Goal: Information Seeking & Learning: Learn about a topic

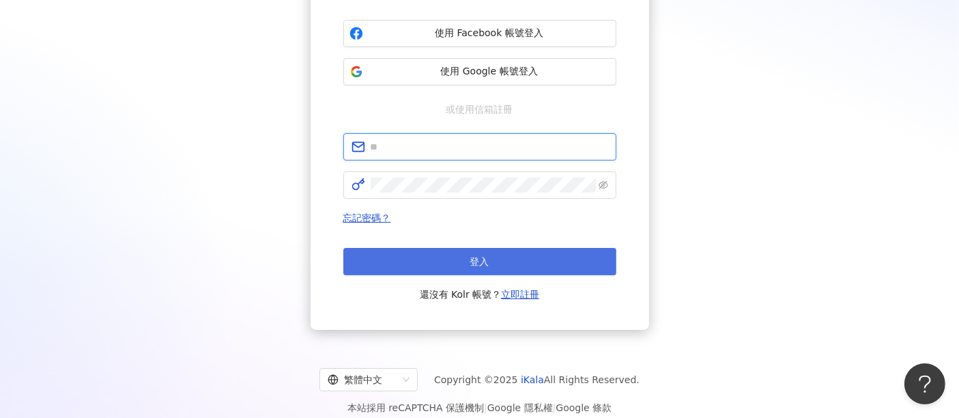
type input "**********"
click at [527, 263] on button "登入" at bounding box center [479, 261] width 273 height 27
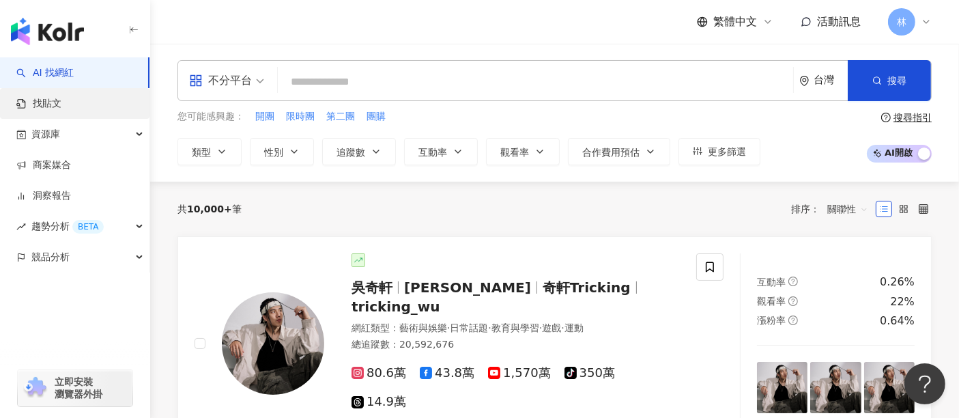
click at [61, 102] on link "找貼文" at bounding box center [38, 104] width 45 height 14
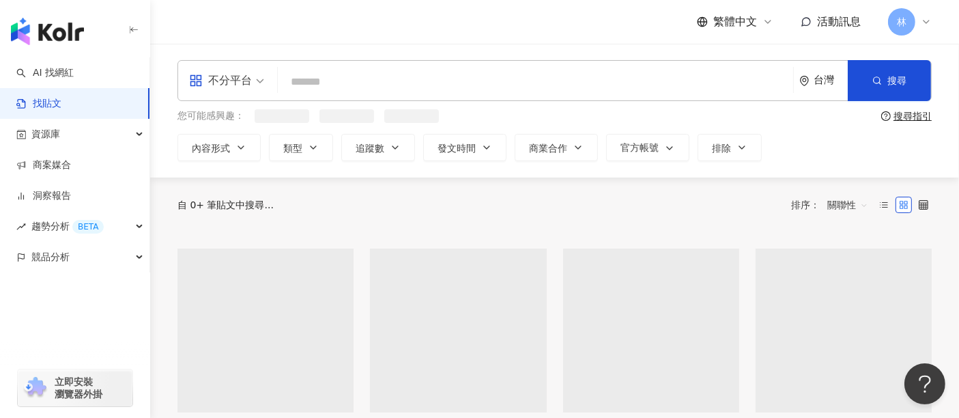
click at [342, 90] on input "search" at bounding box center [535, 81] width 504 height 29
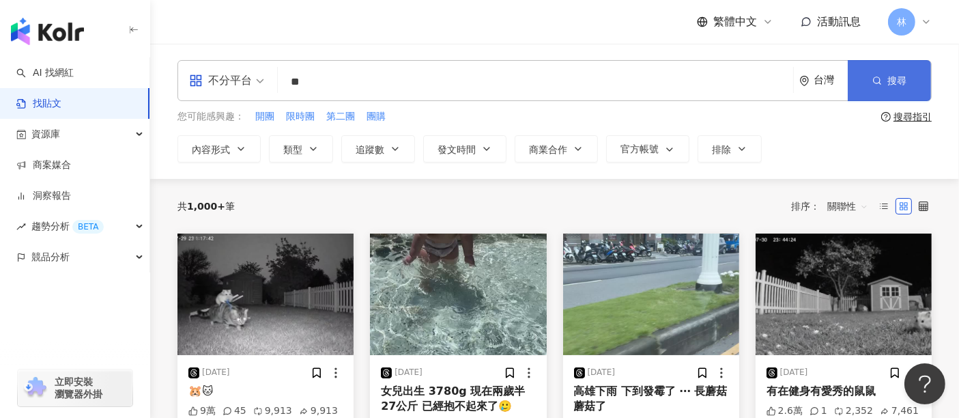
type input "**"
click at [909, 81] on button "搜尋" at bounding box center [888, 80] width 83 height 41
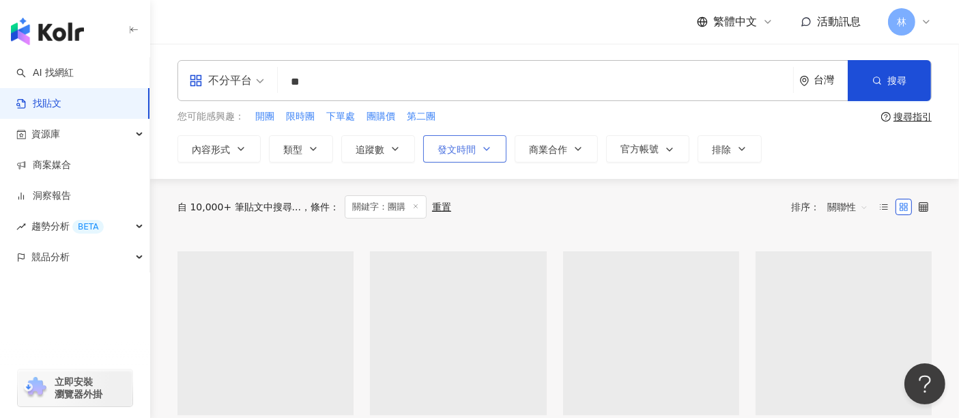
click at [468, 151] on span "發文時間" at bounding box center [456, 149] width 38 height 11
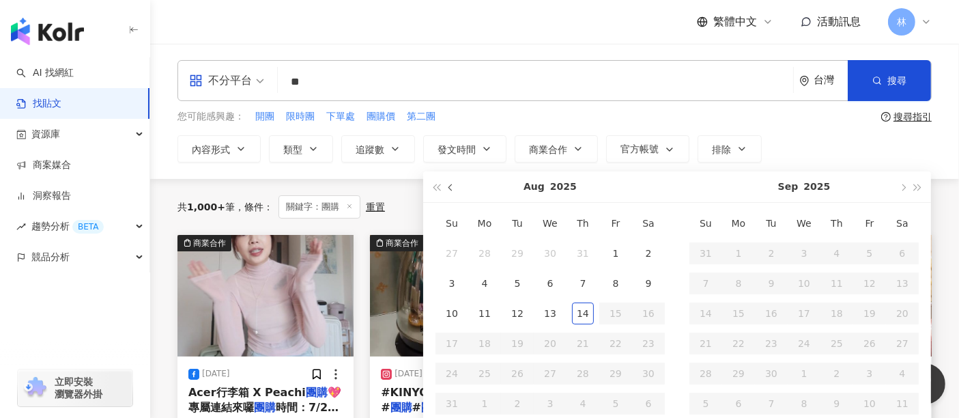
click at [452, 188] on span "button" at bounding box center [451, 187] width 7 height 7
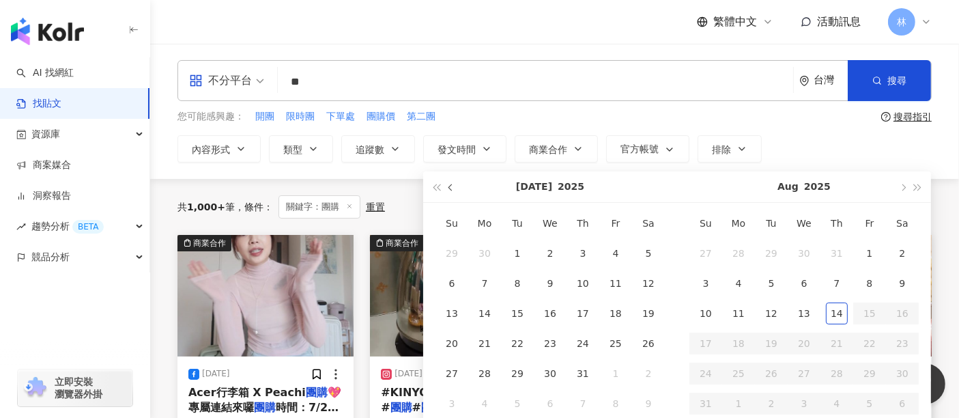
click at [452, 188] on span "button" at bounding box center [451, 187] width 7 height 7
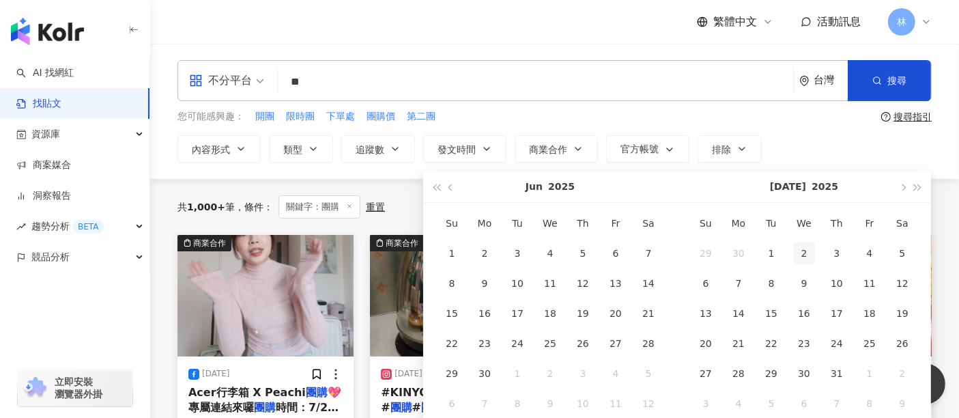
type input "**********"
click at [454, 254] on div "1" at bounding box center [452, 253] width 22 height 22
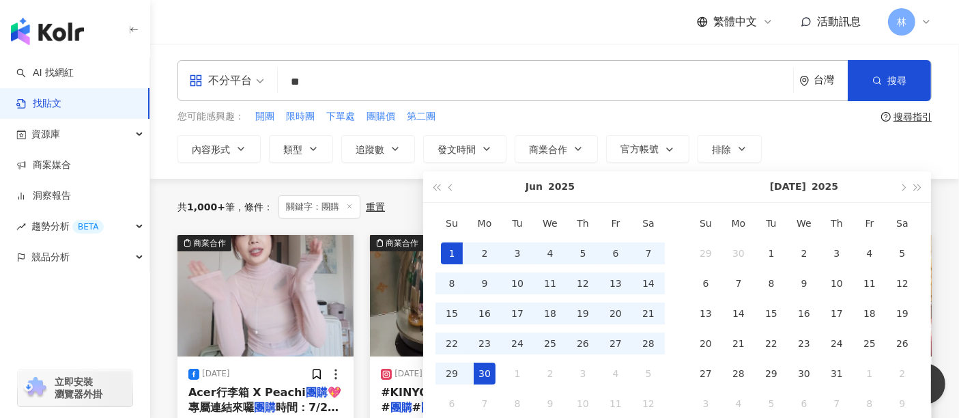
click at [485, 366] on div "30" at bounding box center [484, 373] width 22 height 22
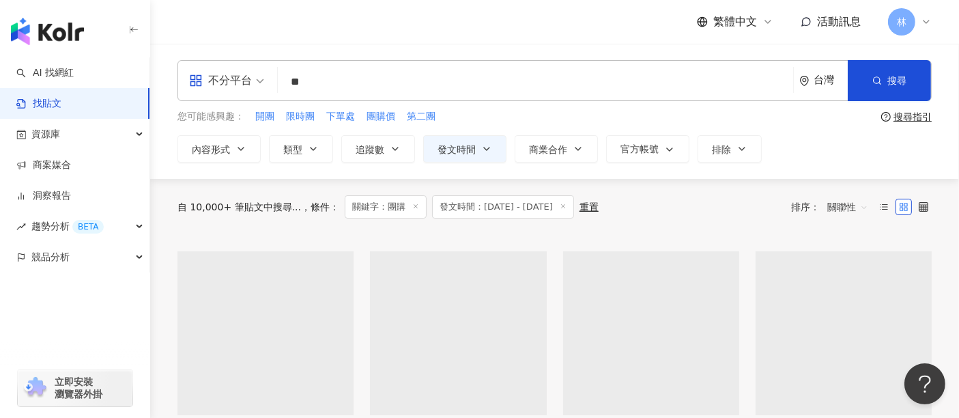
type input "**********"
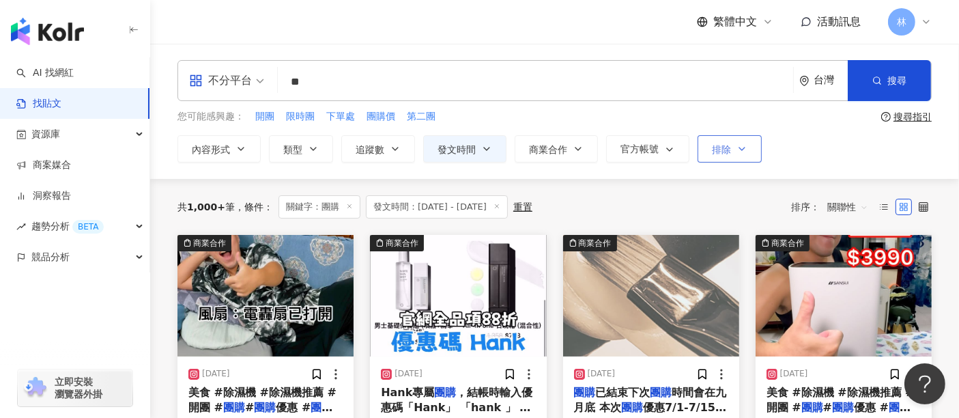
click at [719, 151] on span "排除" at bounding box center [721, 149] width 19 height 11
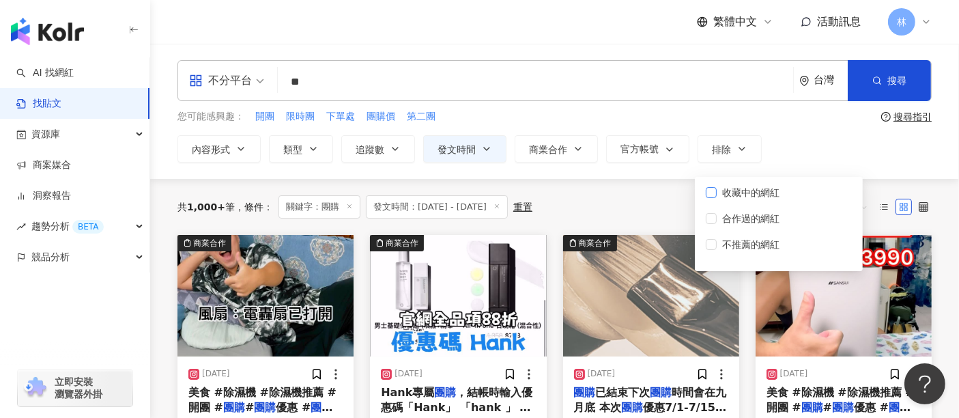
click at [719, 192] on span "收藏中的網紅" at bounding box center [750, 192] width 68 height 15
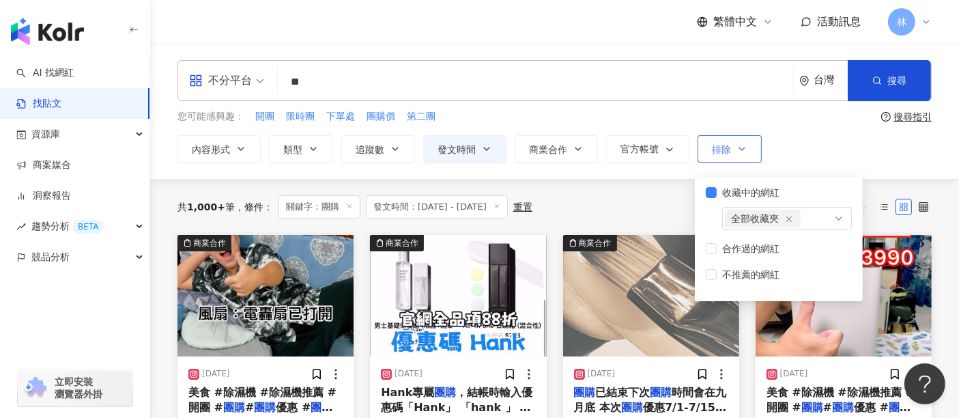
click at [729, 154] on button "排除" at bounding box center [729, 148] width 64 height 27
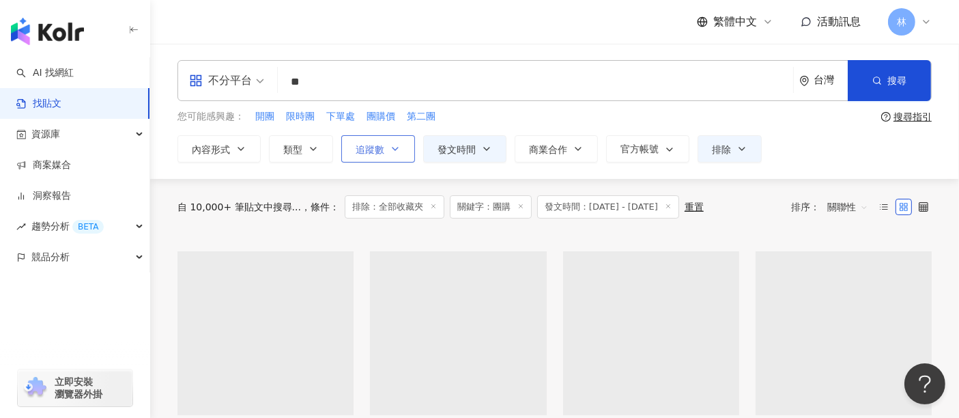
click at [390, 143] on icon "button" at bounding box center [395, 148] width 11 height 11
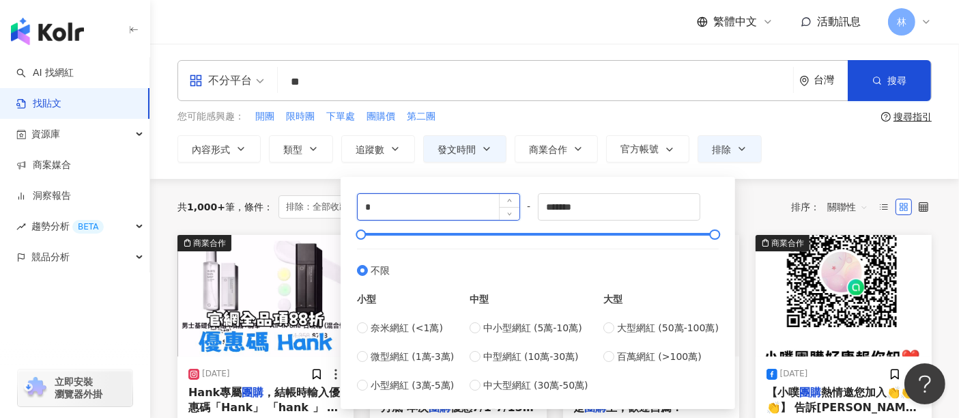
click at [481, 199] on input "*" at bounding box center [439, 207] width 162 height 26
type input "****"
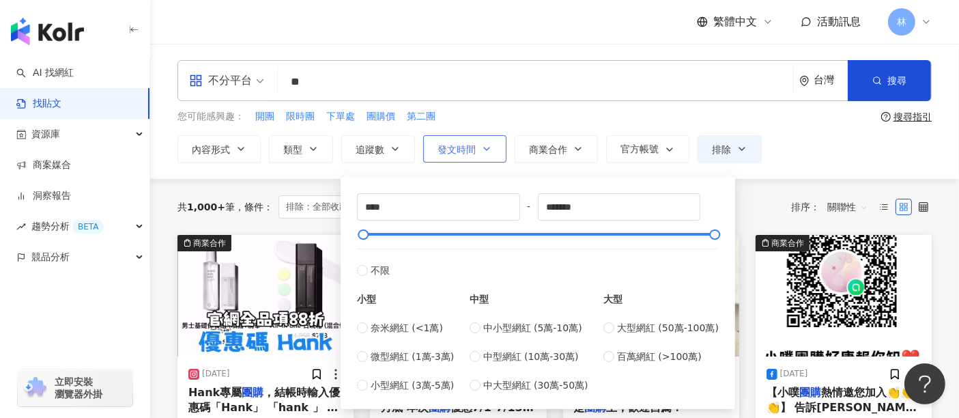
click at [484, 160] on button "發文時間" at bounding box center [464, 148] width 83 height 27
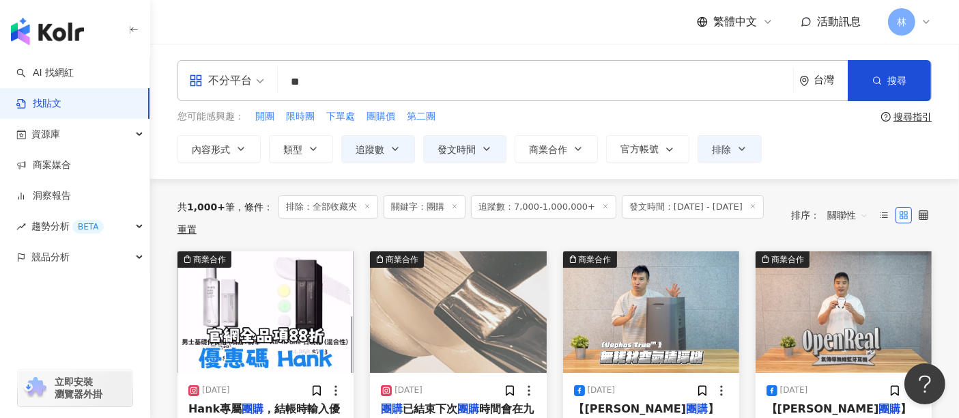
click at [557, 126] on div "**********" at bounding box center [554, 111] width 808 height 102
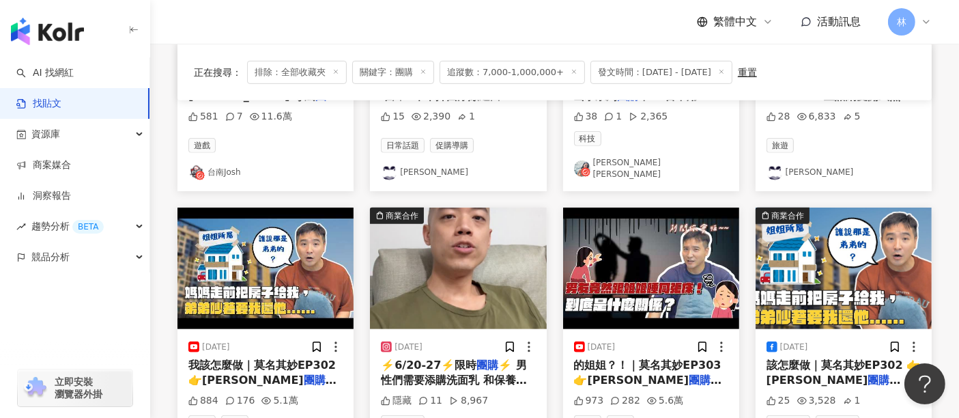
scroll to position [892, 0]
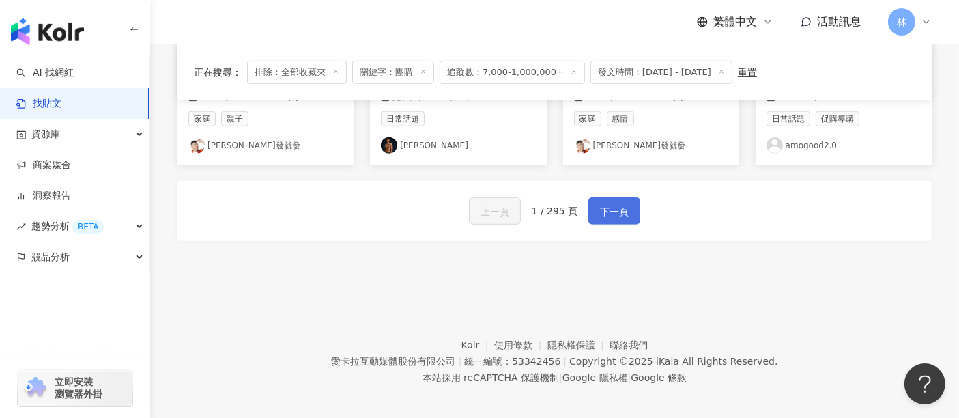
click at [617, 203] on span "下一頁" at bounding box center [614, 211] width 29 height 16
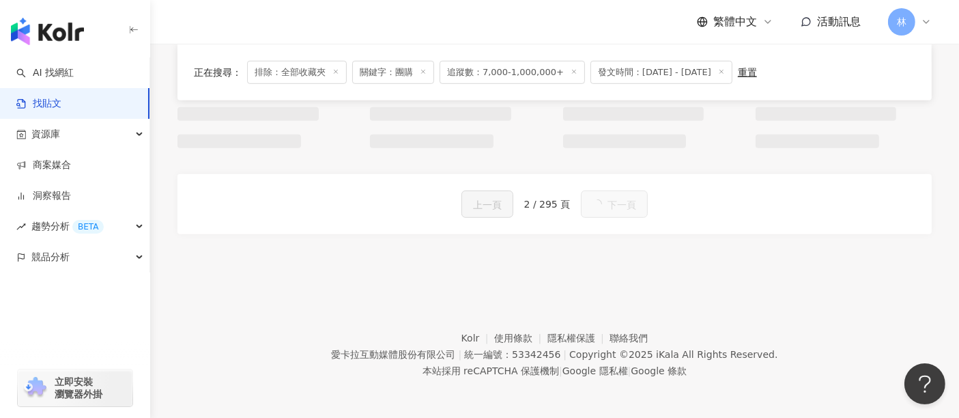
click at [617, 218] on div "上一頁 2 / 295 頁 下一頁" at bounding box center [554, 204] width 754 height 60
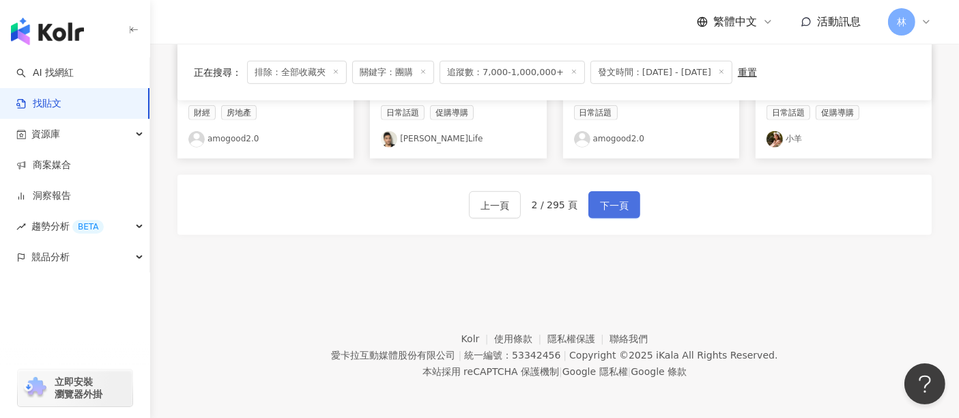
click at [617, 209] on span "下一頁" at bounding box center [614, 205] width 29 height 16
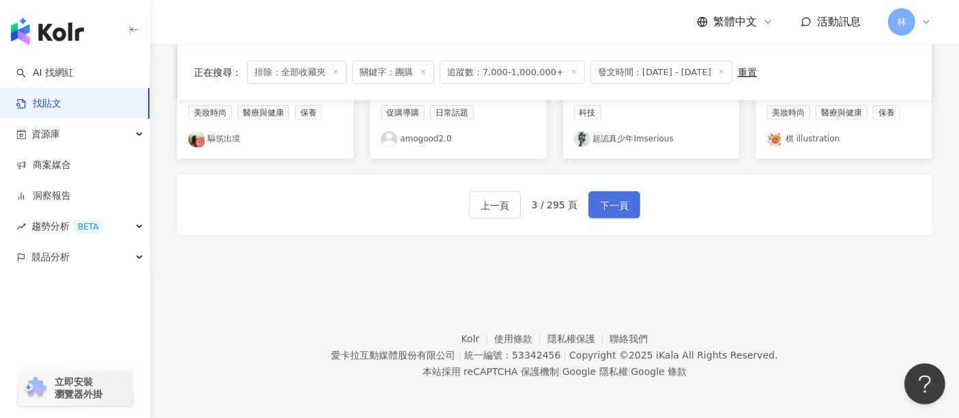
click at [617, 209] on span "下一頁" at bounding box center [614, 205] width 29 height 16
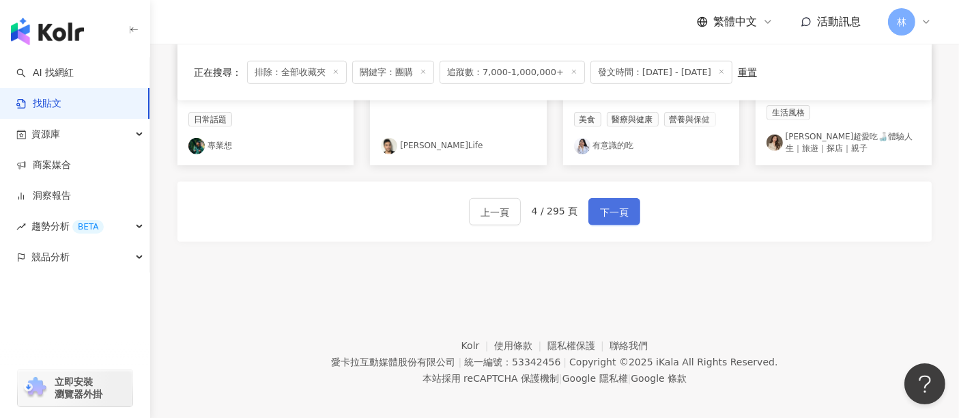
click at [617, 209] on span "下一頁" at bounding box center [614, 212] width 29 height 16
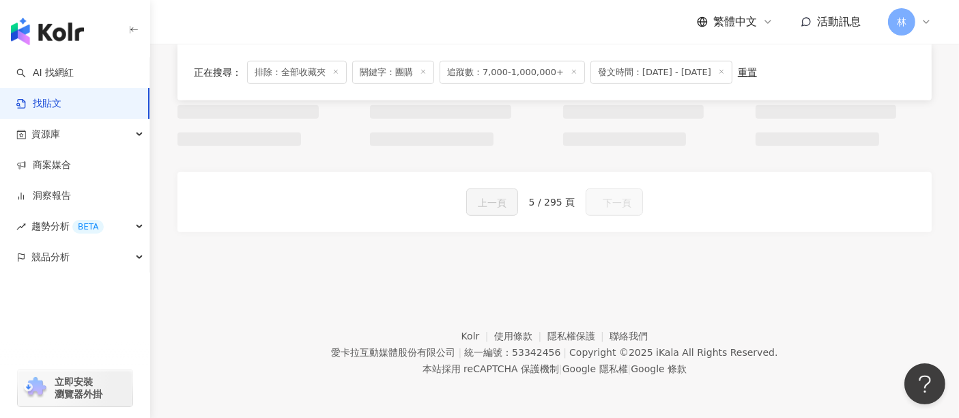
scroll to position [904, 0]
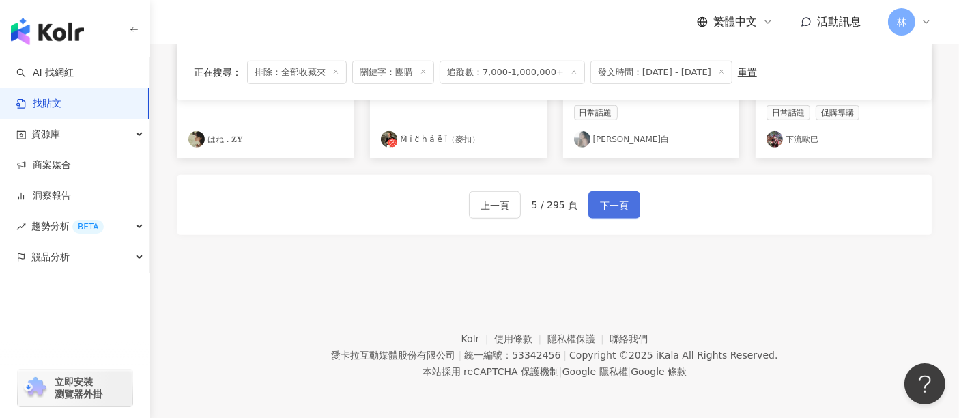
click at [617, 209] on span "下一頁" at bounding box center [614, 205] width 29 height 16
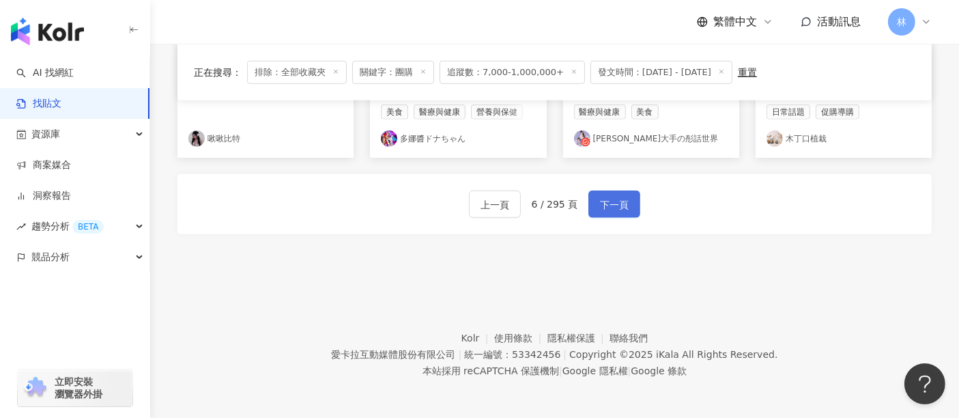
click at [617, 209] on span "下一頁" at bounding box center [614, 204] width 29 height 16
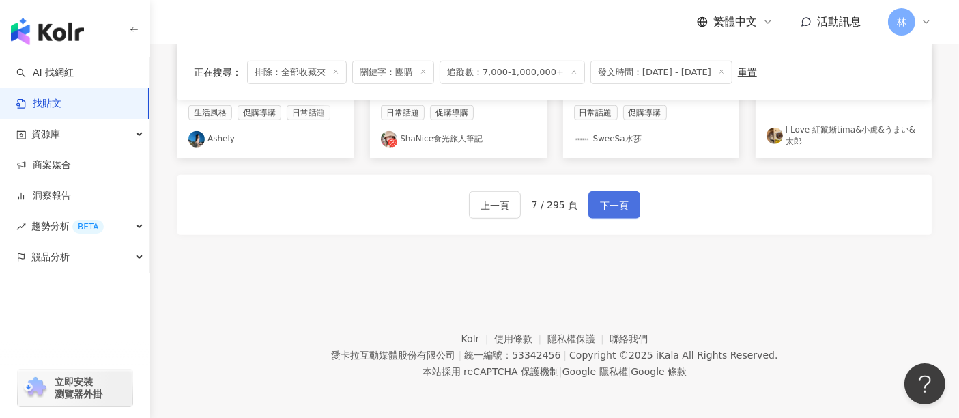
click at [617, 209] on span "下一頁" at bounding box center [614, 205] width 29 height 16
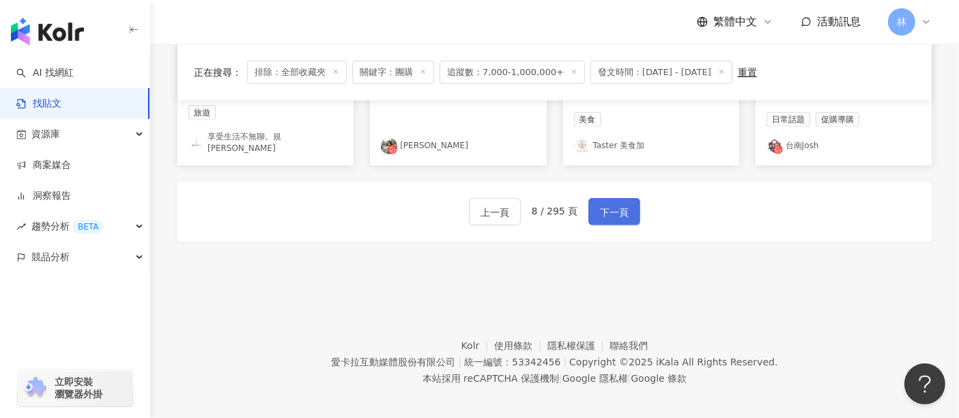
click at [617, 209] on span "下一頁" at bounding box center [614, 212] width 29 height 16
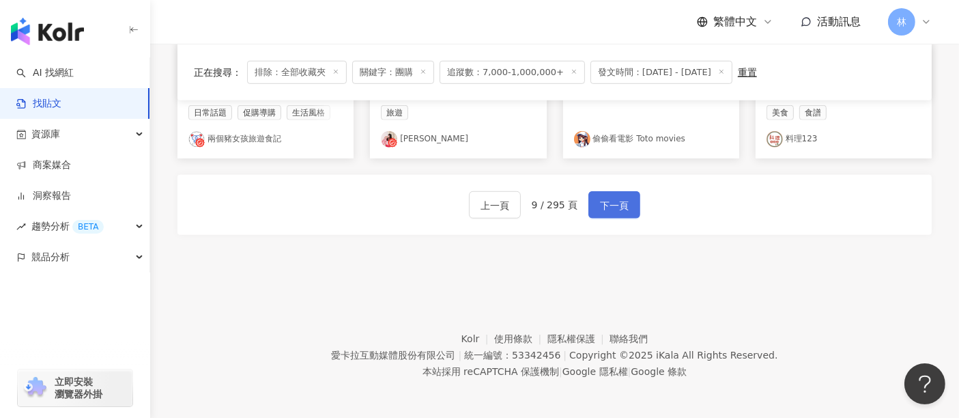
click at [617, 209] on span "下一頁" at bounding box center [614, 205] width 29 height 16
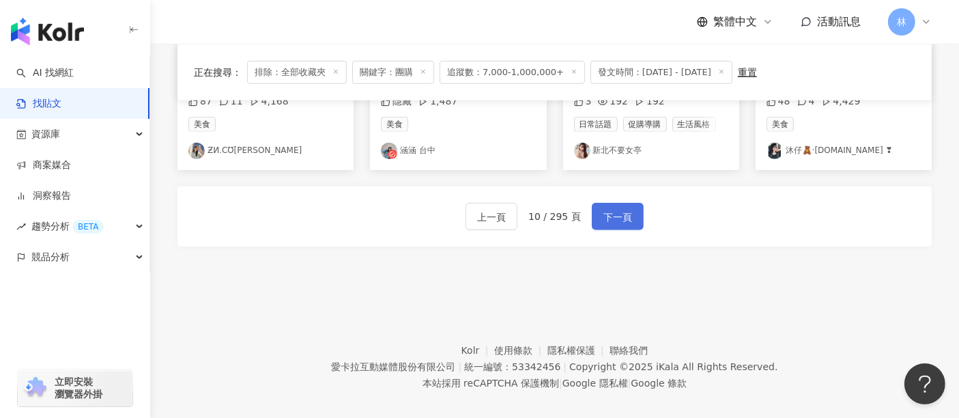
click at [617, 209] on span "下一頁" at bounding box center [617, 217] width 29 height 16
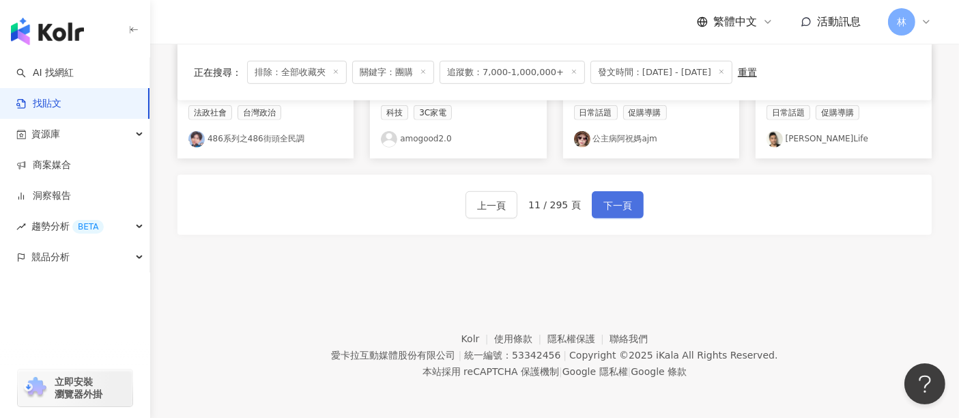
click at [617, 209] on span "下一頁" at bounding box center [617, 205] width 29 height 16
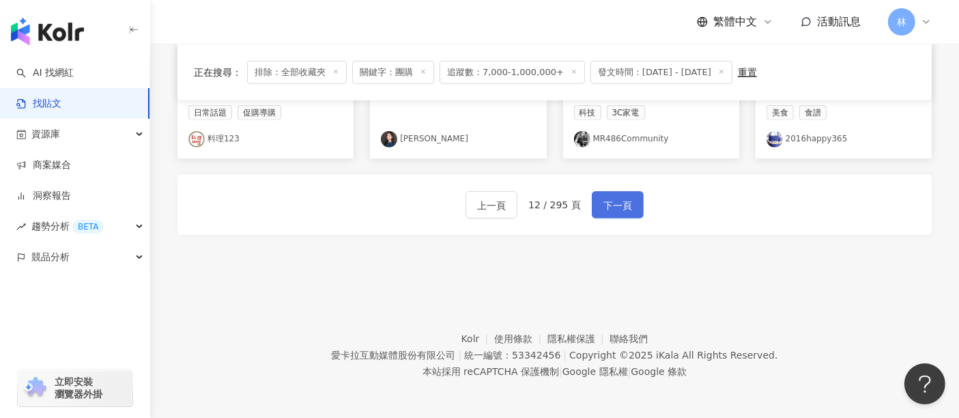
click at [617, 209] on span "下一頁" at bounding box center [617, 205] width 29 height 16
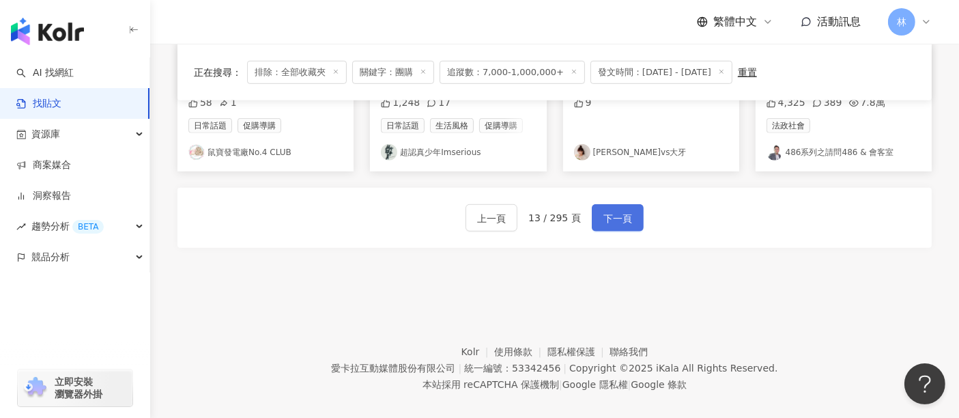
click at [617, 210] on span "下一頁" at bounding box center [617, 218] width 29 height 16
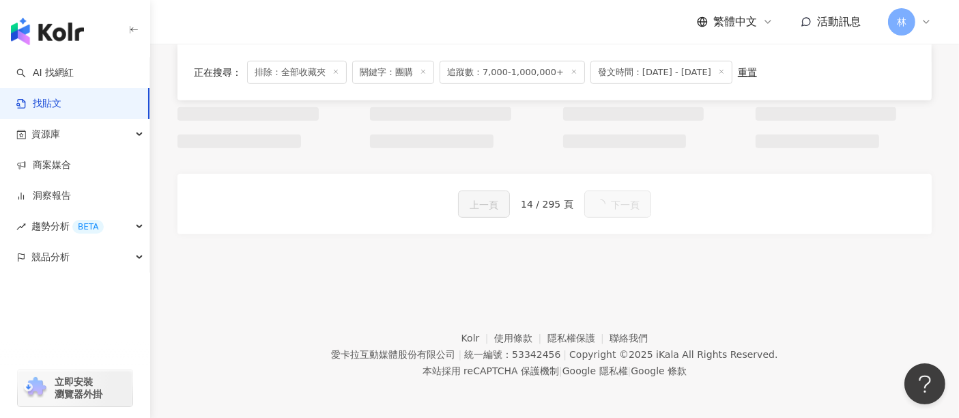
scroll to position [912, 0]
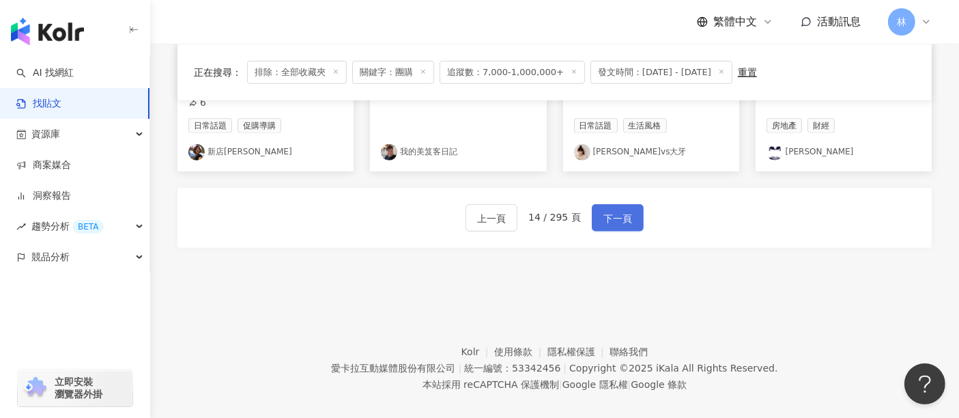
click at [617, 210] on span "下一頁" at bounding box center [617, 218] width 29 height 16
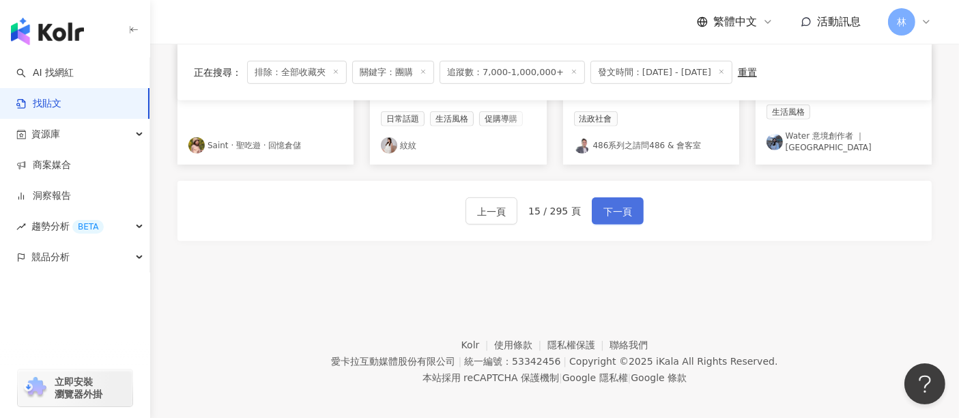
click at [617, 209] on span "下一頁" at bounding box center [617, 211] width 29 height 16
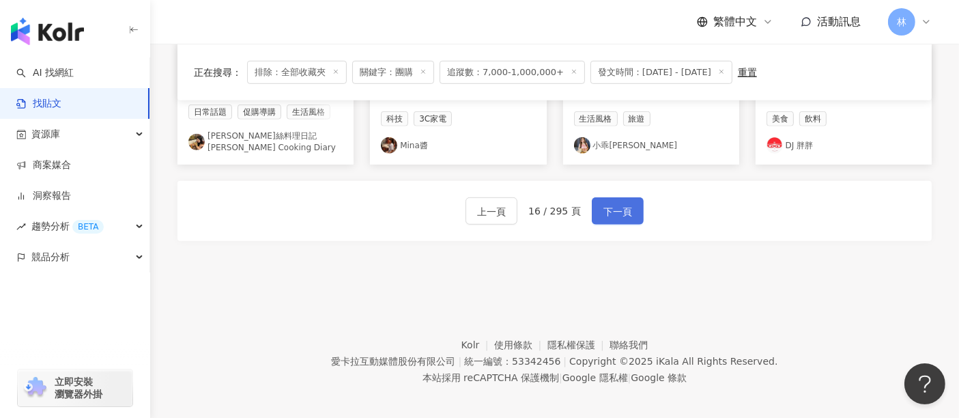
click at [617, 209] on span "下一頁" at bounding box center [617, 211] width 29 height 16
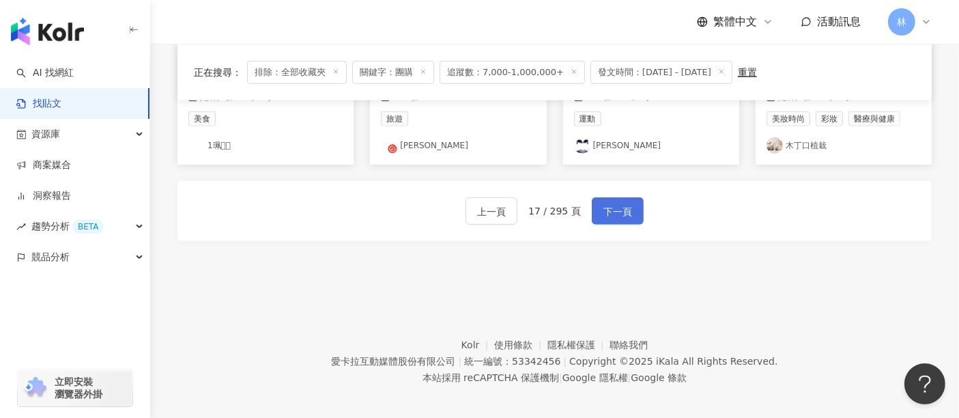
click at [617, 209] on span "下一頁" at bounding box center [617, 211] width 29 height 16
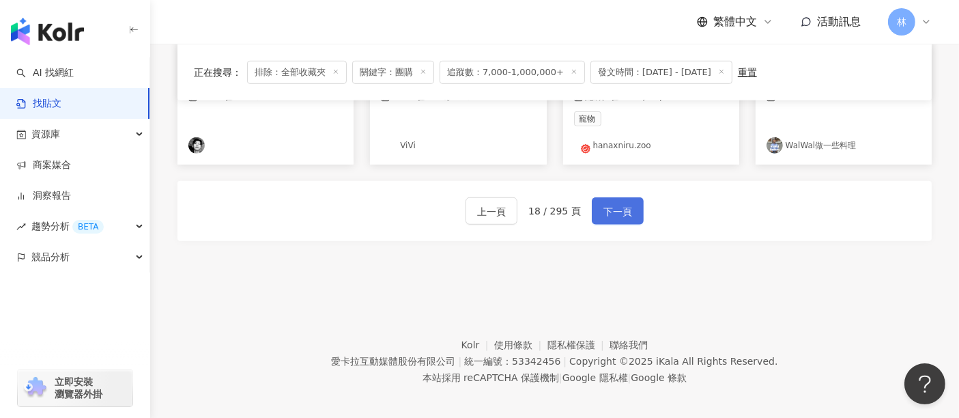
click at [617, 209] on span "下一頁" at bounding box center [617, 211] width 29 height 16
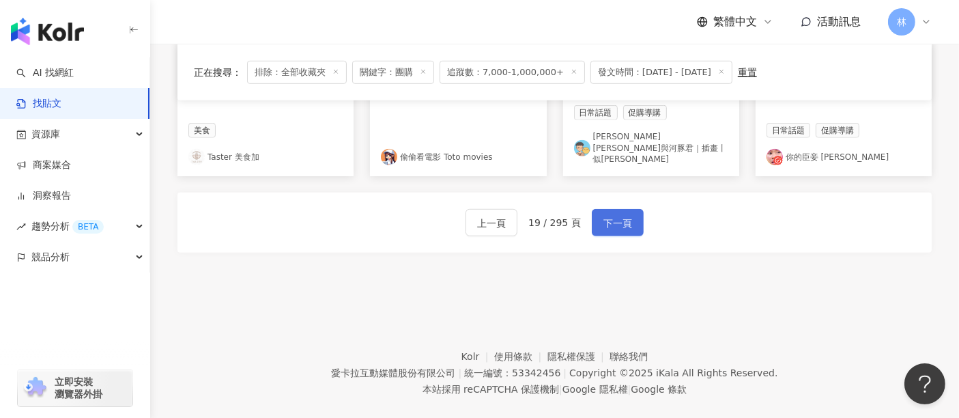
click at [617, 215] on span "下一頁" at bounding box center [617, 223] width 29 height 16
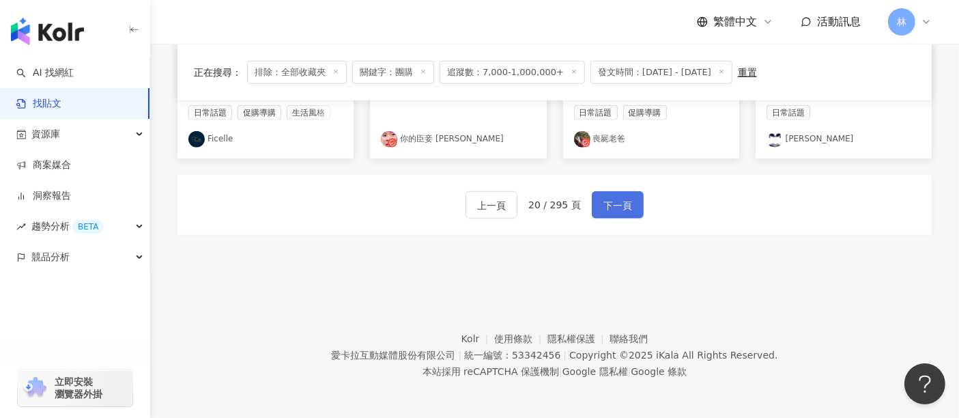
click at [617, 209] on span "下一頁" at bounding box center [617, 205] width 29 height 16
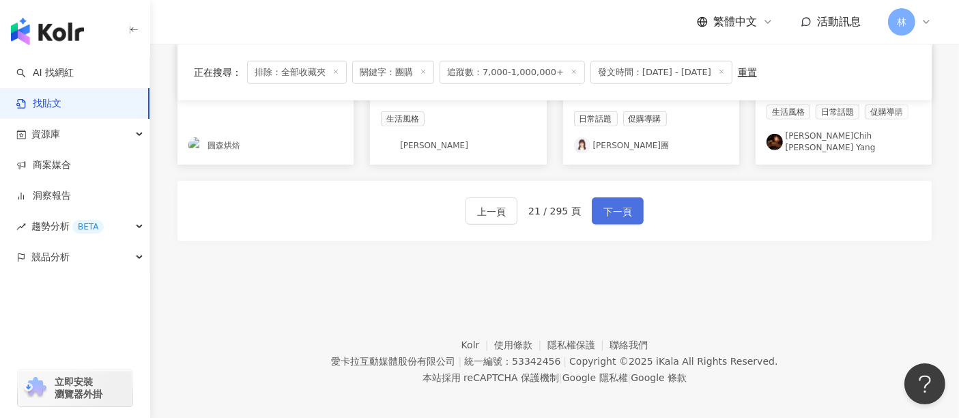
click at [617, 209] on span "下一頁" at bounding box center [617, 211] width 29 height 16
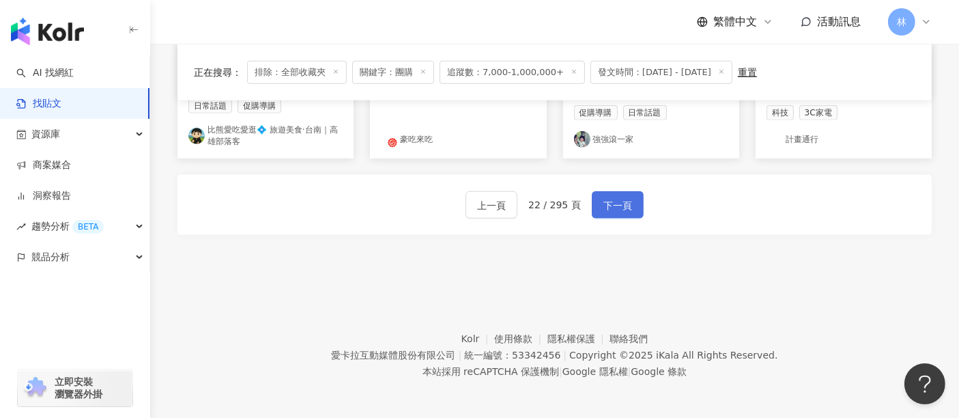
click at [617, 209] on span "下一頁" at bounding box center [617, 205] width 29 height 16
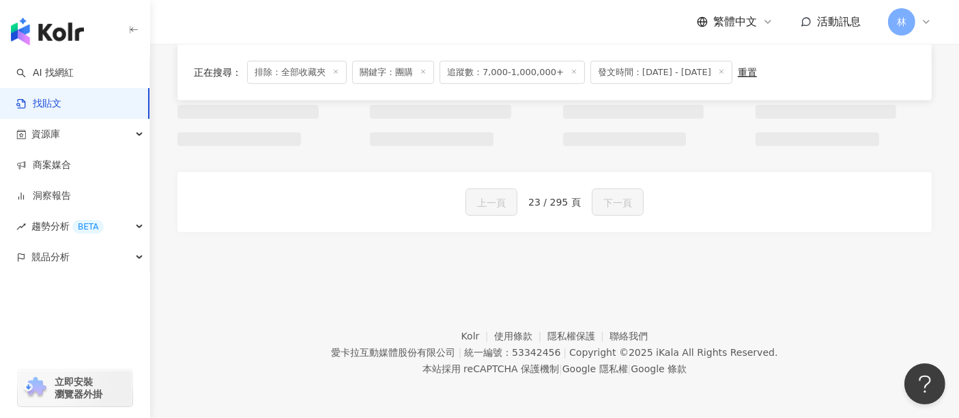
scroll to position [904, 0]
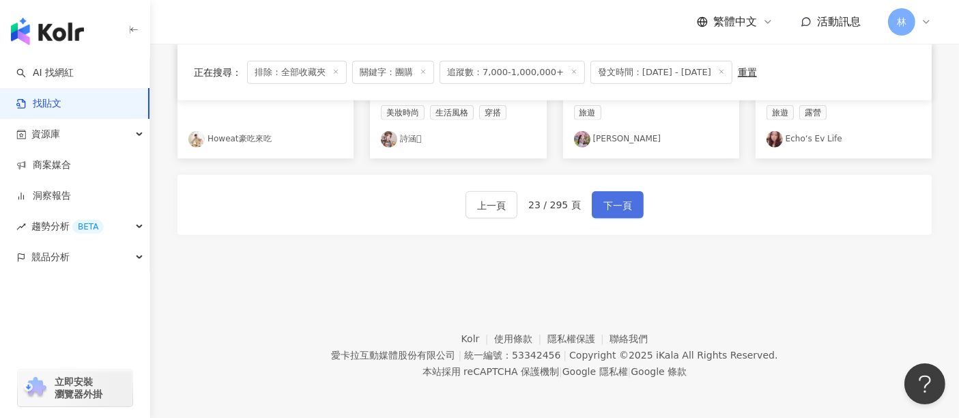
click at [617, 209] on span "下一頁" at bounding box center [617, 205] width 29 height 16
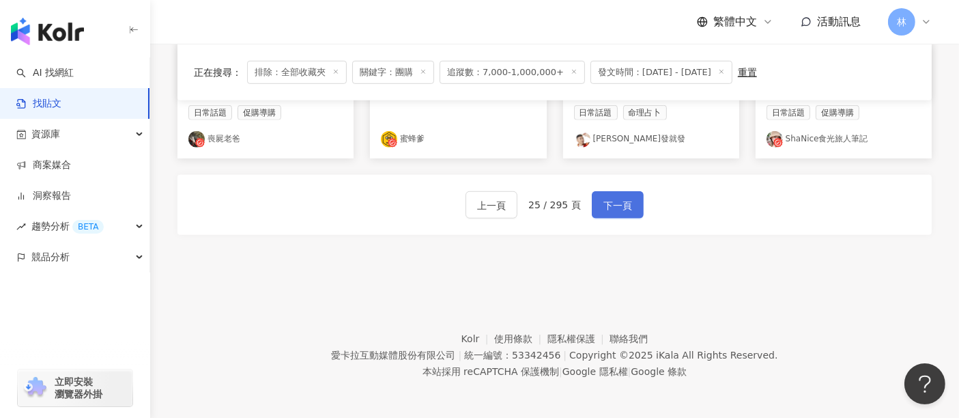
click at [617, 209] on span "下一頁" at bounding box center [617, 205] width 29 height 16
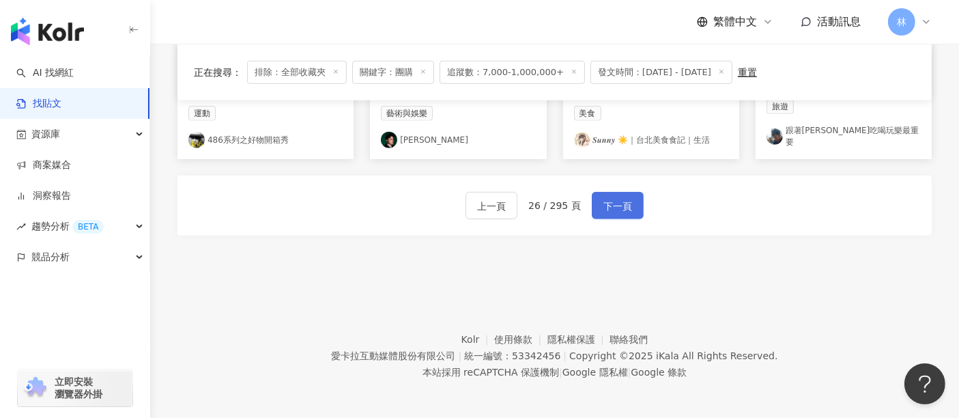
scroll to position [892, 0]
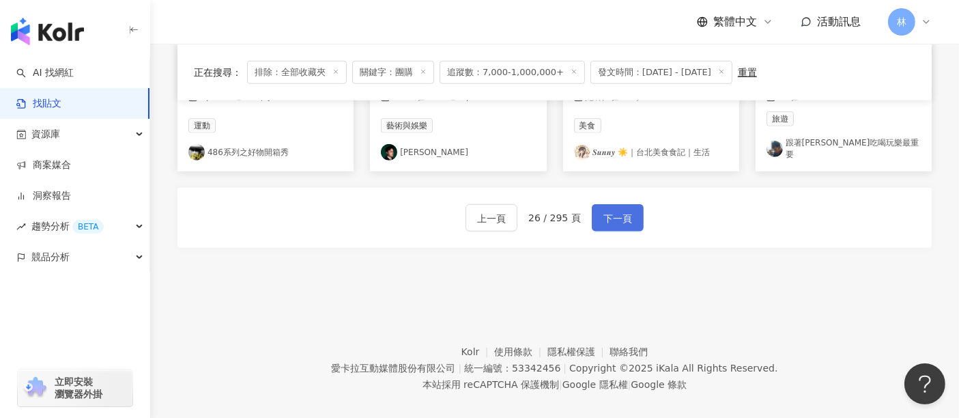
click at [617, 210] on span "下一頁" at bounding box center [617, 218] width 29 height 16
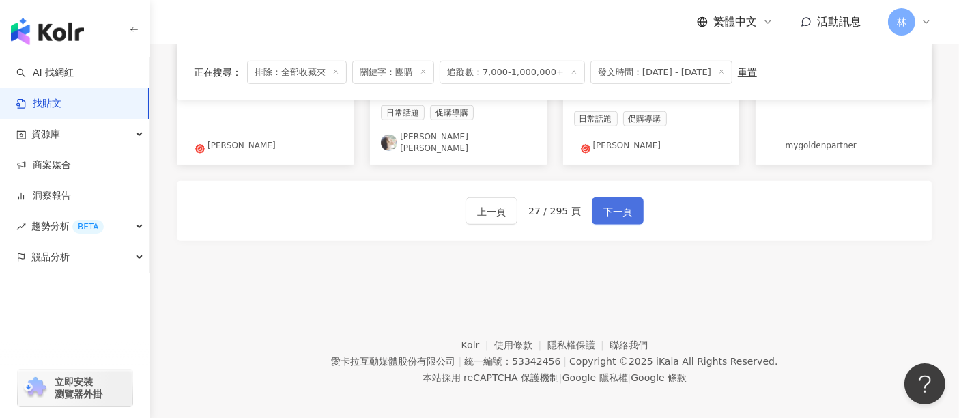
click at [617, 209] on span "下一頁" at bounding box center [617, 211] width 29 height 16
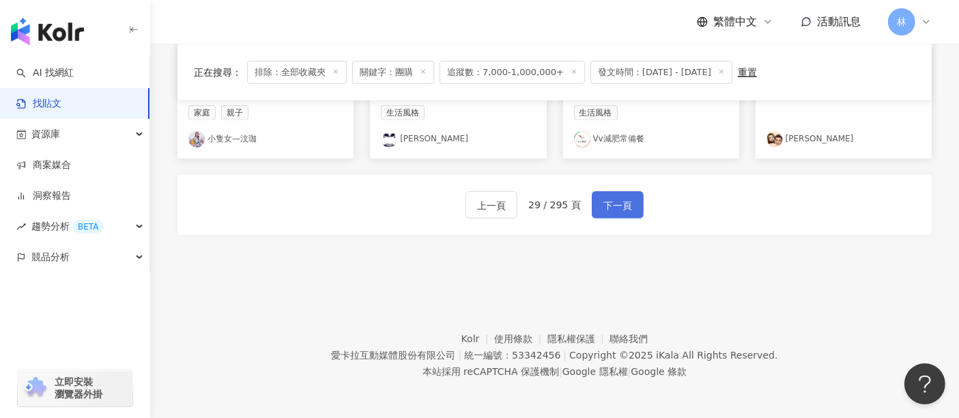
click at [617, 209] on span "下一頁" at bounding box center [617, 205] width 29 height 16
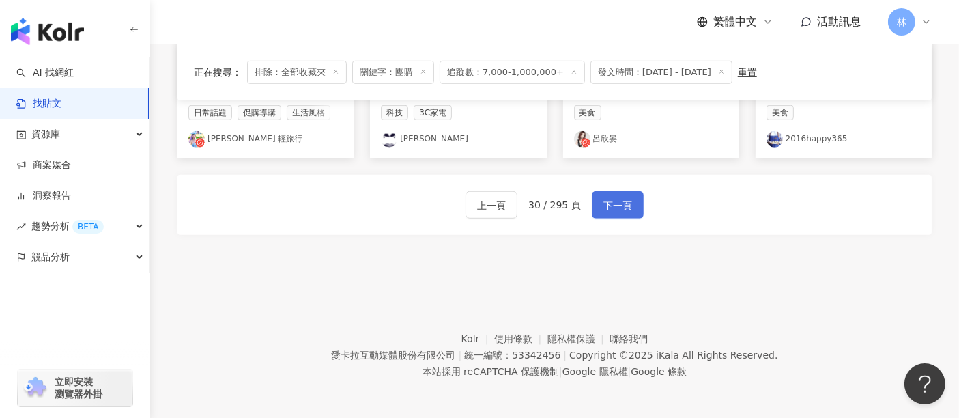
click at [617, 209] on span "下一頁" at bounding box center [617, 205] width 29 height 16
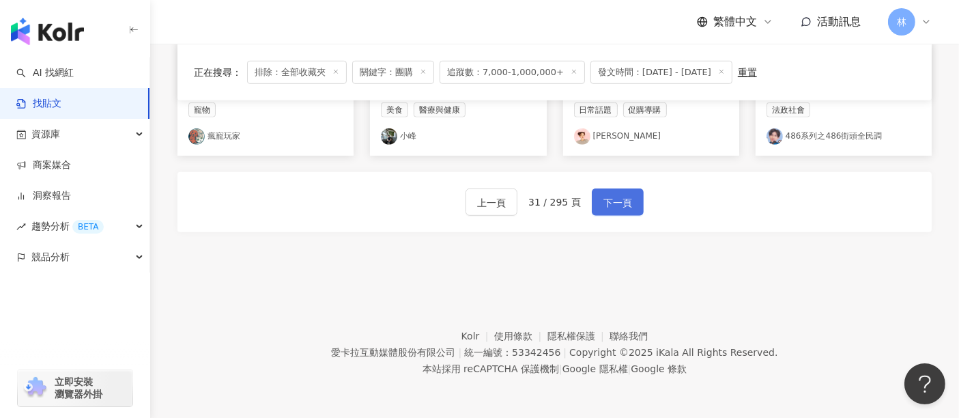
click at [617, 209] on span "下一頁" at bounding box center [617, 202] width 29 height 16
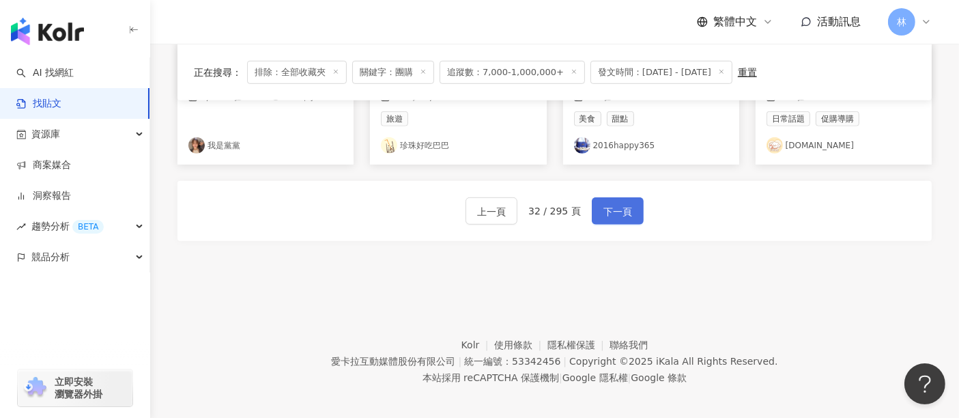
click at [617, 209] on span "下一頁" at bounding box center [617, 211] width 29 height 16
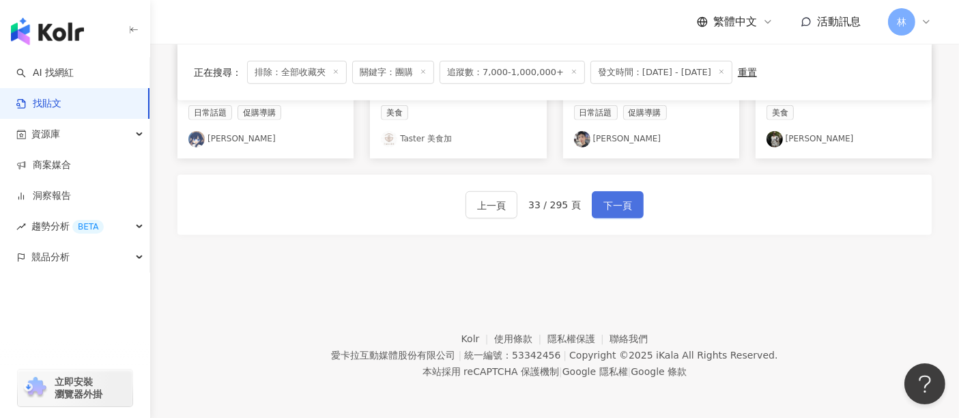
click at [617, 209] on span "下一頁" at bounding box center [617, 205] width 29 height 16
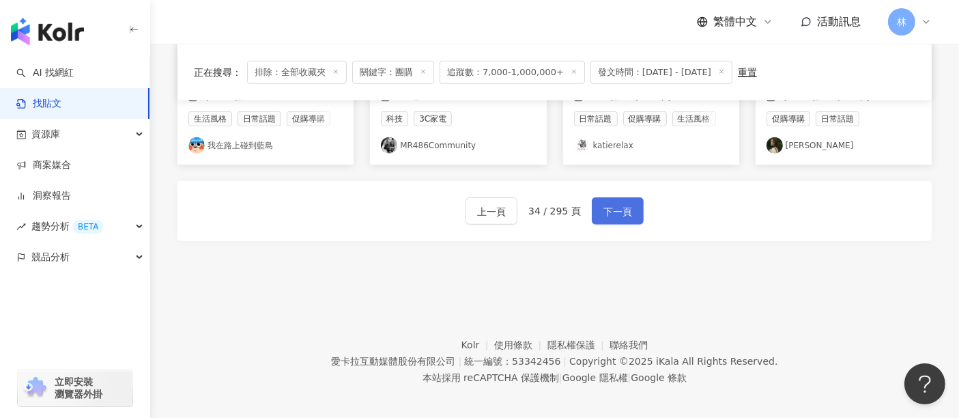
click at [617, 209] on span "下一頁" at bounding box center [617, 211] width 29 height 16
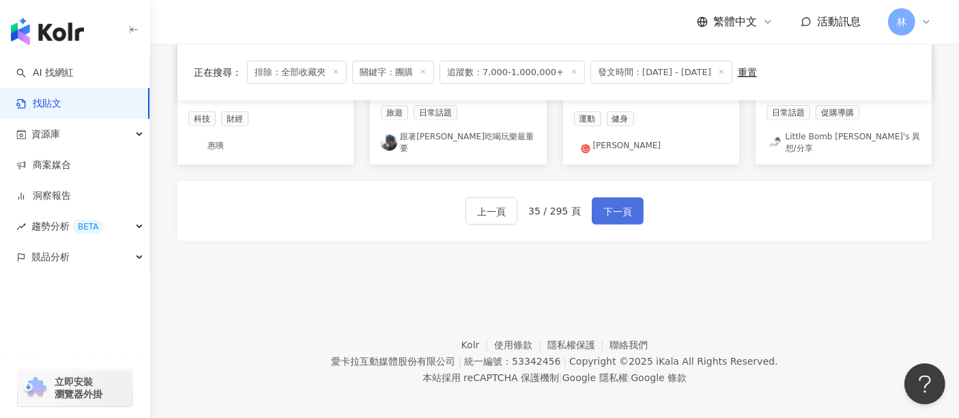
click at [617, 209] on span "下一頁" at bounding box center [617, 211] width 29 height 16
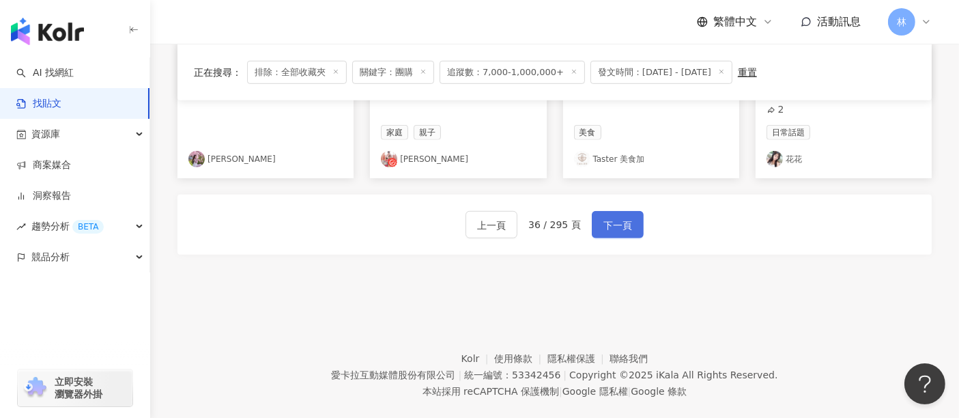
click at [617, 217] on span "下一頁" at bounding box center [617, 225] width 29 height 16
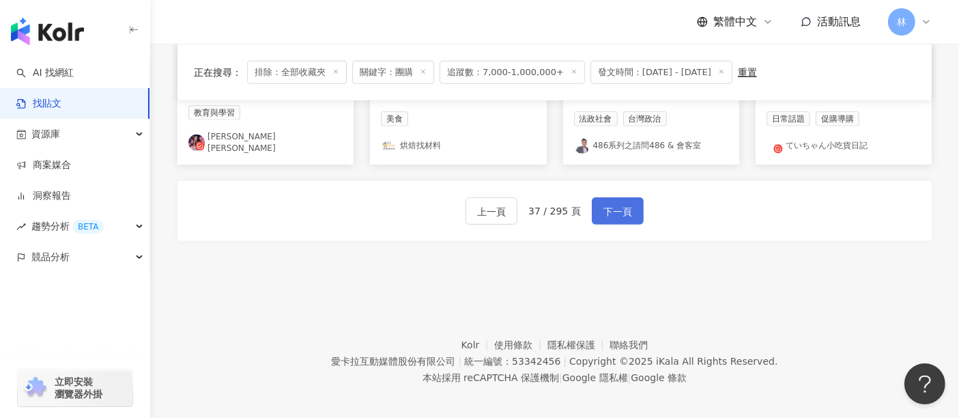
click at [613, 212] on button "下一頁" at bounding box center [618, 210] width 52 height 27
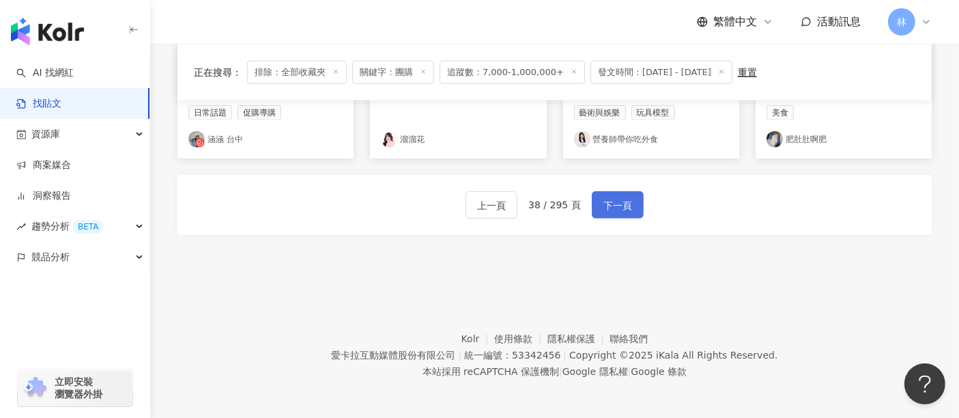
click at [613, 212] on button "下一頁" at bounding box center [618, 204] width 52 height 27
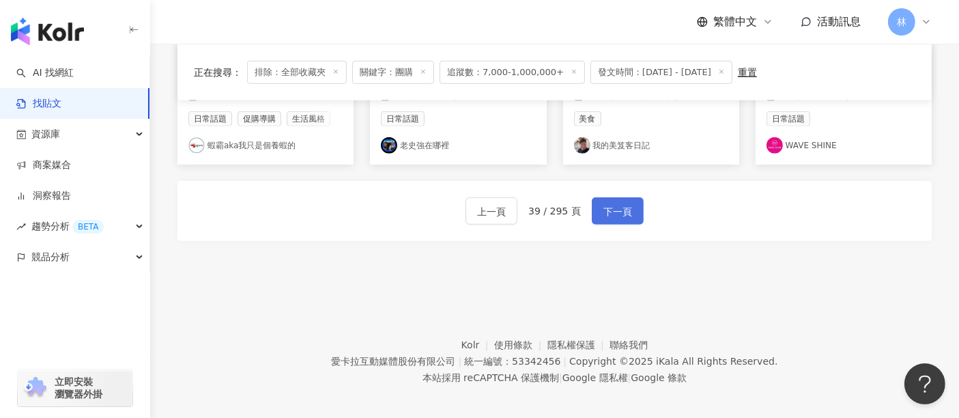
click at [613, 212] on button "下一頁" at bounding box center [618, 210] width 52 height 27
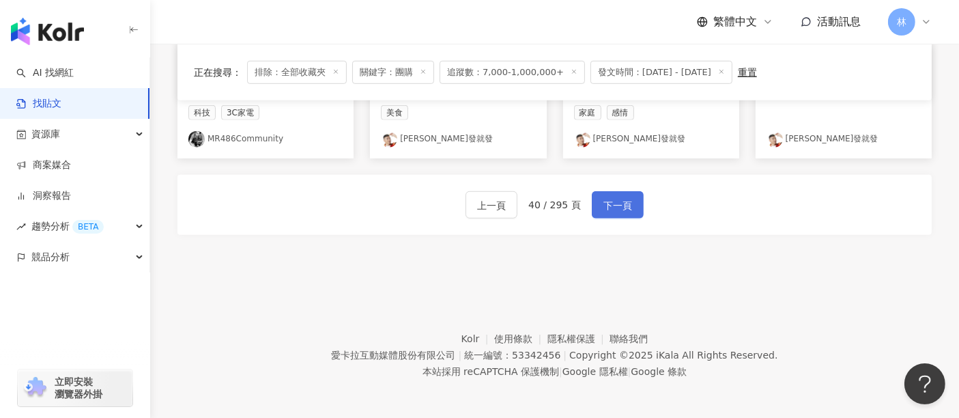
click at [613, 212] on button "下一頁" at bounding box center [618, 204] width 52 height 27
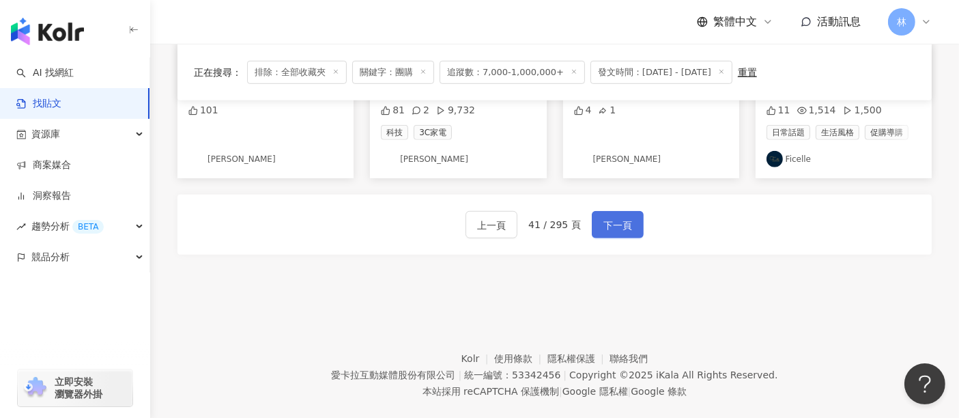
click at [613, 212] on button "下一頁" at bounding box center [618, 224] width 52 height 27
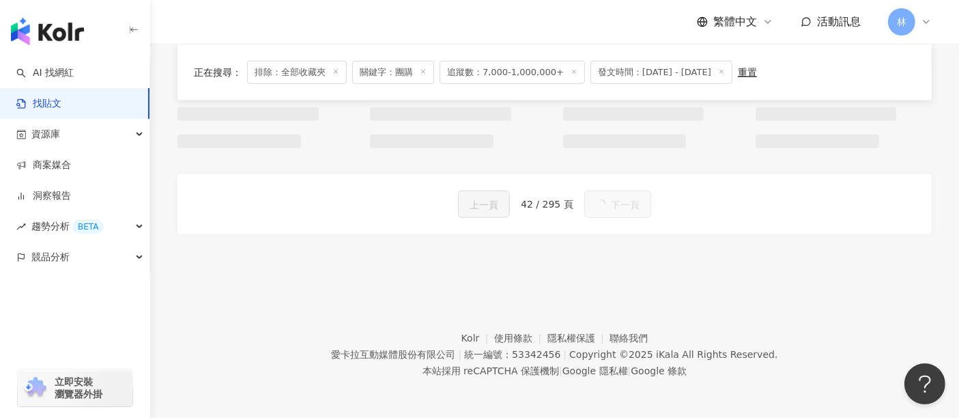
click at [613, 212] on button "下一頁" at bounding box center [617, 203] width 67 height 27
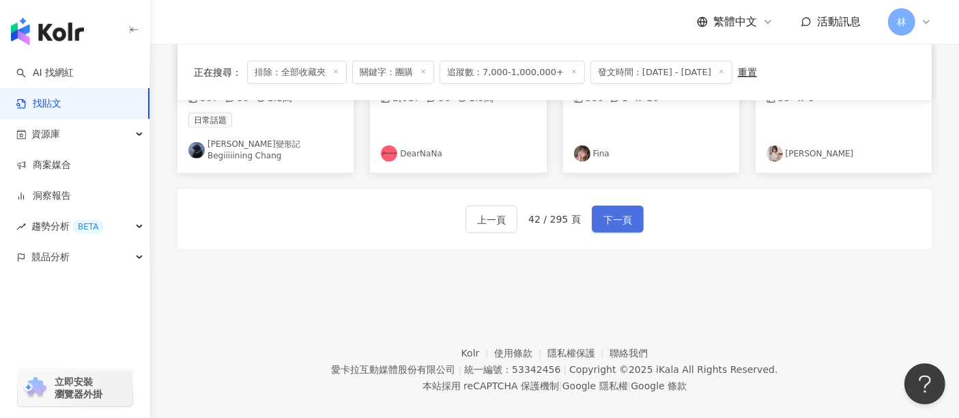
scroll to position [912, 0]
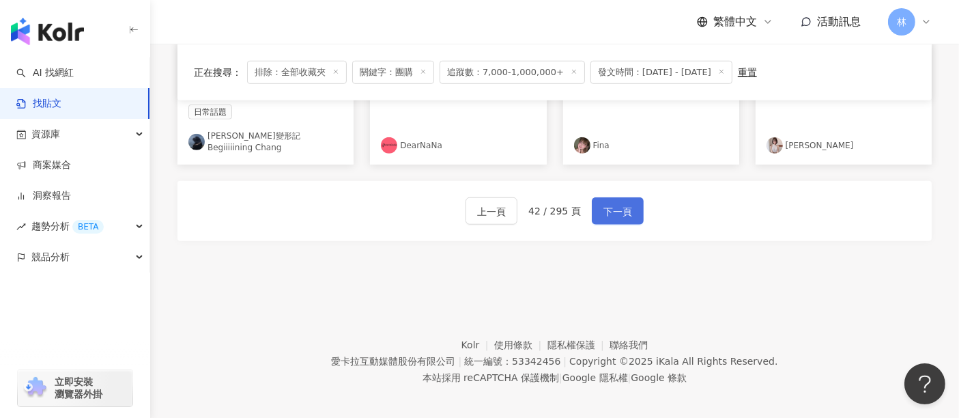
click at [613, 212] on button "下一頁" at bounding box center [618, 210] width 52 height 27
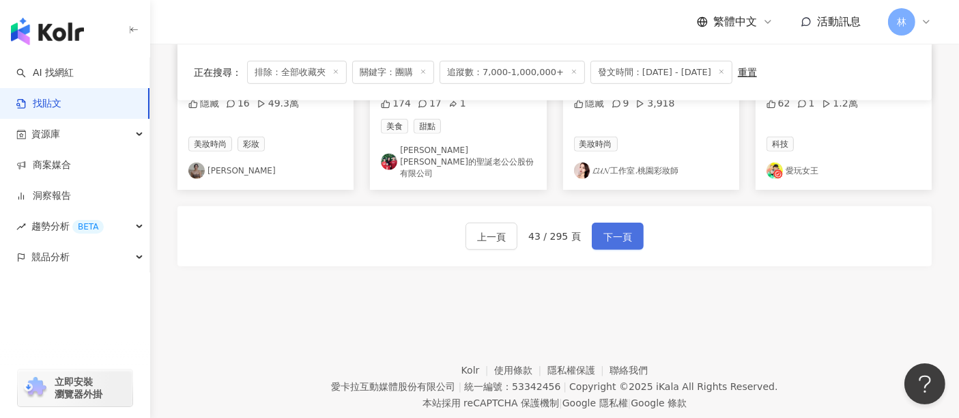
click at [613, 222] on button "下一頁" at bounding box center [618, 235] width 52 height 27
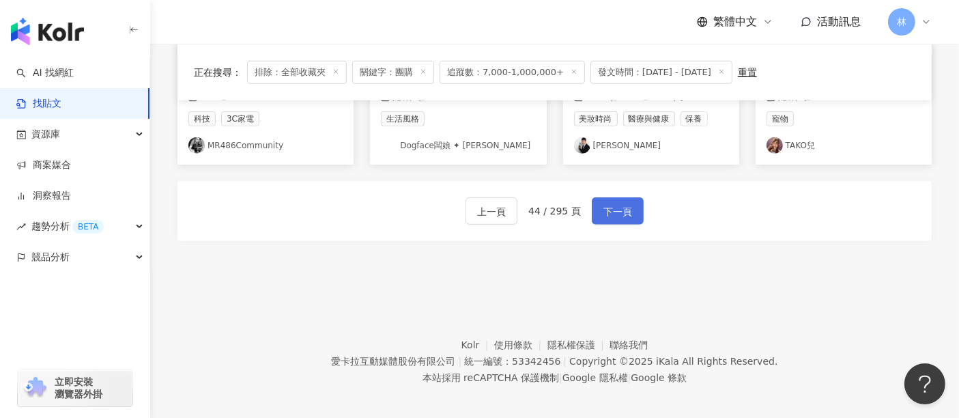
click at [613, 212] on button "下一頁" at bounding box center [618, 210] width 52 height 27
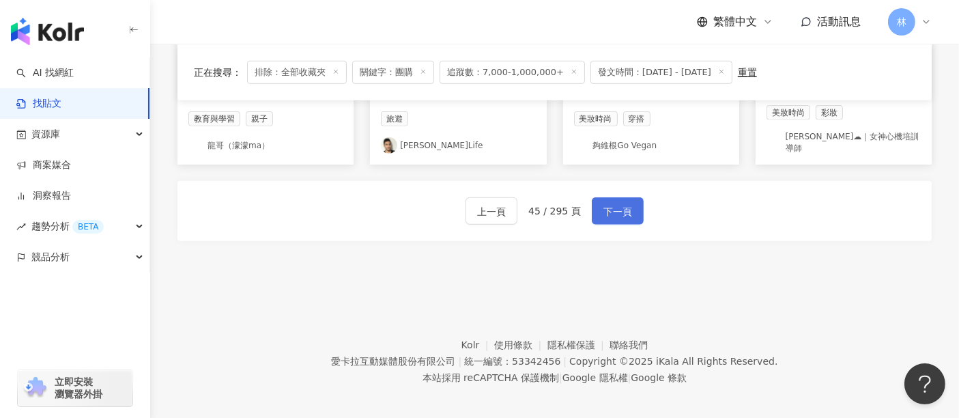
click at [613, 212] on button "下一頁" at bounding box center [618, 210] width 52 height 27
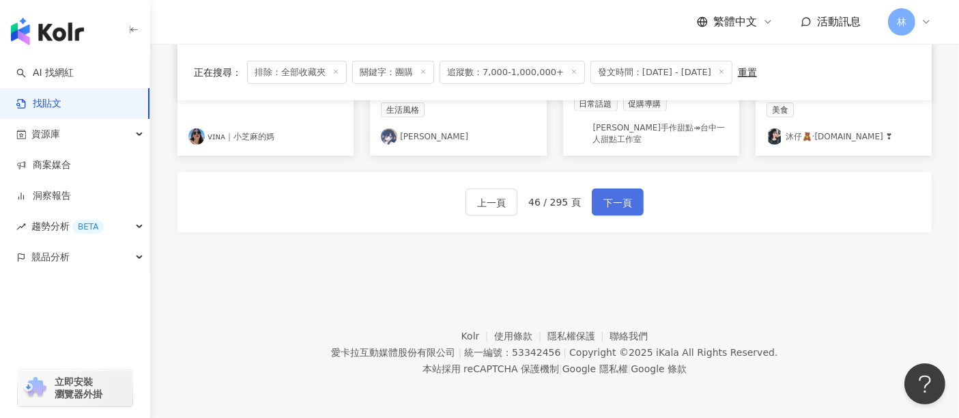
scroll to position [892, 0]
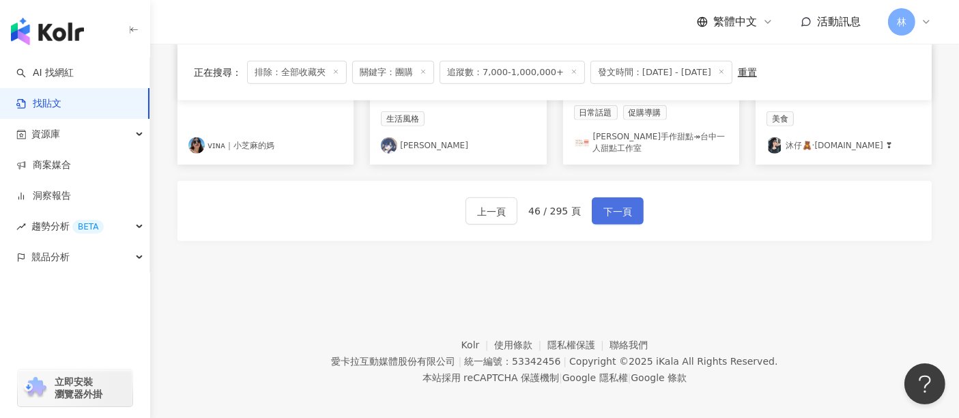
click at [613, 212] on button "下一頁" at bounding box center [618, 210] width 52 height 27
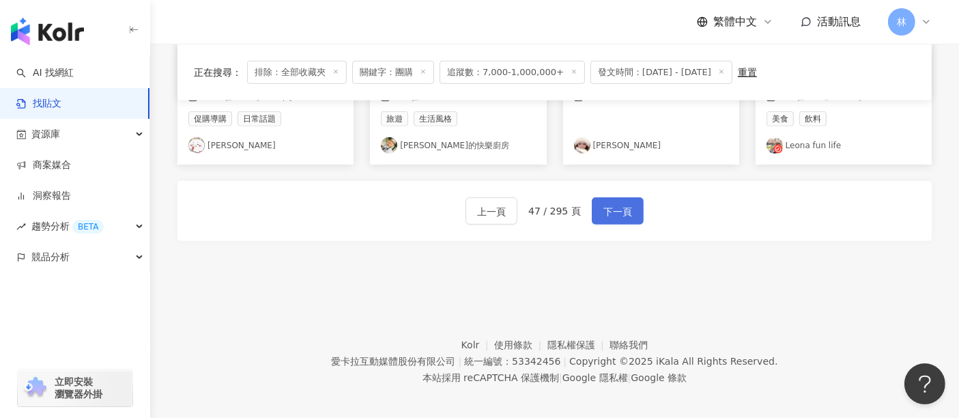
click at [613, 212] on button "下一頁" at bounding box center [618, 210] width 52 height 27
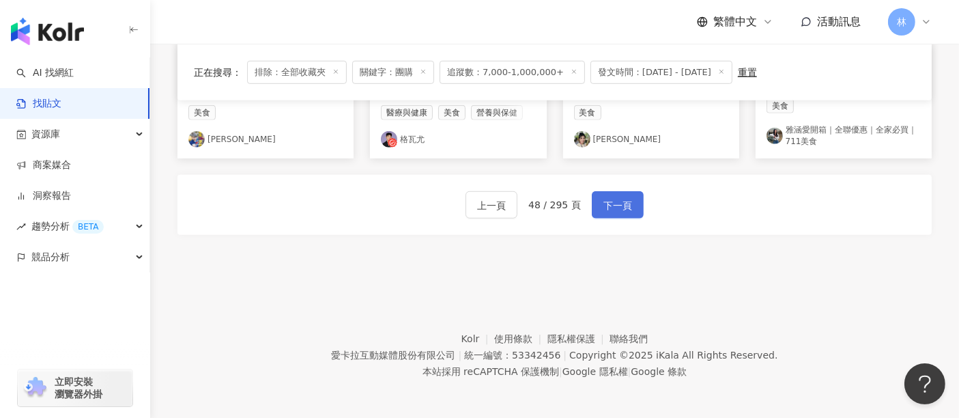
click at [613, 212] on button "下一頁" at bounding box center [618, 204] width 52 height 27
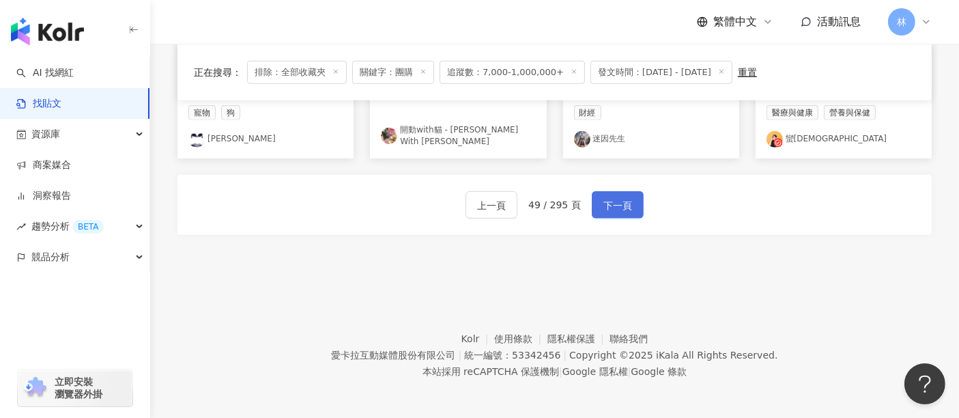
click at [613, 212] on button "下一頁" at bounding box center [618, 204] width 52 height 27
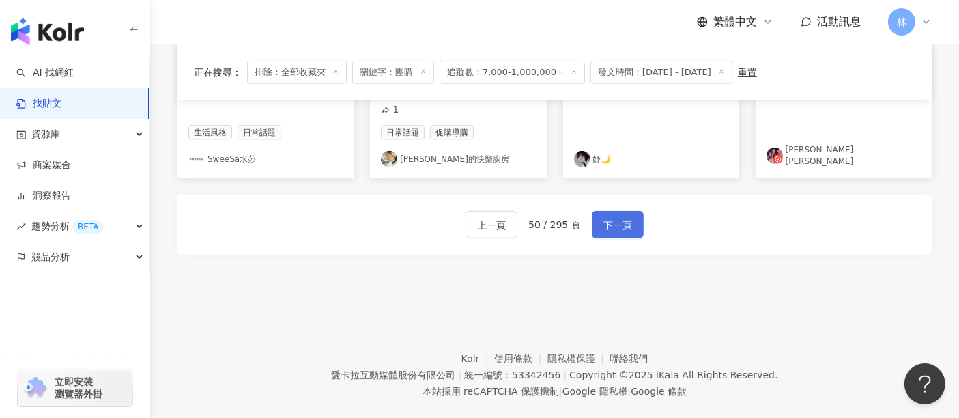
click at [613, 212] on button "下一頁" at bounding box center [618, 224] width 52 height 27
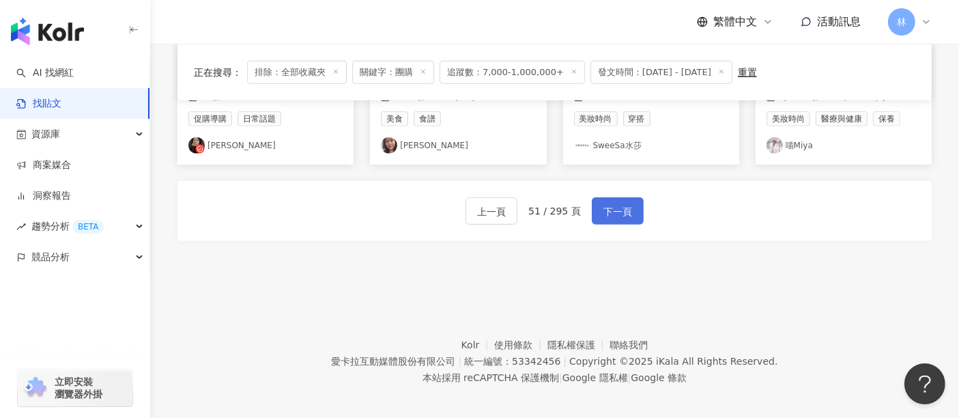
click at [613, 212] on button "下一頁" at bounding box center [618, 210] width 52 height 27
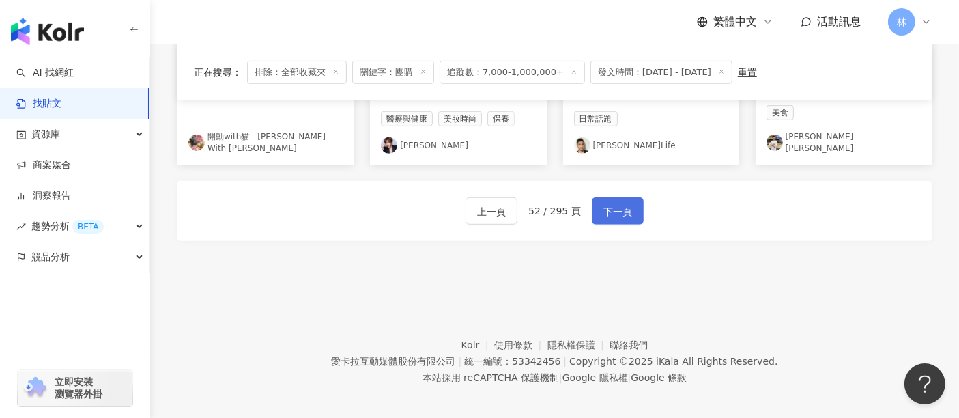
click at [613, 212] on button "下一頁" at bounding box center [618, 210] width 52 height 27
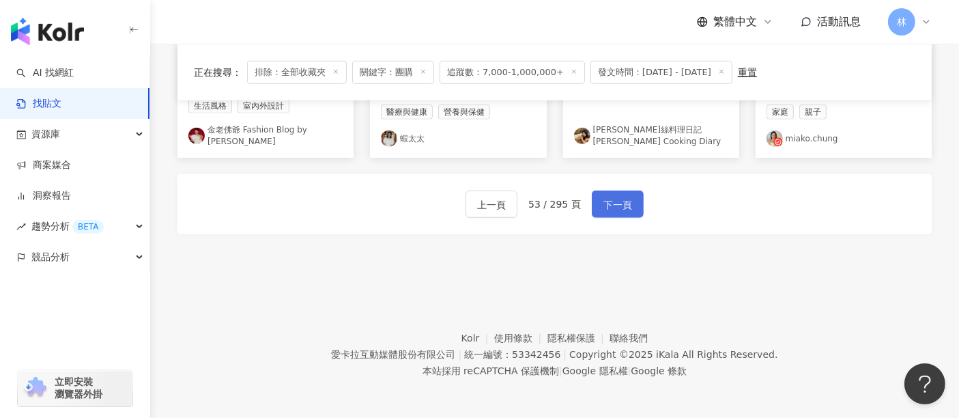
click at [613, 212] on button "下一頁" at bounding box center [618, 203] width 52 height 27
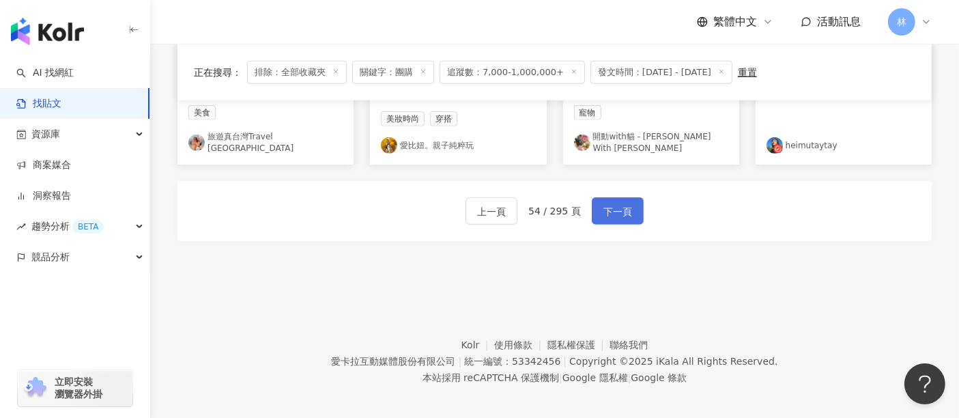
click at [613, 212] on button "下一頁" at bounding box center [618, 210] width 52 height 27
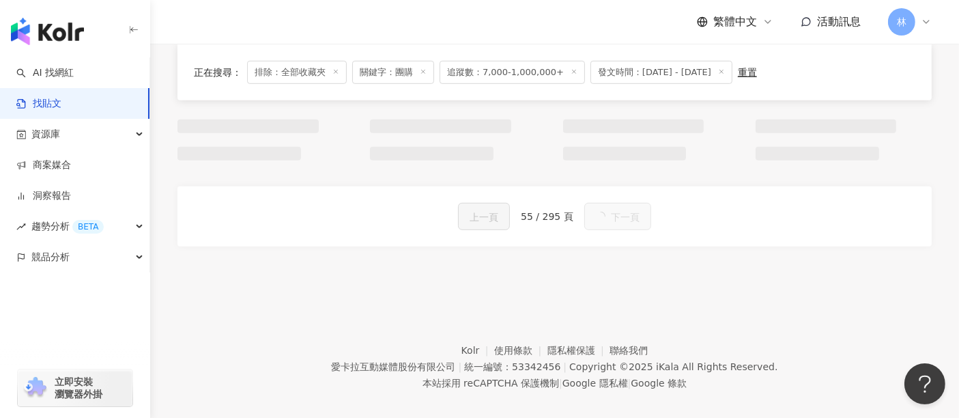
click at [613, 212] on button "下一頁" at bounding box center [617, 216] width 67 height 27
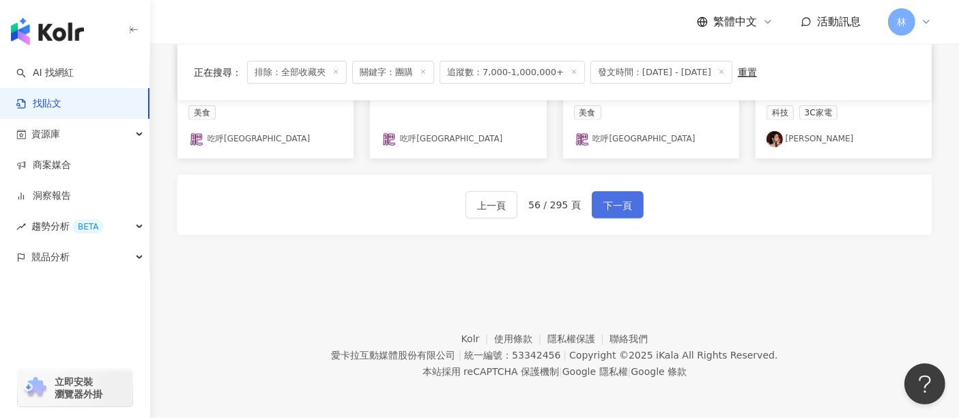
click at [613, 212] on button "下一頁" at bounding box center [618, 204] width 52 height 27
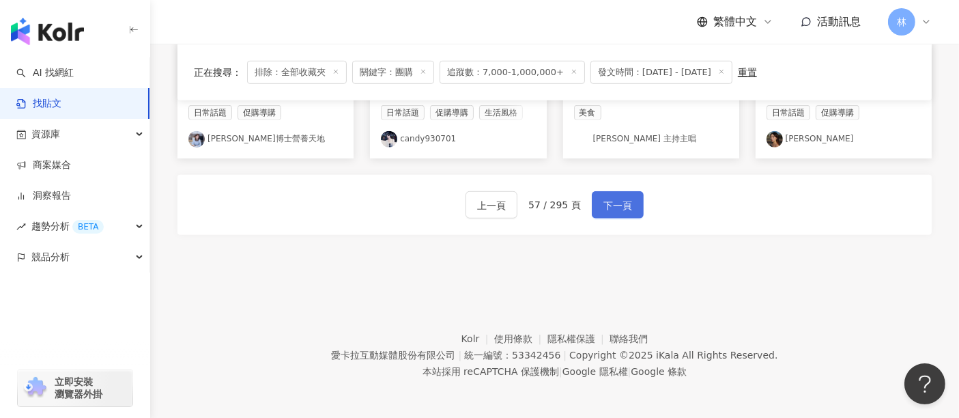
click at [613, 212] on button "下一頁" at bounding box center [618, 204] width 52 height 27
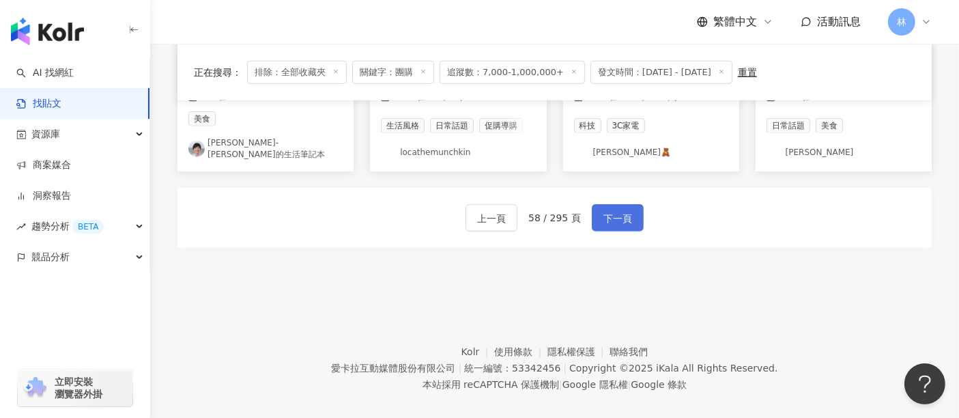
click at [613, 212] on button "下一頁" at bounding box center [618, 217] width 52 height 27
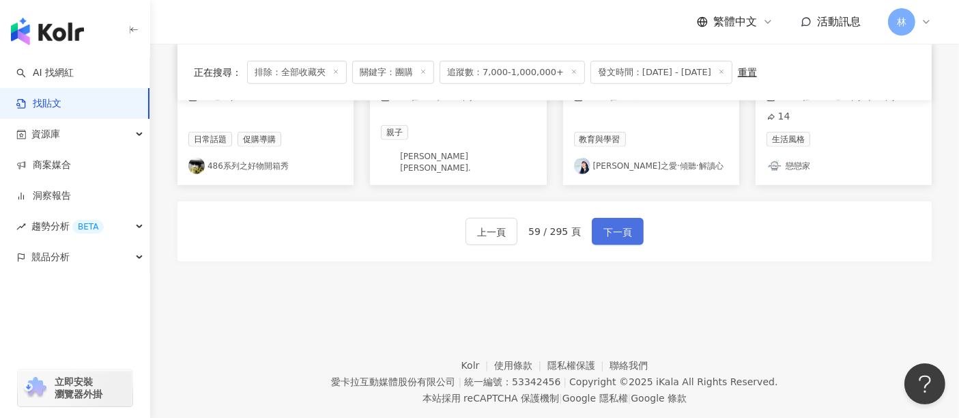
click at [613, 218] on button "下一頁" at bounding box center [618, 231] width 52 height 27
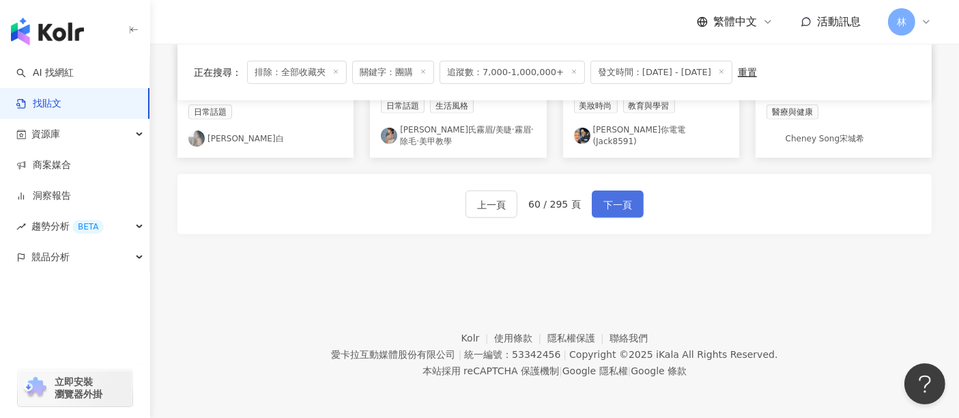
click at [613, 212] on button "下一頁" at bounding box center [618, 203] width 52 height 27
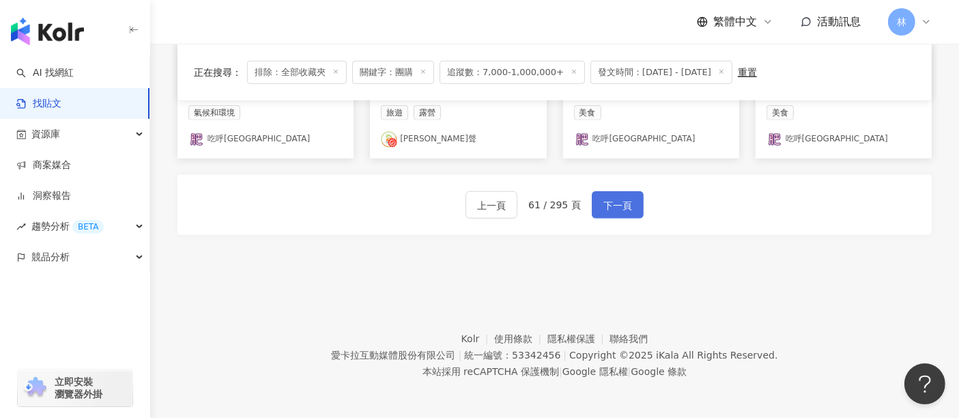
click at [613, 212] on button "下一頁" at bounding box center [618, 204] width 52 height 27
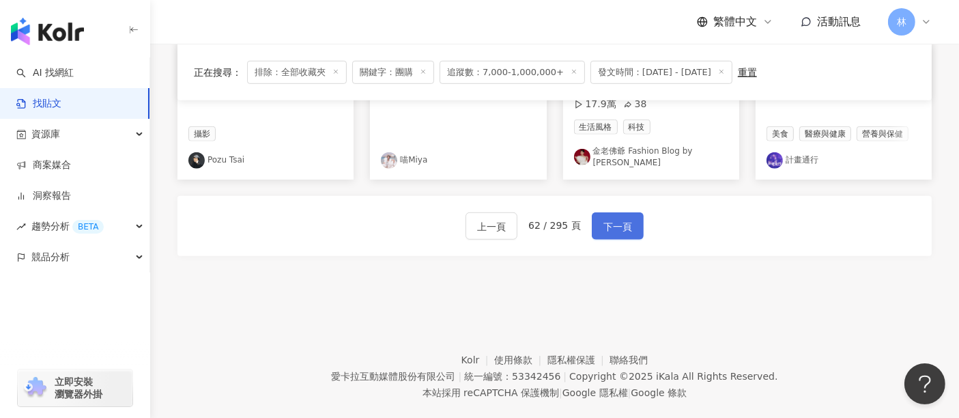
scroll to position [918, 0]
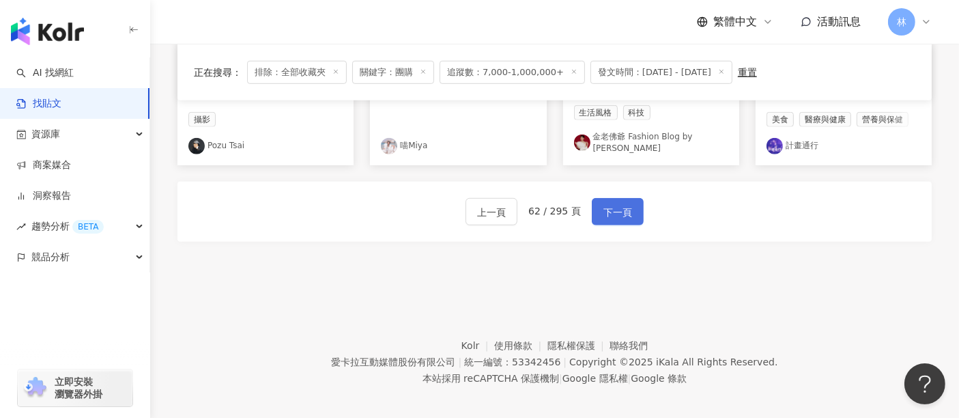
click at [613, 212] on button "下一頁" at bounding box center [618, 211] width 52 height 27
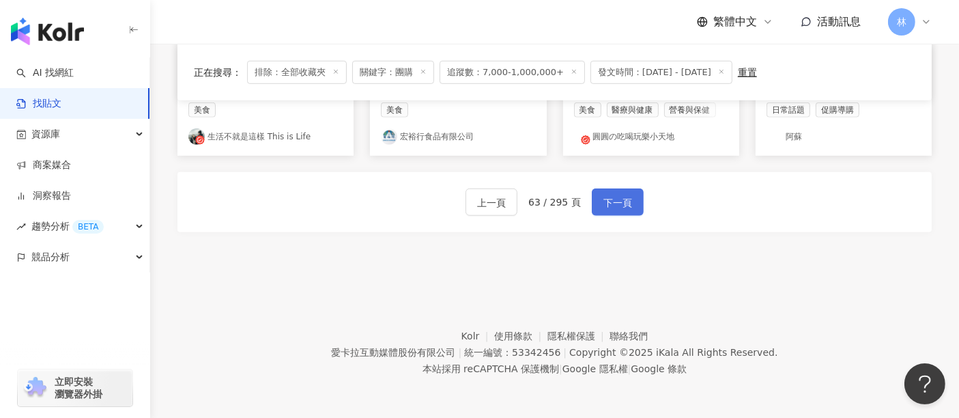
scroll to position [892, 0]
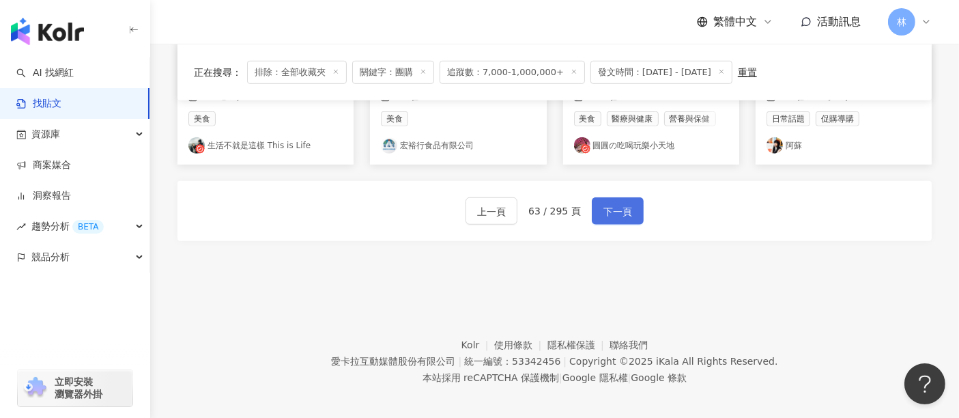
click at [613, 212] on button "下一頁" at bounding box center [618, 210] width 52 height 27
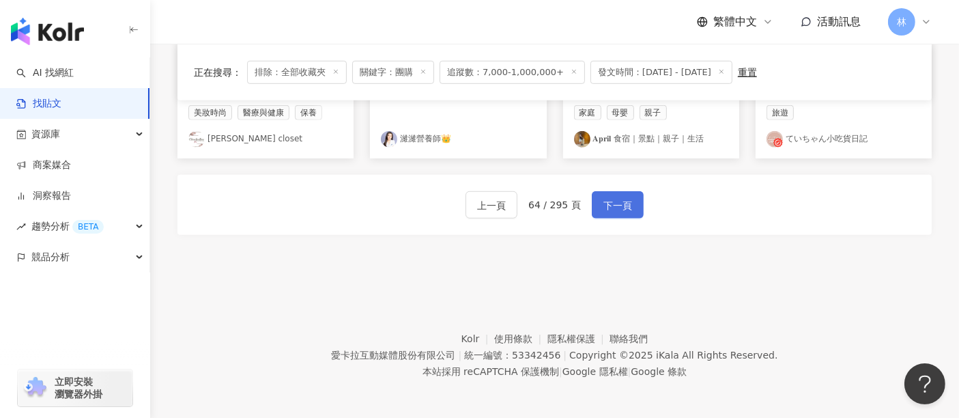
click at [613, 212] on button "下一頁" at bounding box center [618, 204] width 52 height 27
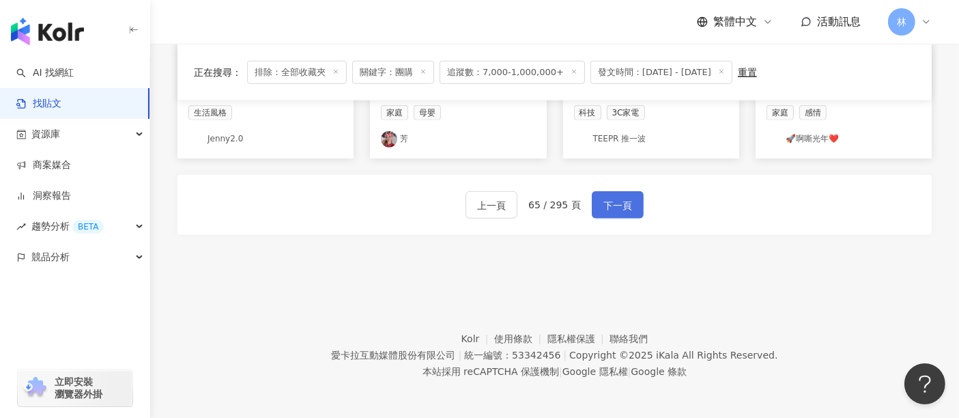
click at [613, 212] on button "下一頁" at bounding box center [618, 204] width 52 height 27
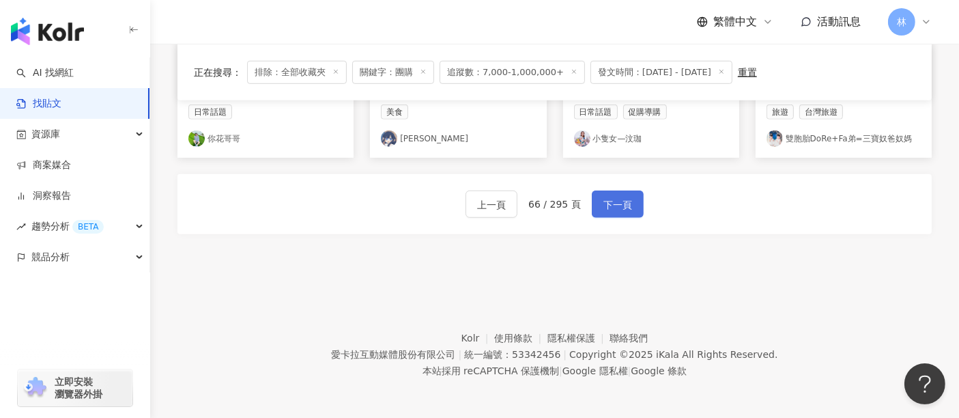
click at [613, 212] on button "下一頁" at bounding box center [618, 203] width 52 height 27
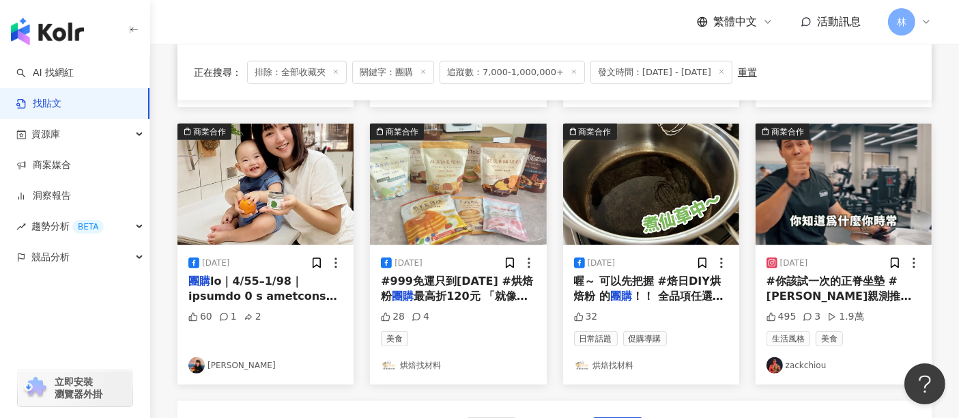
scroll to position [834, 0]
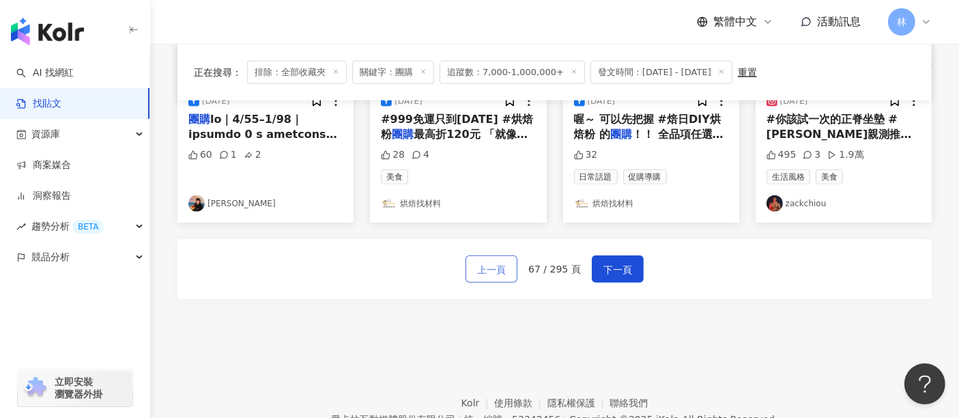
click at [483, 269] on span "上一頁" at bounding box center [491, 269] width 29 height 16
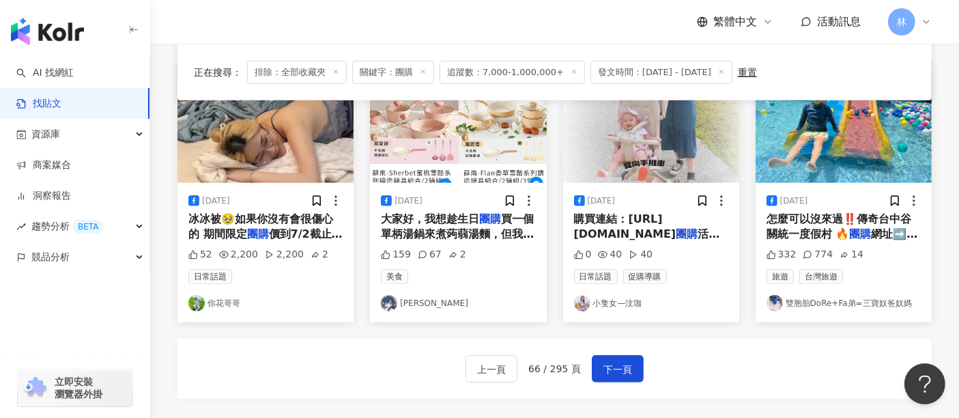
scroll to position [758, 0]
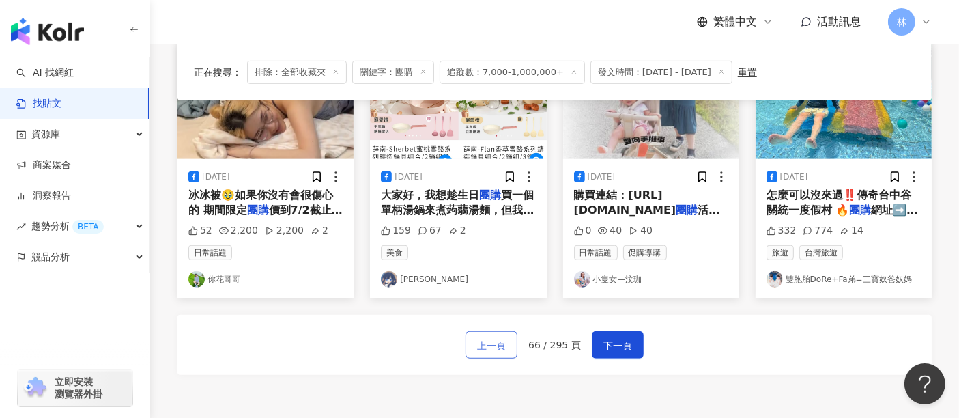
click at [483, 355] on button "上一頁" at bounding box center [491, 344] width 52 height 27
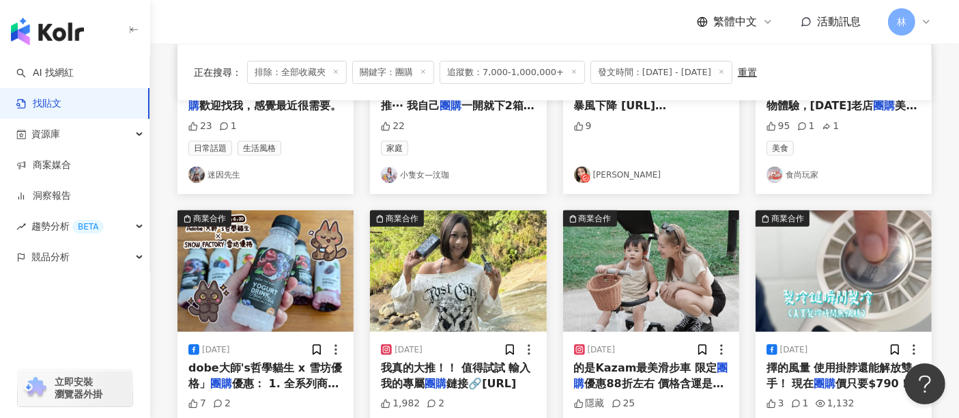
scroll to position [675, 0]
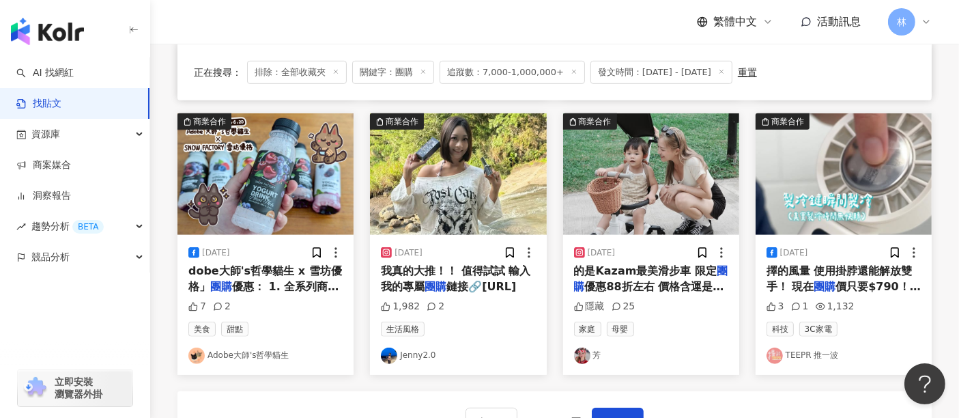
click at [665, 214] on img at bounding box center [651, 173] width 176 height 121
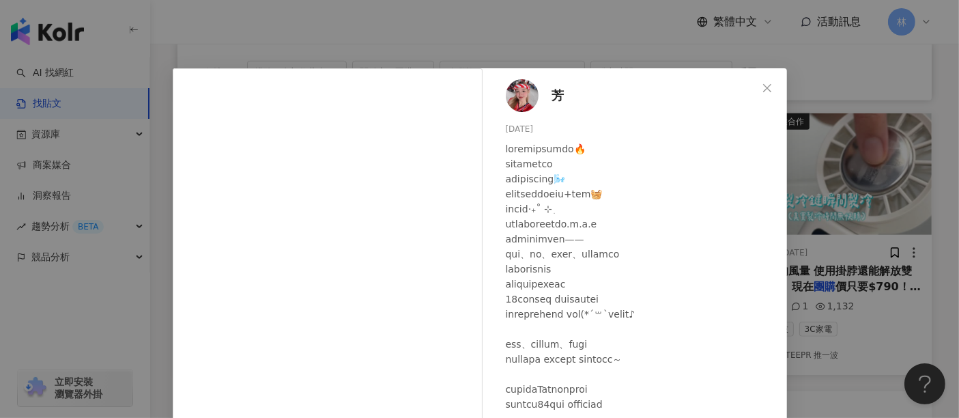
click at [553, 96] on span "芳" at bounding box center [558, 95] width 12 height 19
click at [852, 198] on div "芳 [DATE] 隱藏 25 查看原始貼文" at bounding box center [479, 209] width 959 height 418
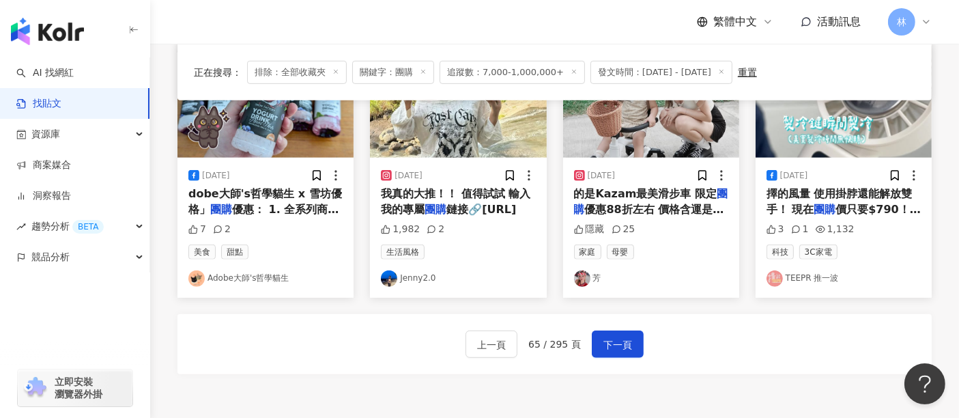
scroll to position [827, 0]
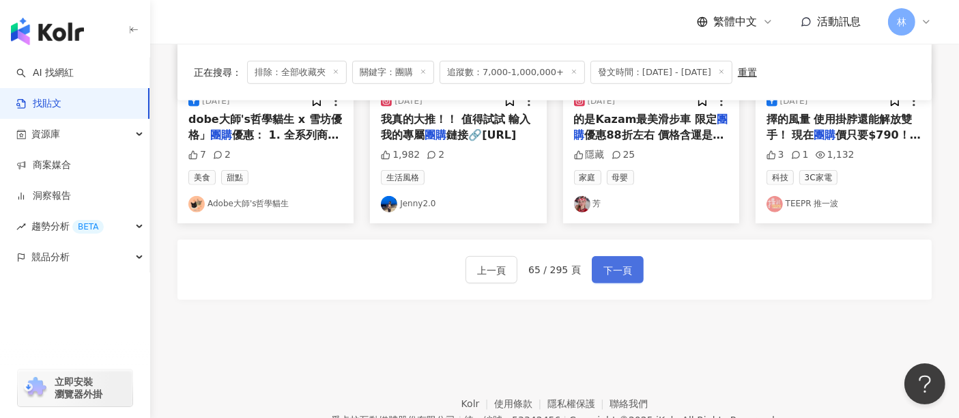
click at [628, 270] on button "下一頁" at bounding box center [618, 269] width 52 height 27
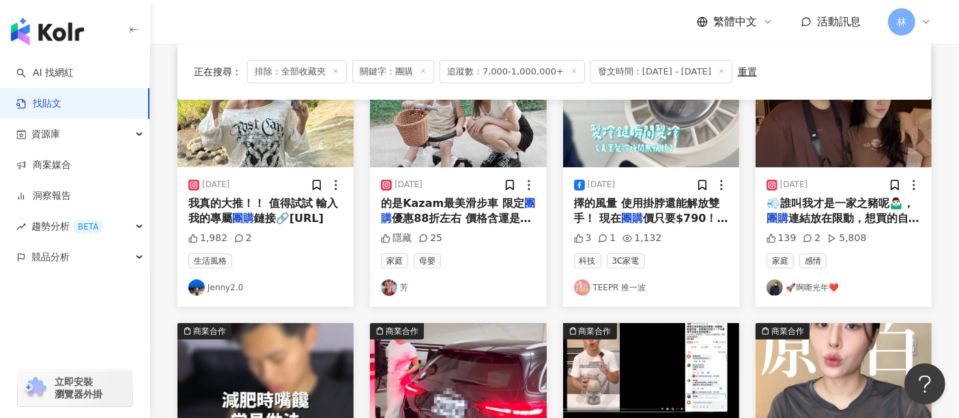
scroll to position [158, 0]
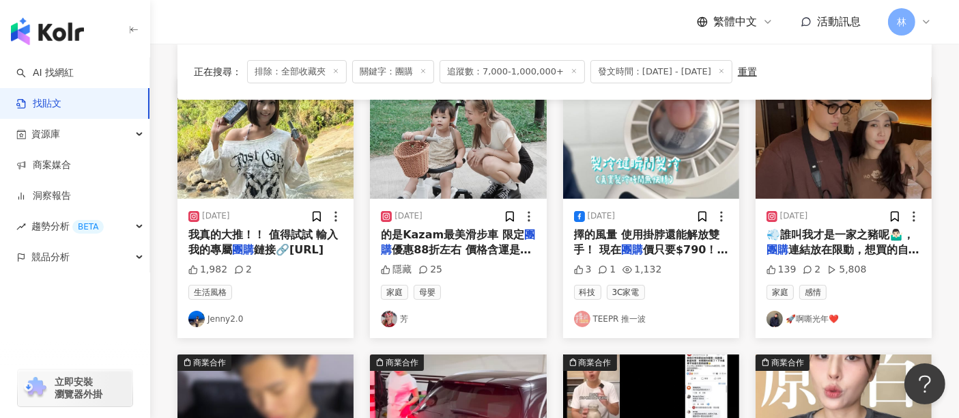
click at [866, 141] on img at bounding box center [843, 137] width 176 height 121
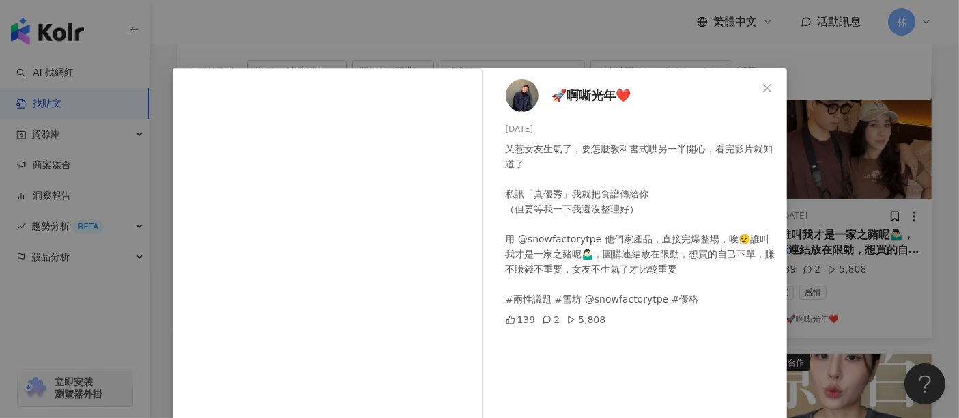
click at [856, 209] on div "🚀啊嘶光年❤️ [DATE] 又惹女友生氣了，要怎麼教科書式哄另一半開心，看完影片就知道了 私訊「真優秀」我就把食譜傳給你 （但要等我一下我還沒整理好） 用 …" at bounding box center [479, 209] width 959 height 418
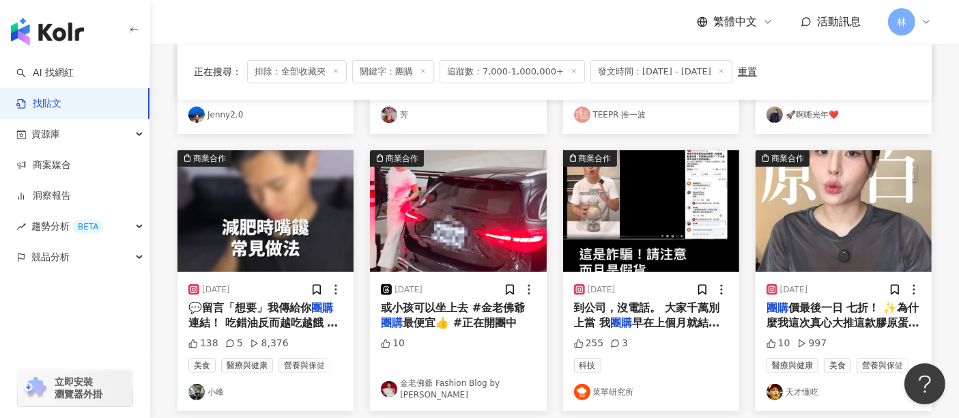
scroll to position [385, 0]
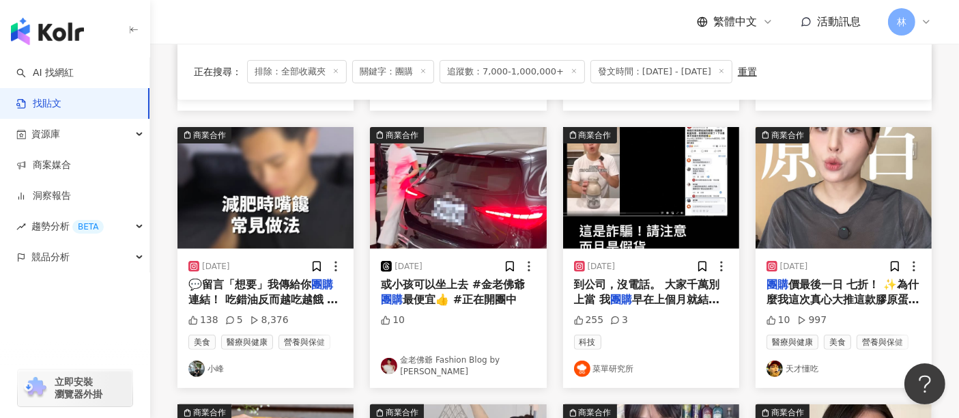
click at [266, 209] on img at bounding box center [265, 187] width 176 height 121
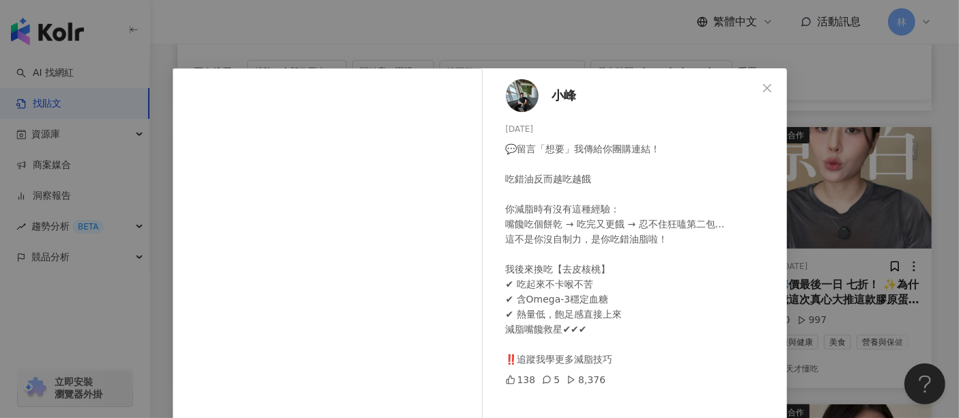
click at [834, 212] on div "小峰 [DATE] 💬留言「想要」我傳給你團購連結！ 吃錯油反而越吃越餓 你減脂時有沒有這種經驗： 嘴饞吃個餅乾 → 吃完又更餓 → 忍不住狂嗑第二包… 這不…" at bounding box center [479, 209] width 959 height 418
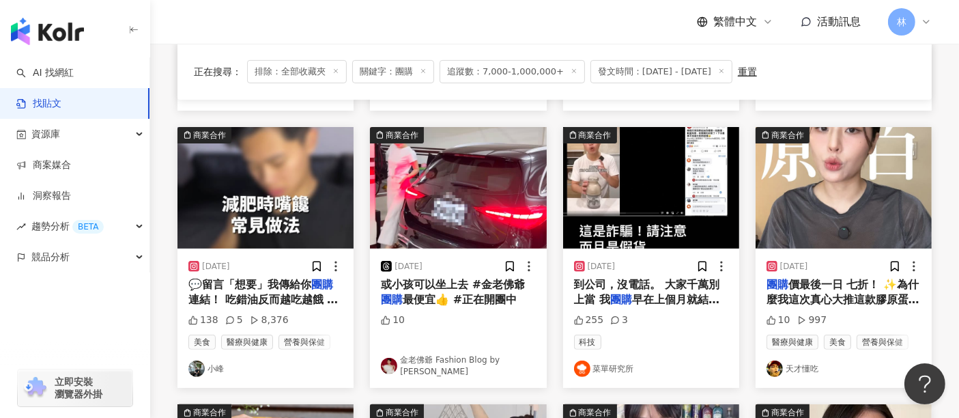
click at [273, 190] on img at bounding box center [265, 187] width 176 height 121
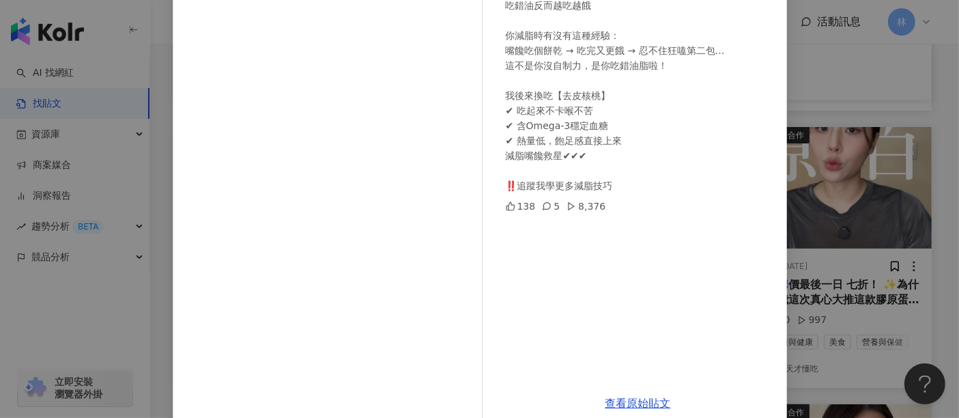
scroll to position [194, 0]
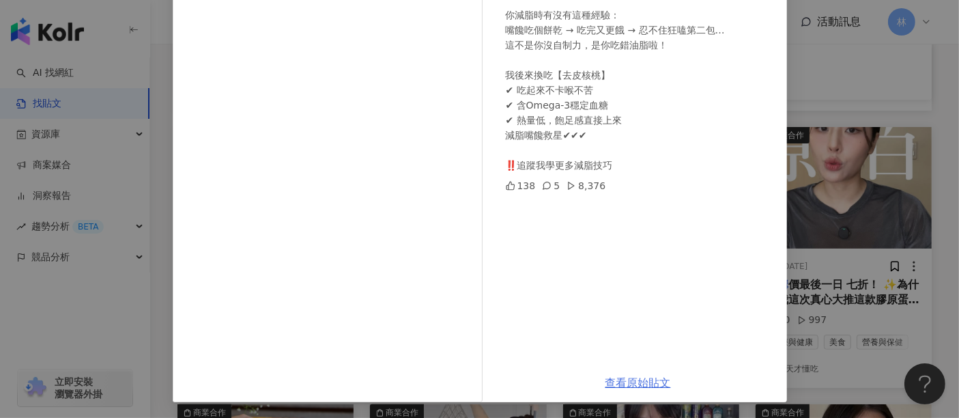
click at [612, 385] on link "查看原始貼文" at bounding box center [637, 382] width 65 height 13
click at [841, 173] on div "小峰 [DATE] 💬留言「想要」我傳給你團購連結！ 吃錯油反而越吃越餓 你減脂時有沒有這種經驗： 嘴饞吃個餅乾 → 吃完又更餓 → 忍不住狂嗑第二包… 這不…" at bounding box center [479, 209] width 959 height 418
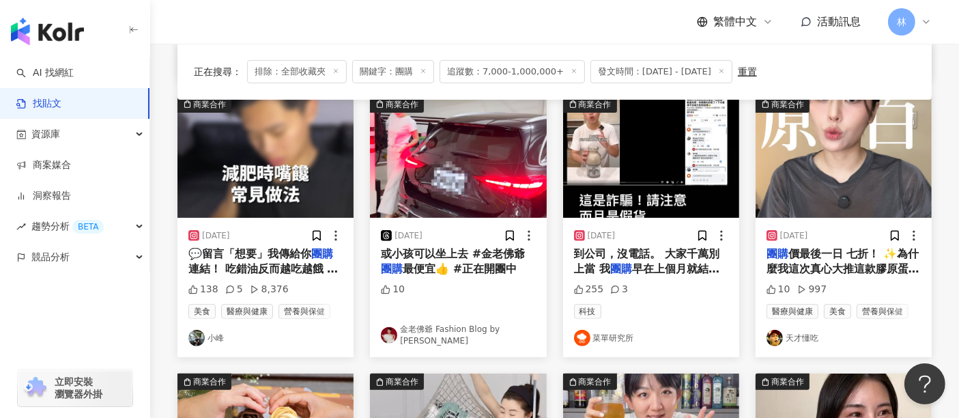
scroll to position [385, 0]
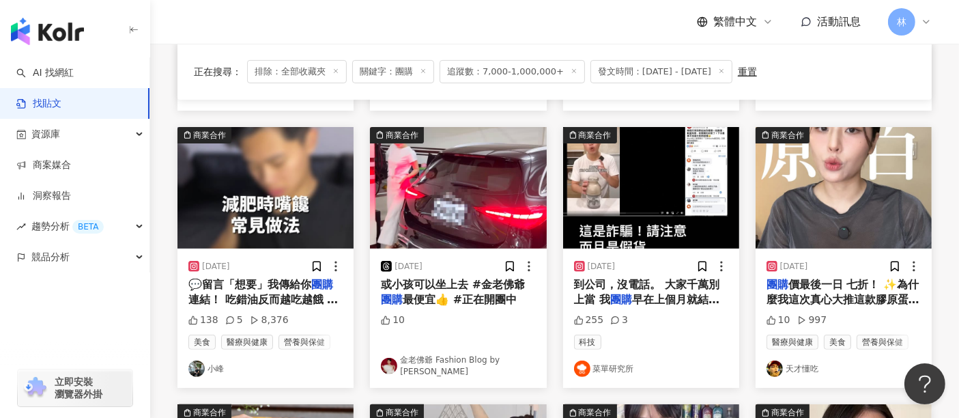
click at [841, 173] on img at bounding box center [843, 187] width 176 height 121
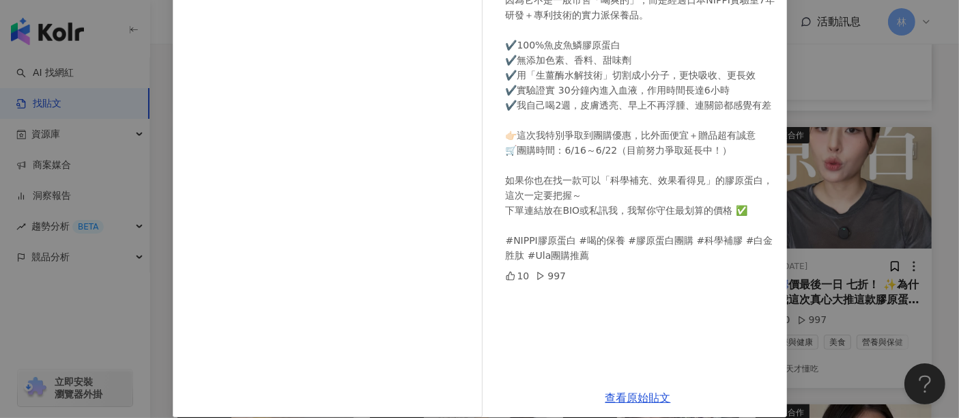
scroll to position [194, 0]
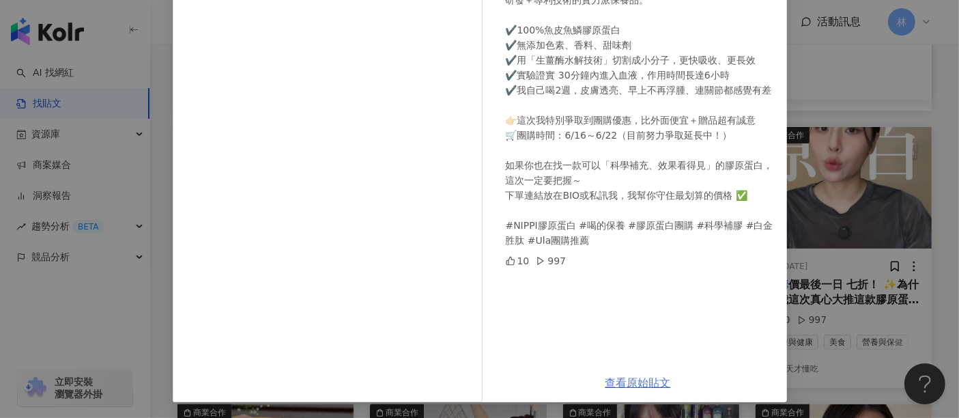
click at [624, 381] on link "查看原始貼文" at bounding box center [637, 382] width 65 height 13
click at [818, 147] on div "天才懂吃 [DATE] 團購價最後一日 七折！ ✨為什麼我這次真心大推這款膠原蛋白？ 因為它不是一般市售「喝爽的」，而是經過日本NIPPI實驗室7年研發＋專利…" at bounding box center [479, 209] width 959 height 418
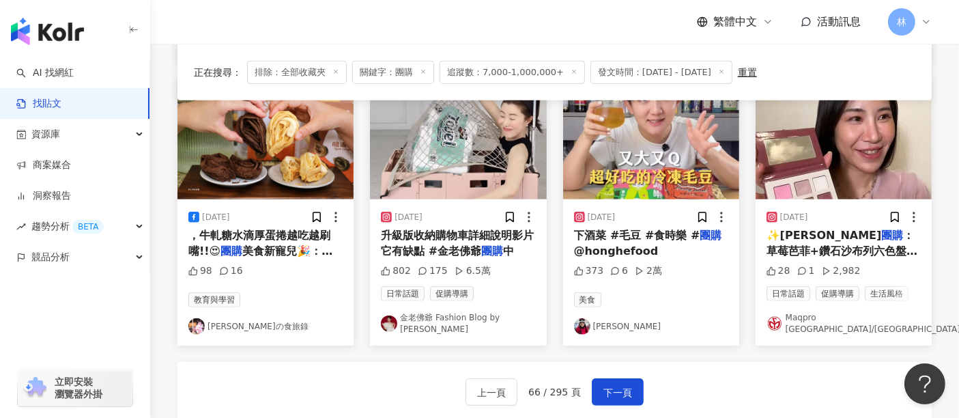
scroll to position [688, 0]
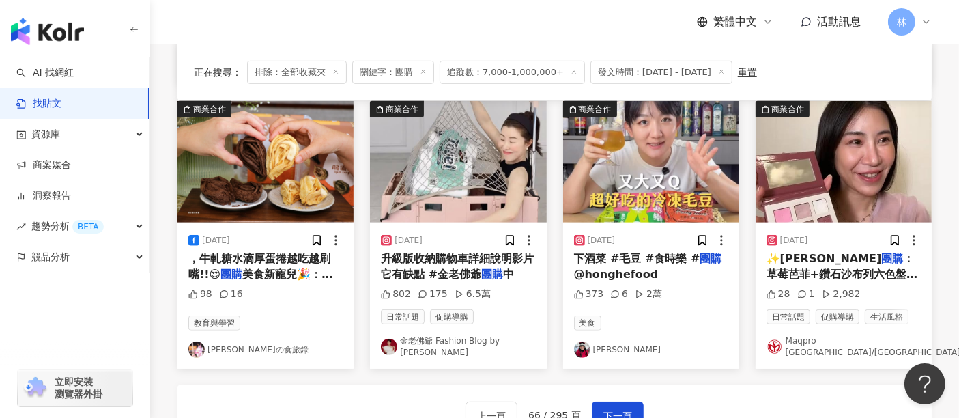
click at [237, 156] on img at bounding box center [265, 161] width 176 height 121
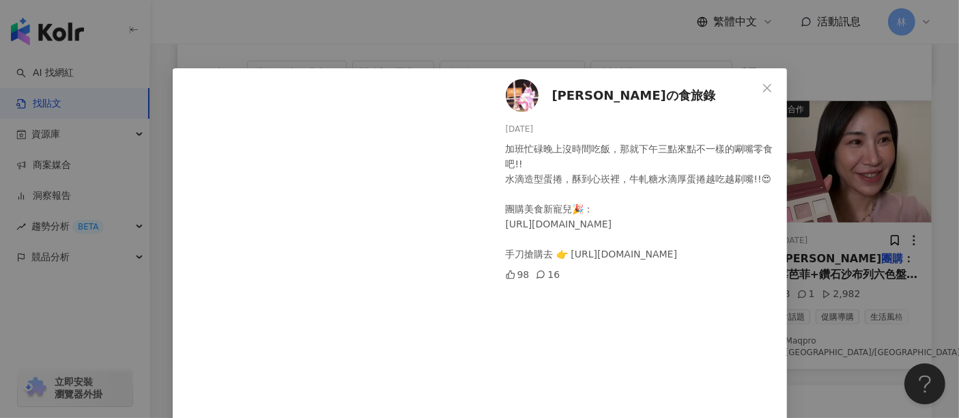
click at [828, 235] on div "[PERSON_NAME]の食旅錄 [DATE] 加班忙碌晚上沒時間吃飯，那就下午三點來點不一樣的唰嘴零食吧!! 水滴造型蛋捲，酥到心崁裡，牛軋糖水滴厚蛋捲越…" at bounding box center [479, 209] width 959 height 418
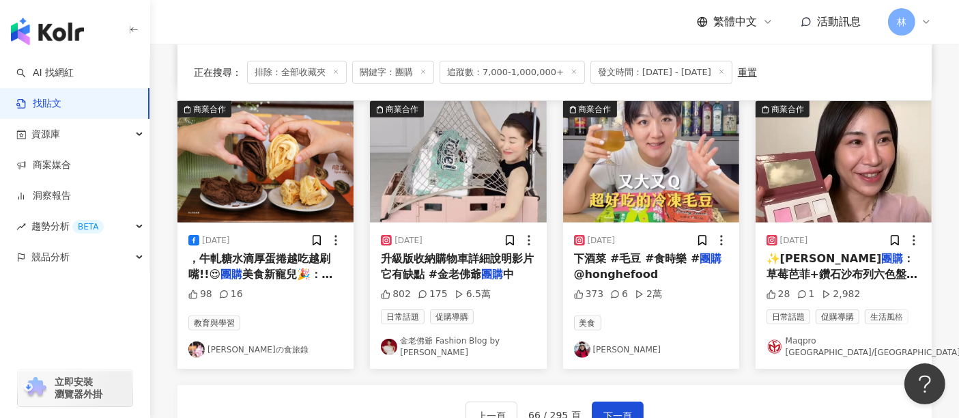
click at [481, 180] on img at bounding box center [458, 161] width 176 height 121
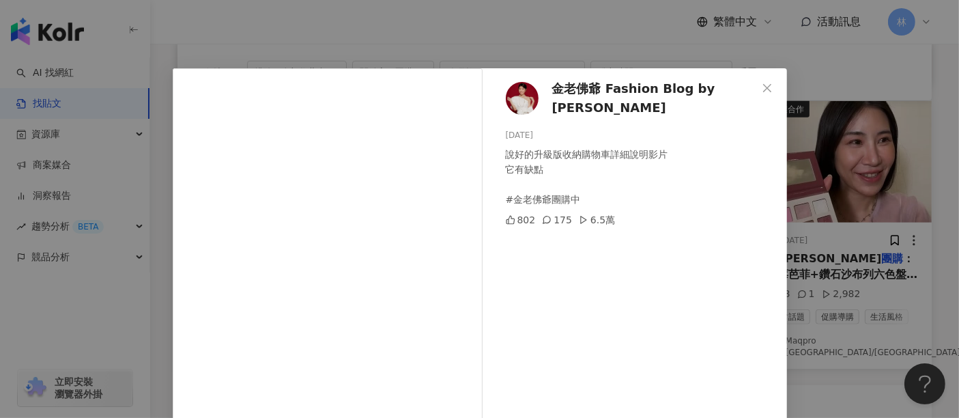
click at [865, 187] on div "金老佛爺 Fashion Blog by Kimlafayette [DATE] 說好的升級版收納購物車詳細說明影片 它有缺點 #金老佛爺團購中 802 17…" at bounding box center [479, 209] width 959 height 418
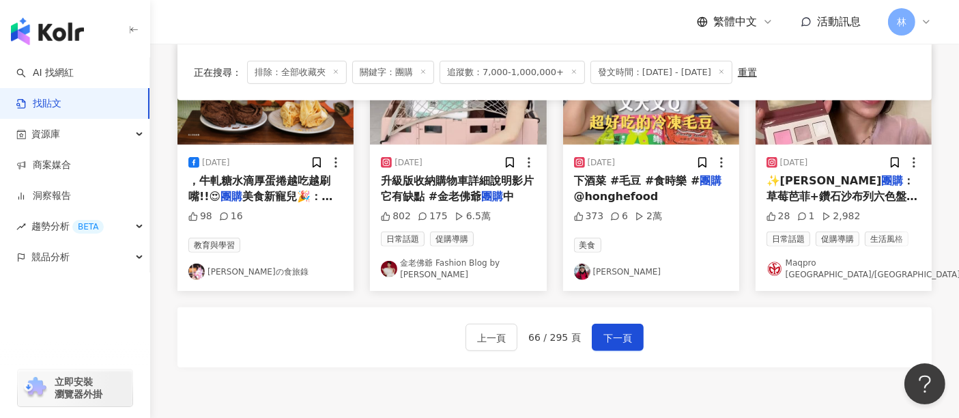
scroll to position [840, 0]
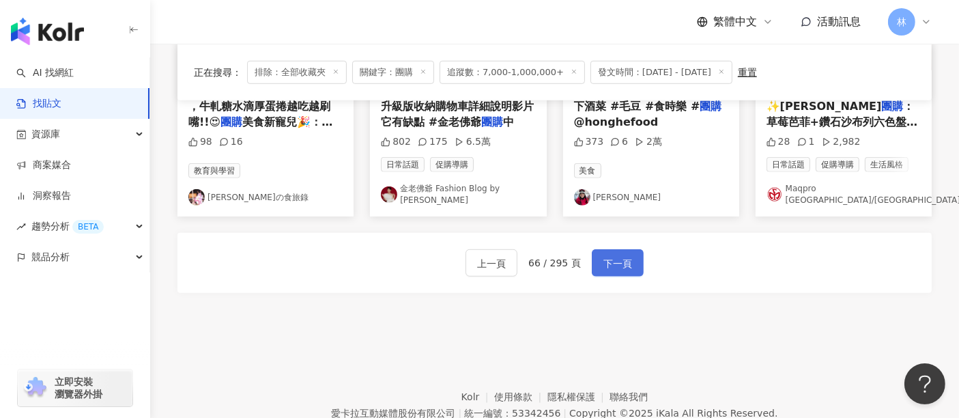
click at [629, 263] on button "下一頁" at bounding box center [618, 262] width 52 height 27
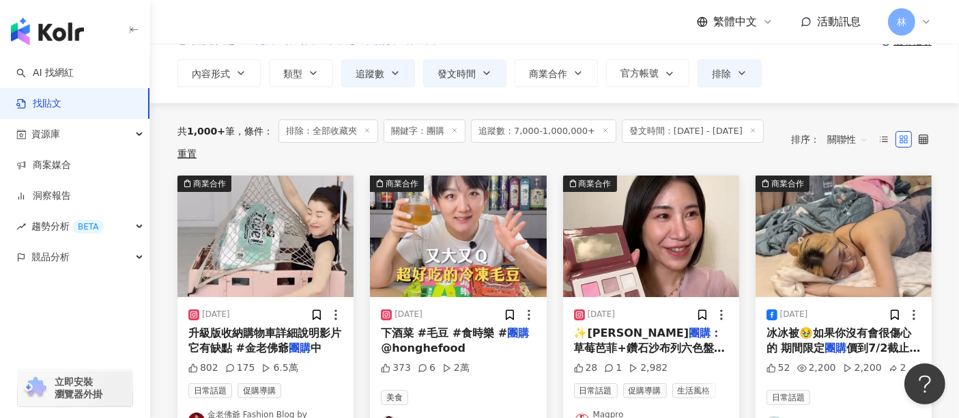
scroll to position [151, 0]
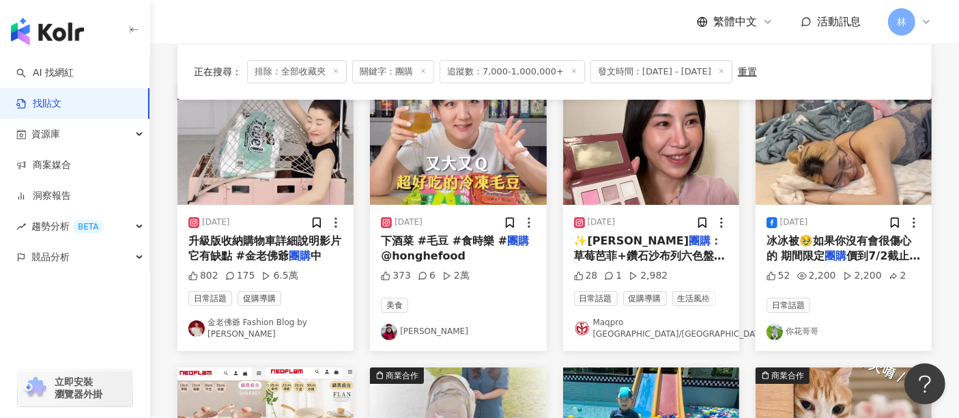
click at [820, 181] on img at bounding box center [843, 143] width 176 height 121
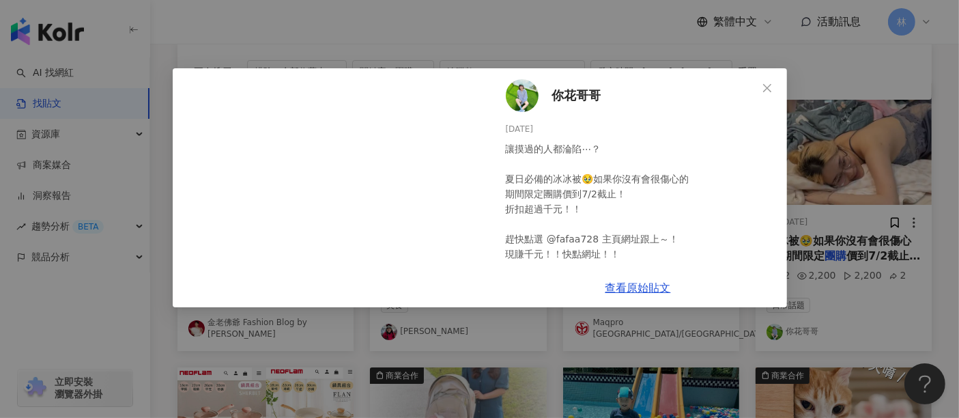
click at [587, 98] on span "你花哥哥" at bounding box center [576, 95] width 49 height 19
click at [866, 225] on div "你花哥哥 [DATE] 讓摸過的人都淪陷⋯？ 夏日必備的冰冰被🥹如果你沒有會很傷心的 期間限定團購價到7/2截止！ 折扣超過千元！！ 趕快點選 @fafaa7…" at bounding box center [479, 209] width 959 height 418
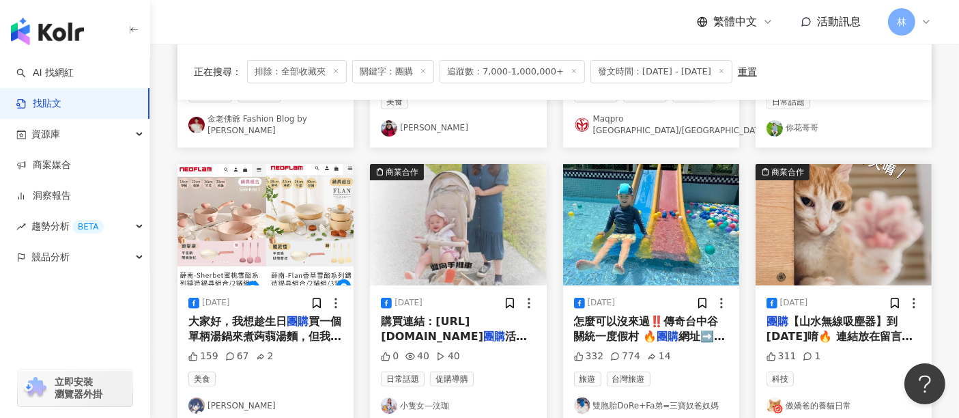
scroll to position [379, 0]
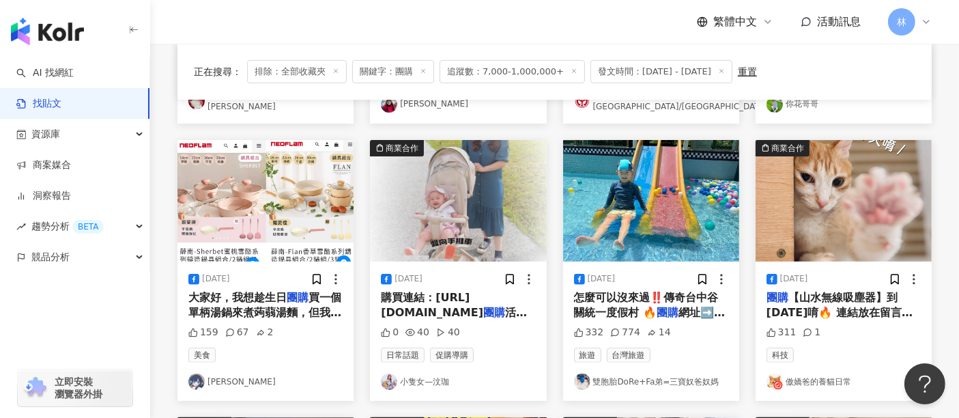
click at [858, 225] on img at bounding box center [843, 200] width 176 height 121
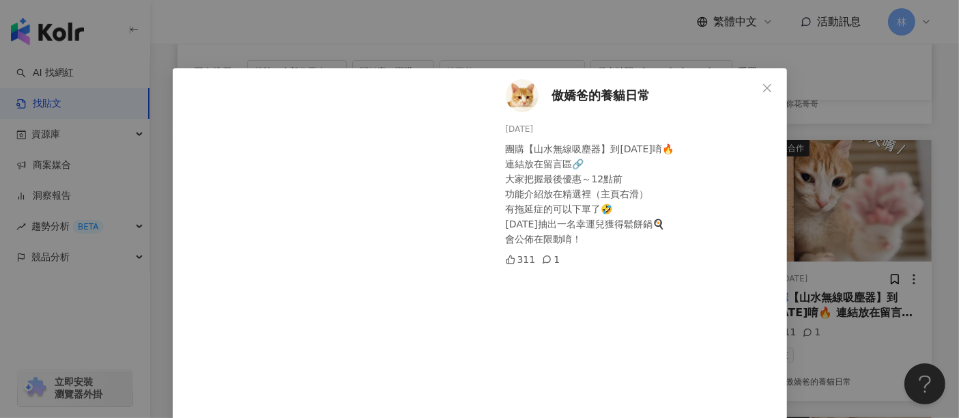
click at [858, 225] on div "傲嬌爸的養貓日常 [DATE] 團購【山水無線吸塵器】到[DATE]唷🔥 連結放在留言區🔗 大家把握最後優惠～12點前 功能介紹放在精選裡（主頁右滑） 有拖延…" at bounding box center [479, 209] width 959 height 418
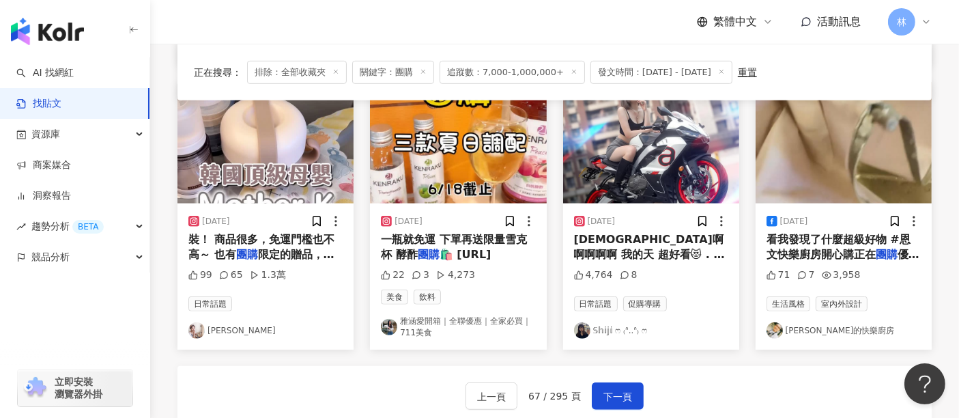
scroll to position [682, 0]
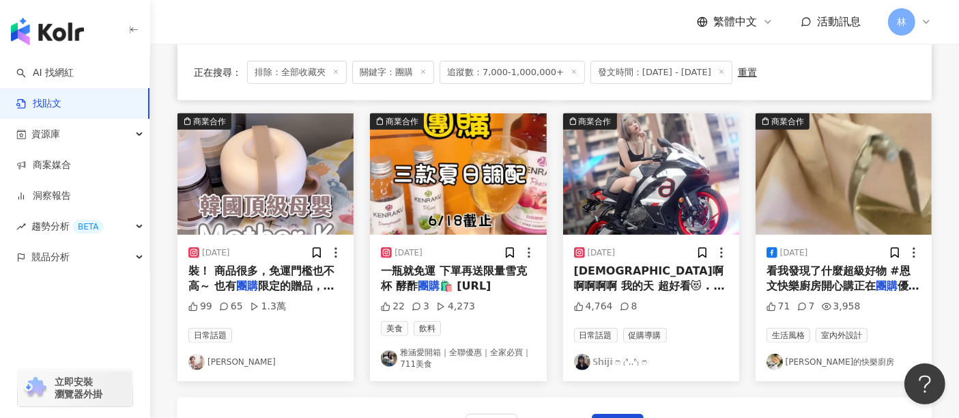
click at [249, 205] on img at bounding box center [265, 173] width 176 height 121
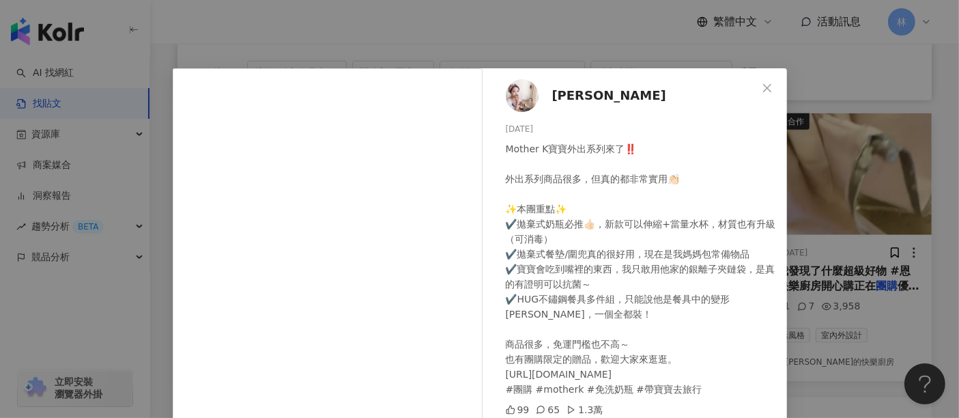
click at [782, 156] on div "[PERSON_NAME] [DATE] Mother K寶寶外出系列來了‼️ 外出系列商品很多，但真的都非常實用👏🏻 ✨本團重點✨ ✔️拋棄式奶瓶必推👍🏻，…" at bounding box center [479, 209] width 959 height 418
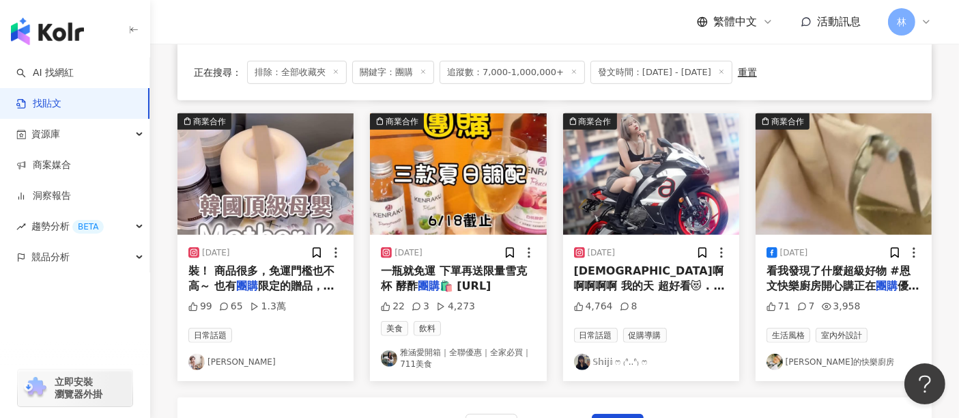
click at [690, 207] on img at bounding box center [651, 173] width 176 height 121
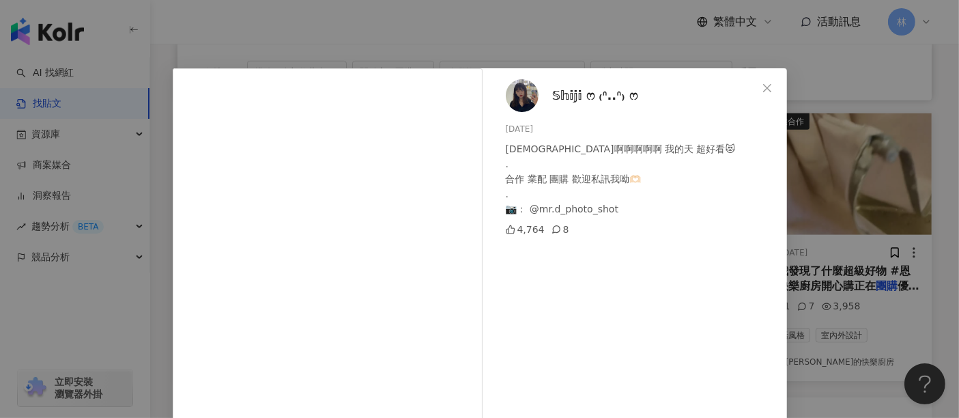
click at [840, 191] on div "𝕊𝕙𝕚𝕛𝕚 ෆ ₍ᐢ..ᐢ₎ ෆ [DATE] [DEMOGRAPHIC_DATA]啊啊啊啊啊 我的天 超好看😻 . 合作 業配 團購 歡迎私訊我呦🫶🏻 . …" at bounding box center [479, 209] width 959 height 418
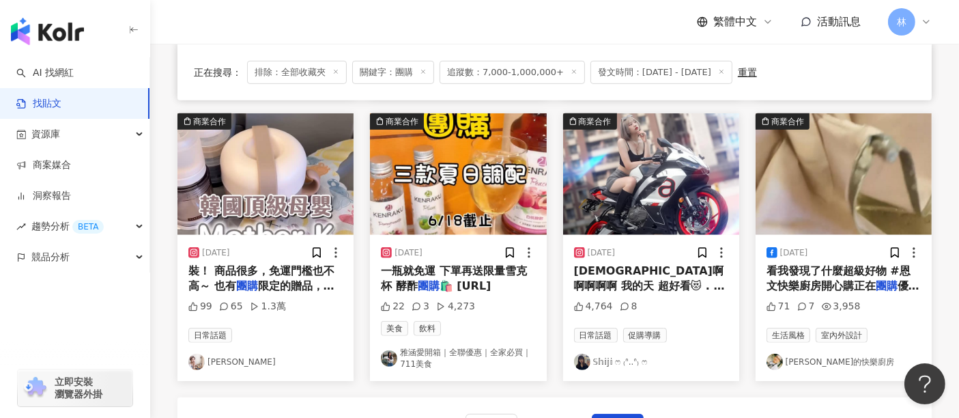
click at [840, 191] on img at bounding box center [843, 173] width 176 height 121
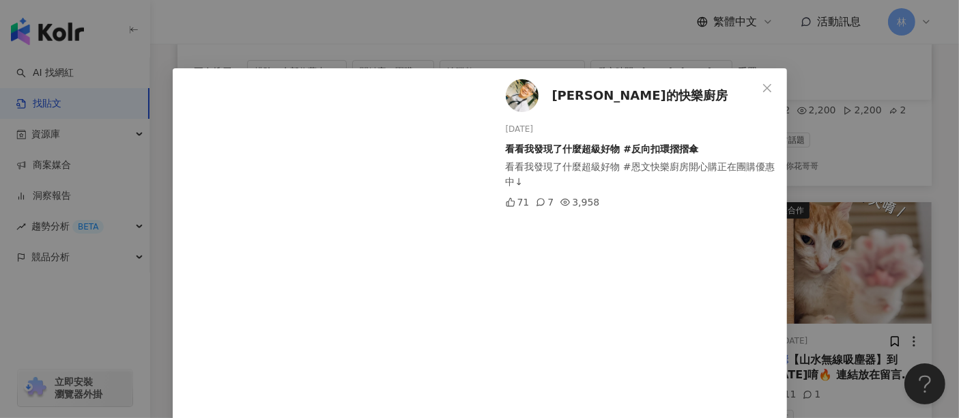
click at [819, 211] on div "[PERSON_NAME]的快樂廚房 [DATE] 看看我發現了什麼超級好物 #反向扣環摺摺傘 看看我發現了什麼超級好物 #恩文快樂廚房開心購正在團購優惠中↓…" at bounding box center [479, 209] width 959 height 418
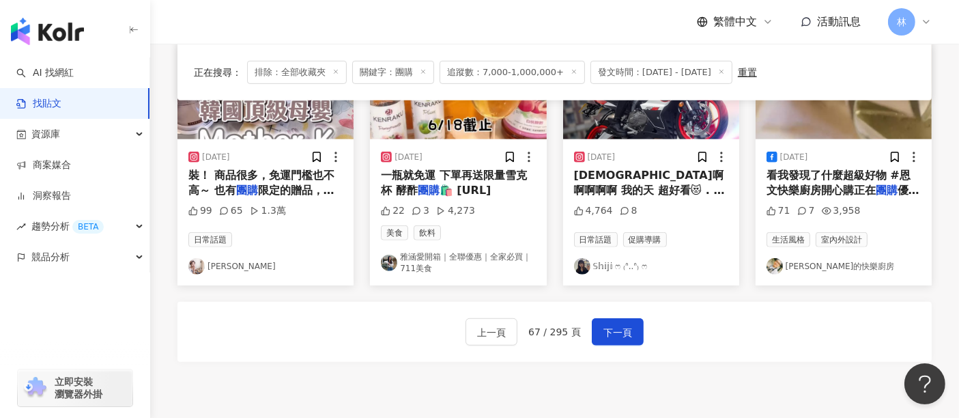
scroll to position [905, 0]
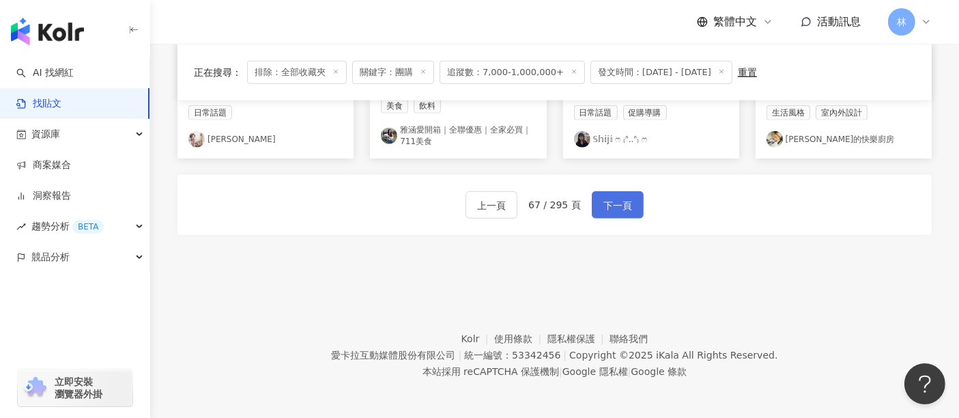
click at [613, 204] on span "下一頁" at bounding box center [617, 205] width 29 height 16
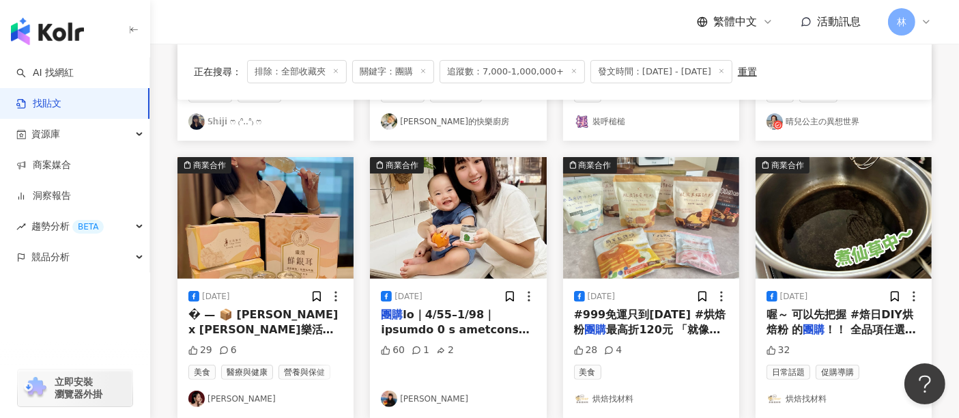
scroll to position [379, 0]
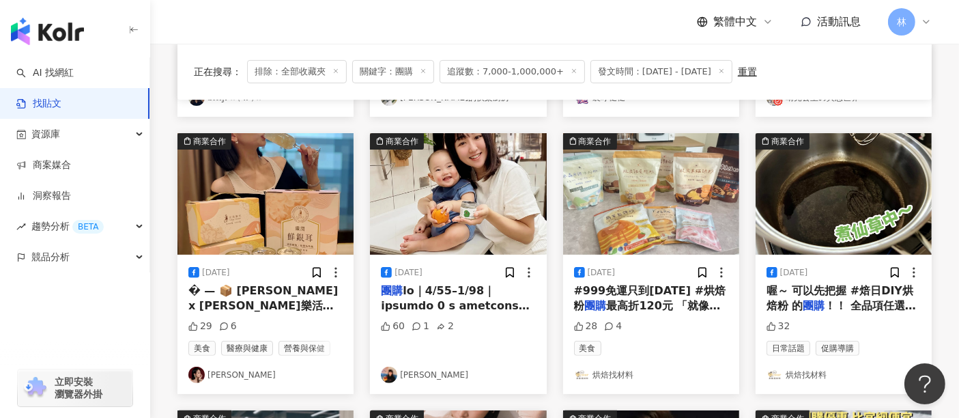
click at [271, 212] on img at bounding box center [265, 193] width 176 height 121
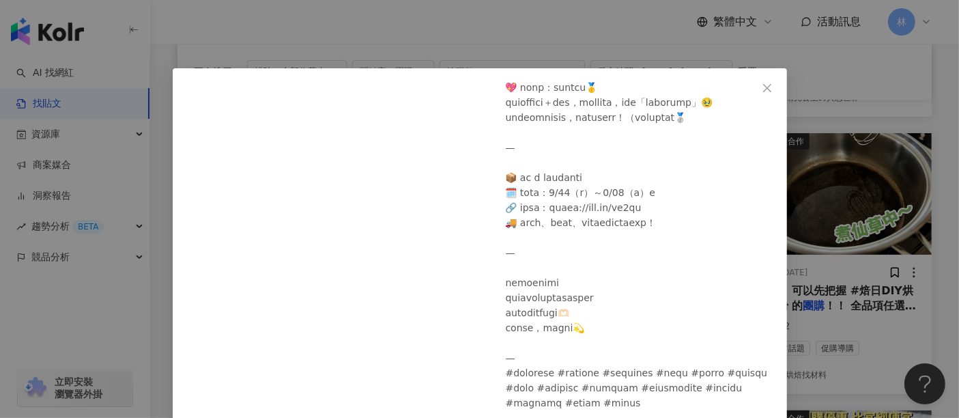
scroll to position [68, 0]
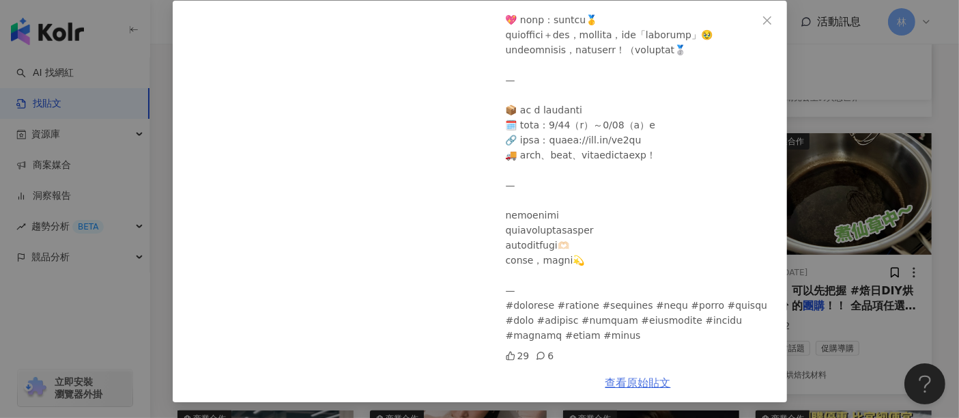
click at [610, 385] on link "查看原始貼文" at bounding box center [637, 382] width 65 height 13
click at [840, 227] on div "[PERSON_NAME] [DATE] 29 6 查看原始貼文" at bounding box center [479, 209] width 959 height 418
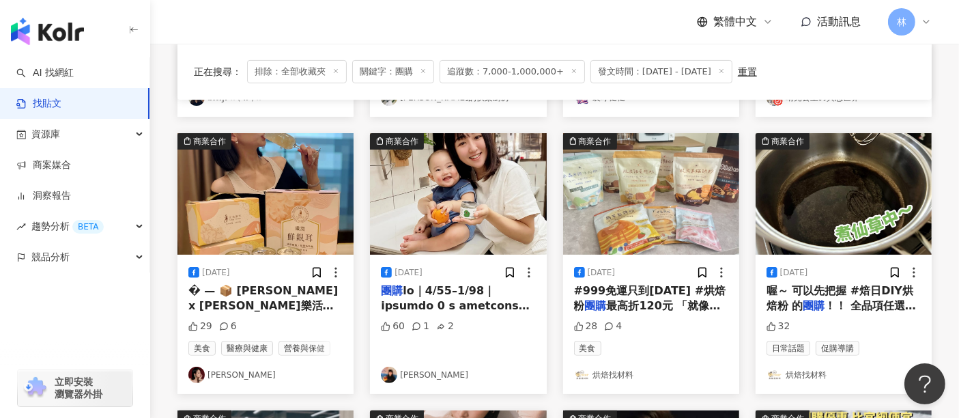
click at [530, 213] on img at bounding box center [458, 193] width 176 height 121
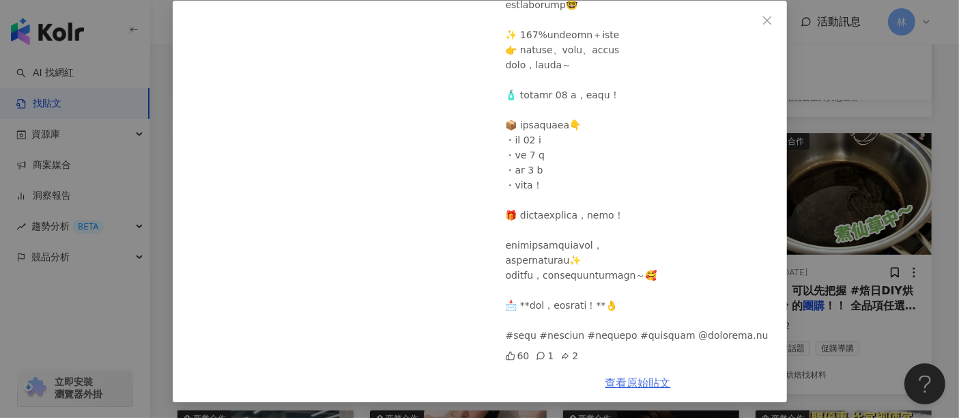
click at [637, 384] on link "查看原始貼文" at bounding box center [637, 382] width 65 height 13
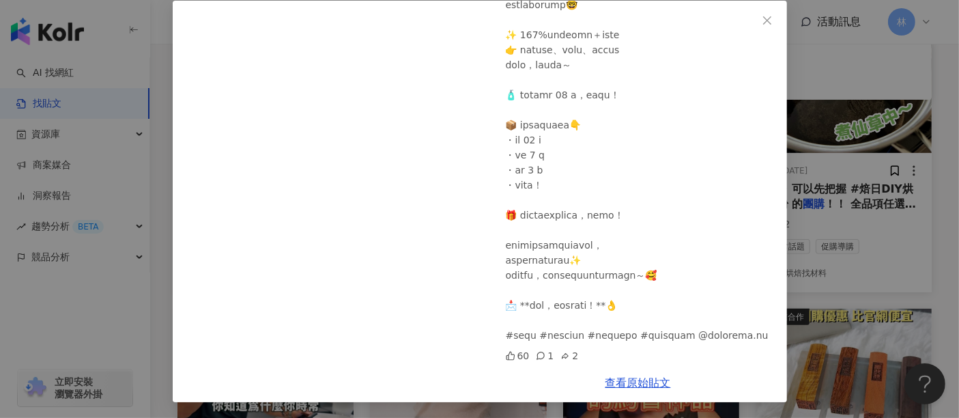
scroll to position [530, 0]
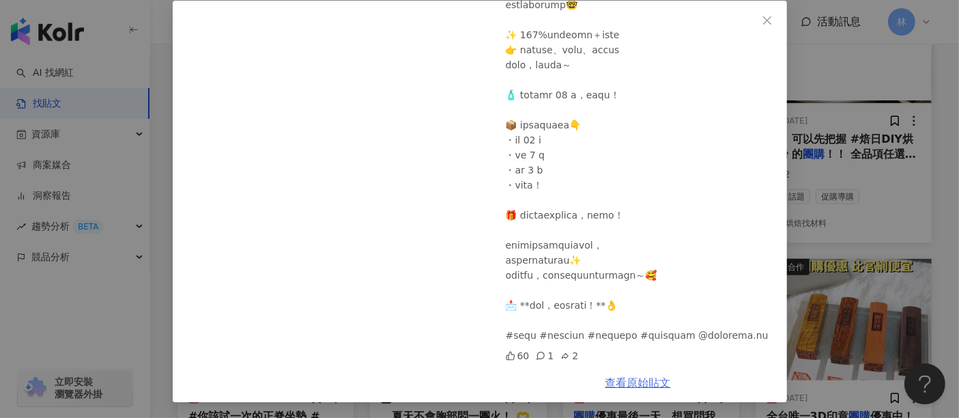
click at [624, 387] on link "查看原始貼文" at bounding box center [637, 382] width 65 height 13
click at [849, 174] on div "[PERSON_NAME] [DATE] 60 1 2 查看原始貼文" at bounding box center [479, 209] width 959 height 418
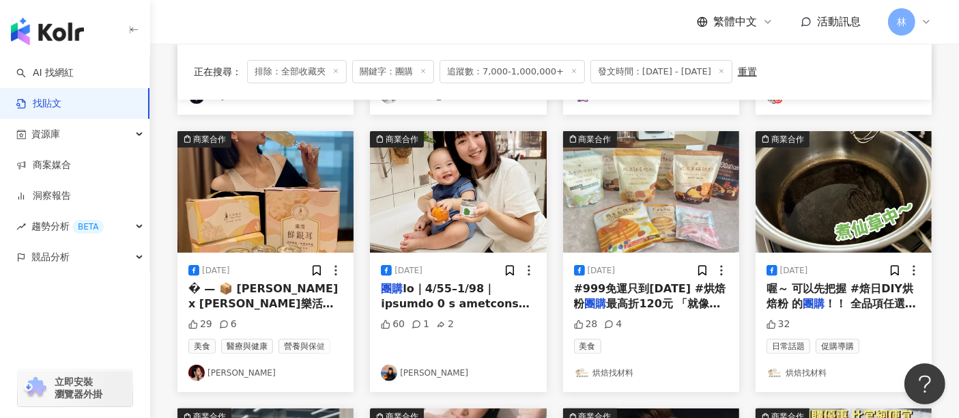
scroll to position [379, 0]
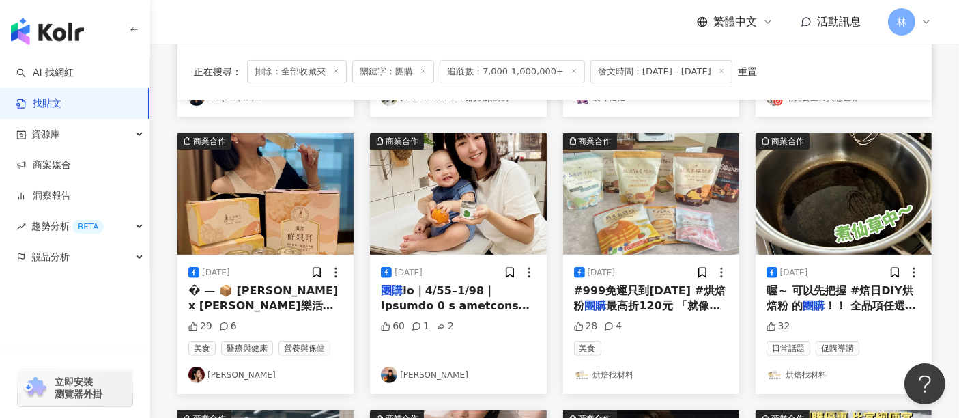
click at [651, 199] on img at bounding box center [651, 193] width 176 height 121
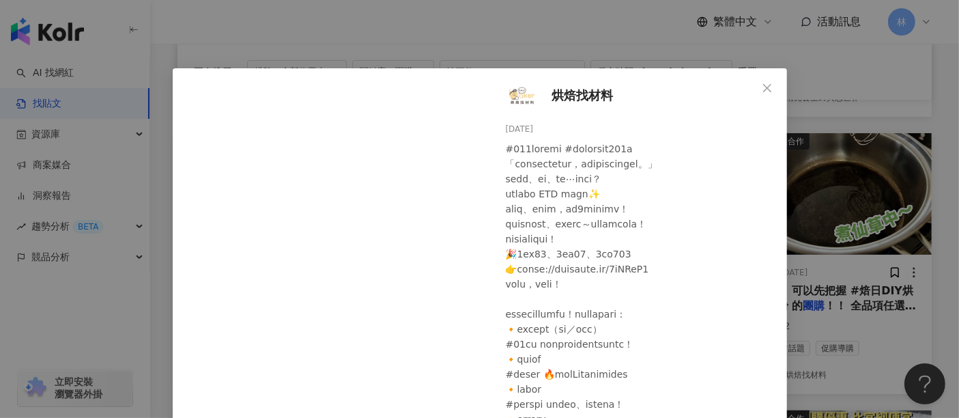
click at [792, 178] on div "烘焙找材料 [DATE] 28 4 查看原始貼文" at bounding box center [479, 209] width 959 height 418
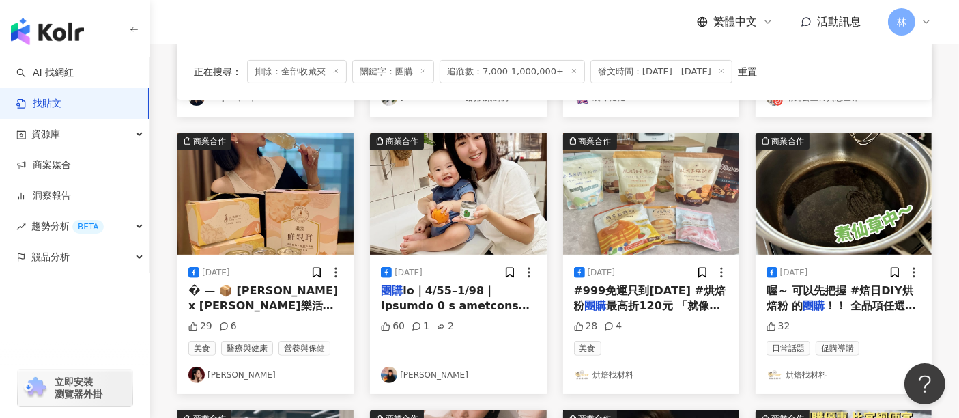
scroll to position [682, 0]
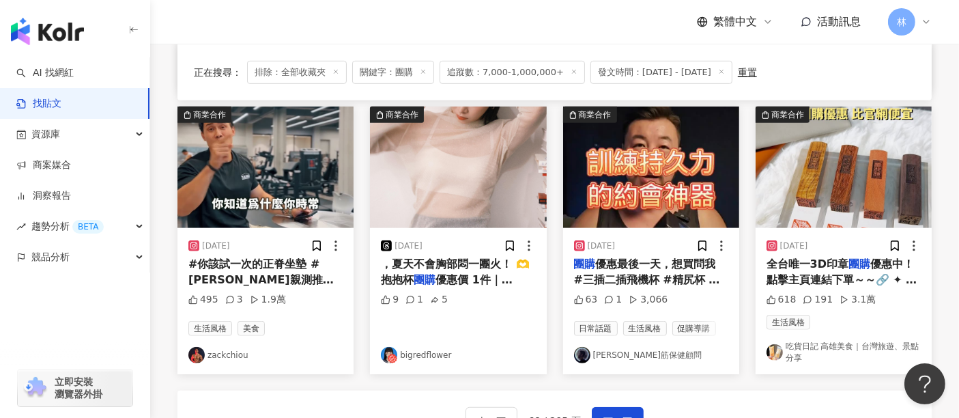
click at [257, 190] on img at bounding box center [265, 166] width 176 height 121
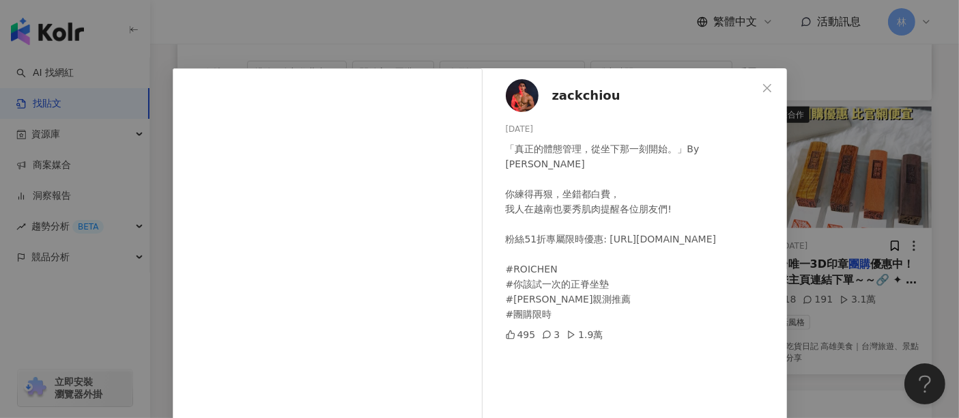
click at [888, 192] on div "zackchiou [DATE] 「真正的體態管理，從坐下那一刻開始。」By [PERSON_NAME] 你練得再狠，坐錯都白費， 我人在越南也要秀肌肉提醒各…" at bounding box center [479, 209] width 959 height 418
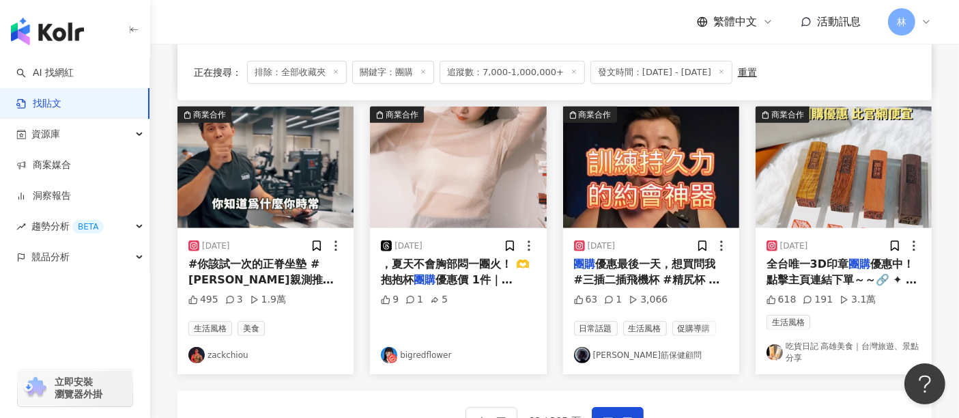
click at [413, 187] on img at bounding box center [458, 166] width 176 height 121
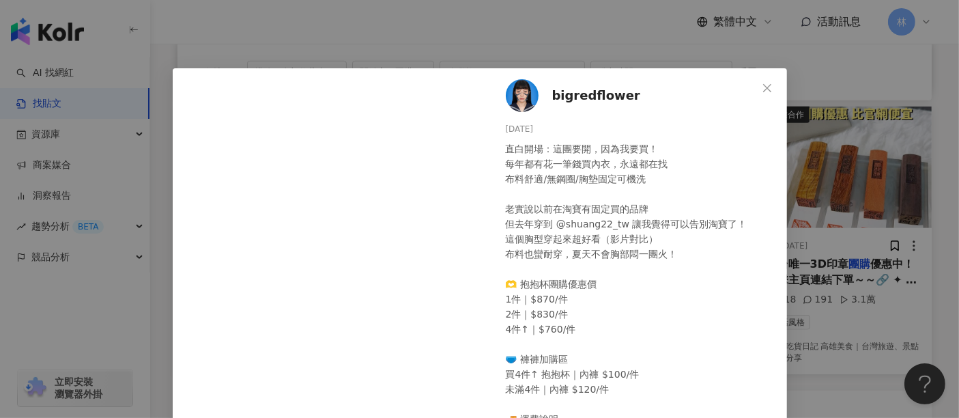
click at [839, 184] on div "bigredflower [DATE] 直白開場：這團要開，因為我要買！ 每年都有花一筆錢買內衣，永遠都在找 布料舒適/無鋼圈/胸墊固定可機洗 老實說以前在淘…" at bounding box center [479, 209] width 959 height 418
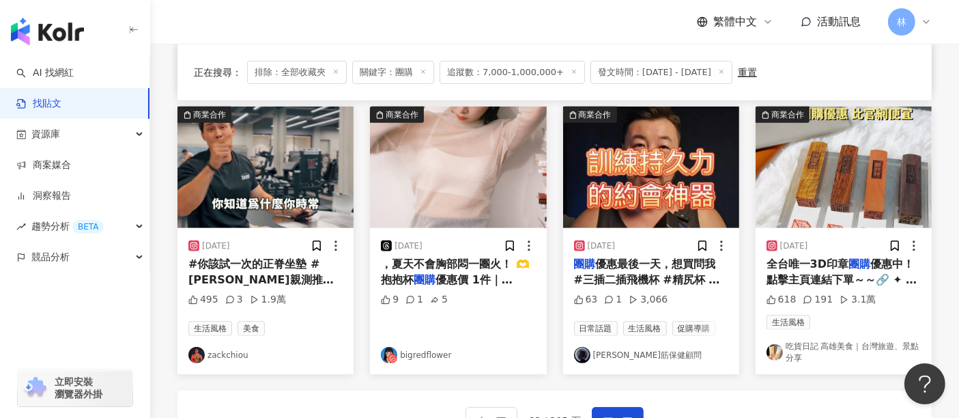
click at [839, 184] on img at bounding box center [843, 166] width 176 height 121
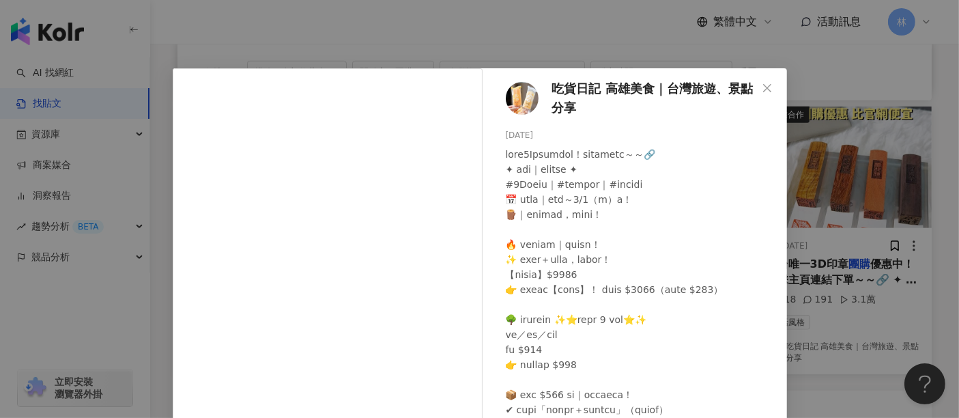
click at [839, 184] on div "吃貨日記 高雄美食｜台灣旅遊、景點分享 [DATE] 618 191 3.1萬 查看原始貼文" at bounding box center [479, 209] width 959 height 418
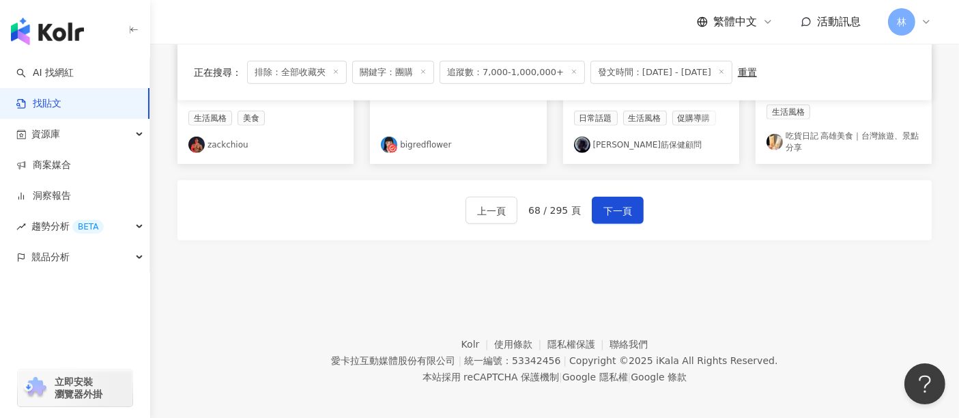
scroll to position [899, 0]
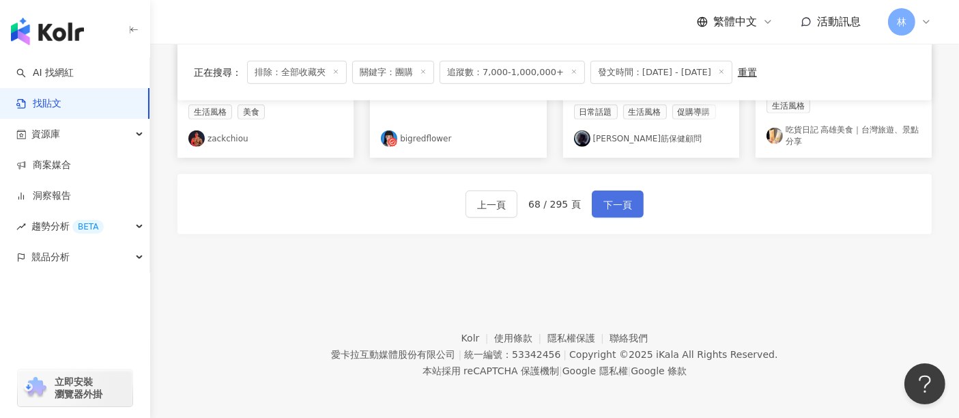
click at [629, 199] on button "下一頁" at bounding box center [618, 203] width 52 height 27
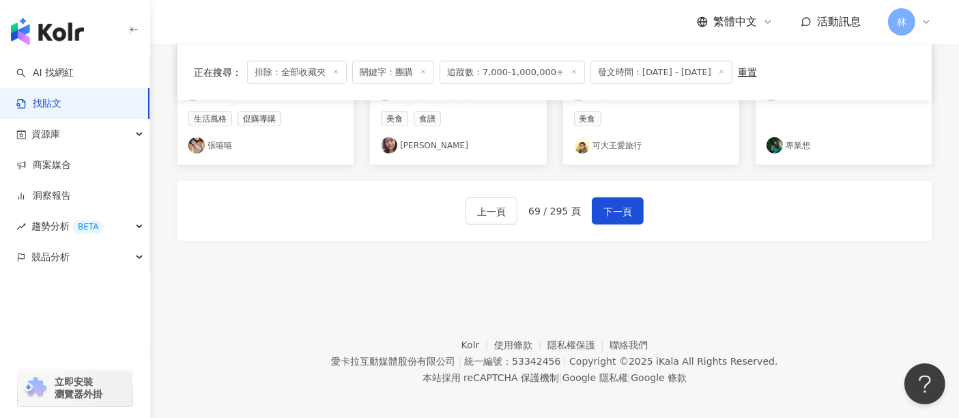
click at [783, 285] on footer "Kolr 使用條款 隱私權保護 聯絡我們 愛卡拉互動媒體股份有限公司 | 統一編號：53342456 | Copyright © 2025 iKala All…" at bounding box center [554, 350] width 808 height 151
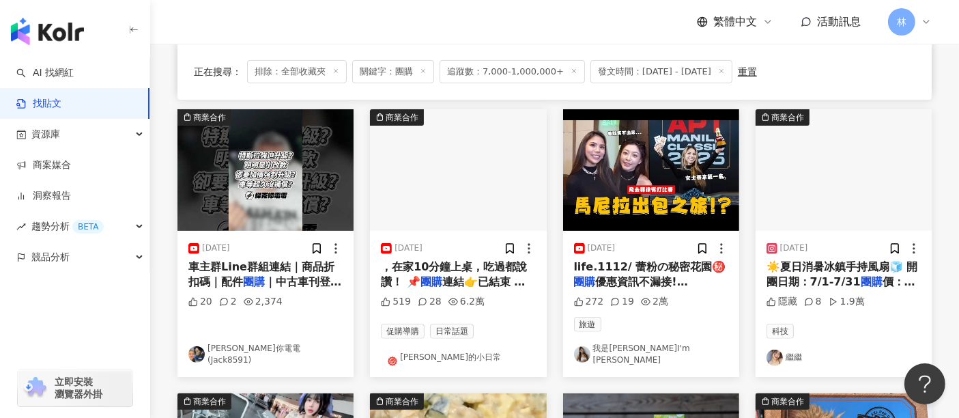
scroll to position [379, 0]
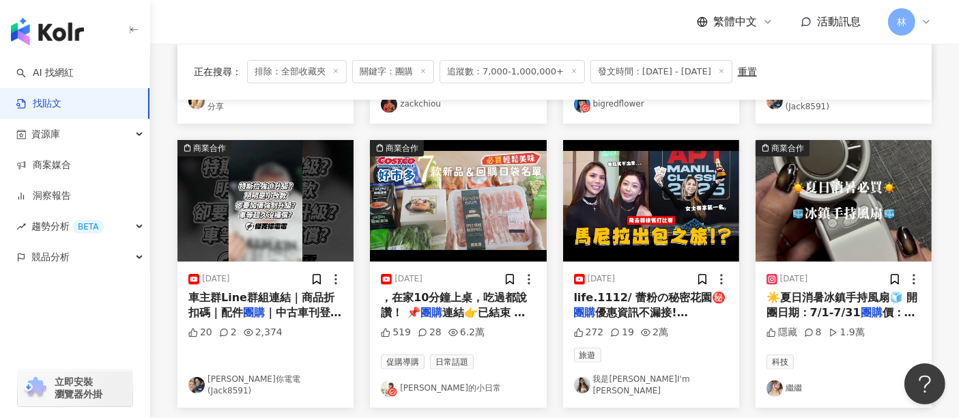
click at [292, 212] on img at bounding box center [265, 200] width 176 height 121
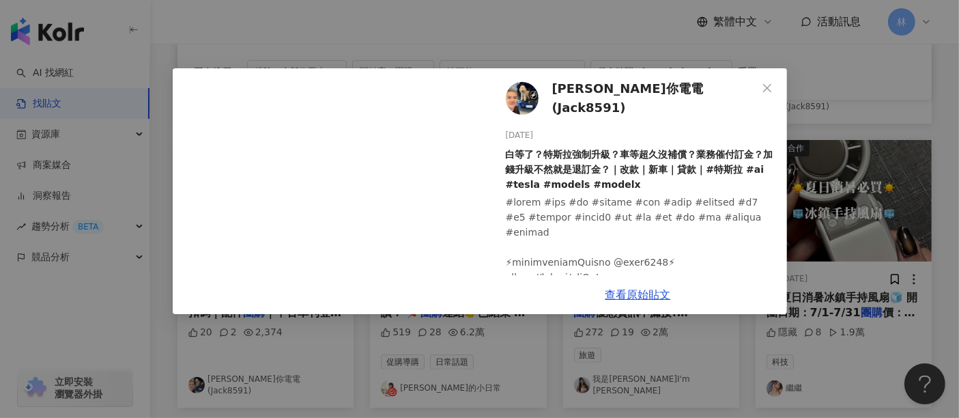
click at [544, 340] on div "[PERSON_NAME]你電電(Jack8591) [DATE] 白等了？特斯拉強制升級？車等超久沒補償？業務催付訂金？加錢升級不然就是退訂金？｜改款｜新車…" at bounding box center [479, 209] width 959 height 418
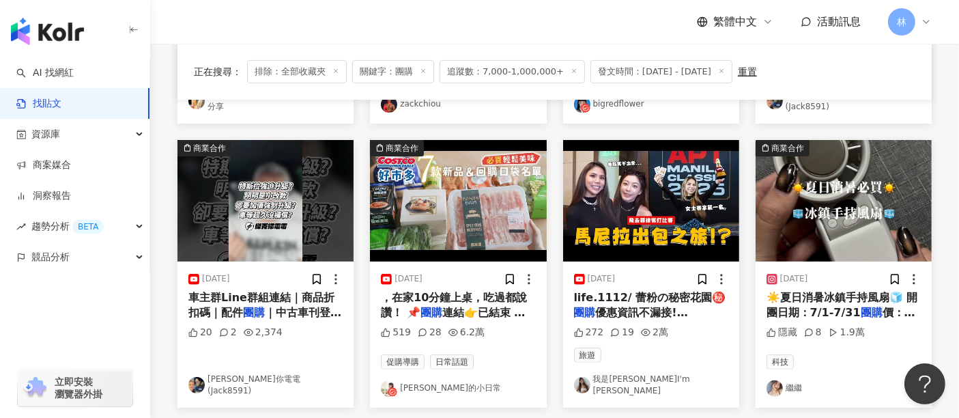
click at [463, 190] on img at bounding box center [458, 200] width 176 height 121
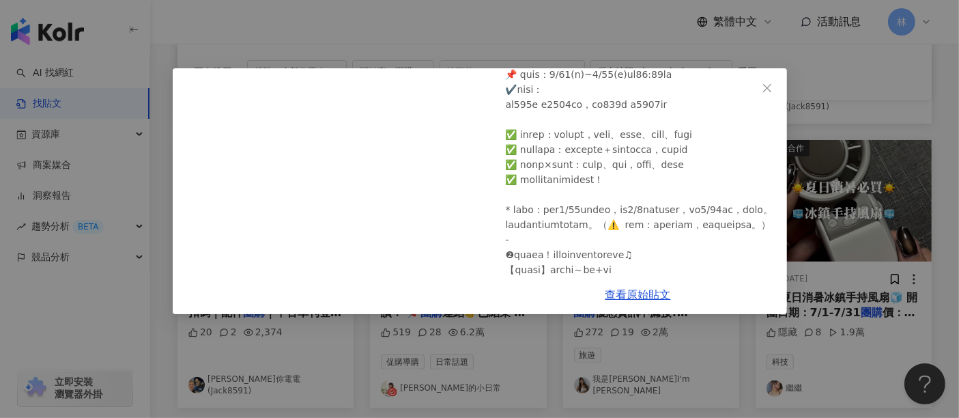
scroll to position [0, 0]
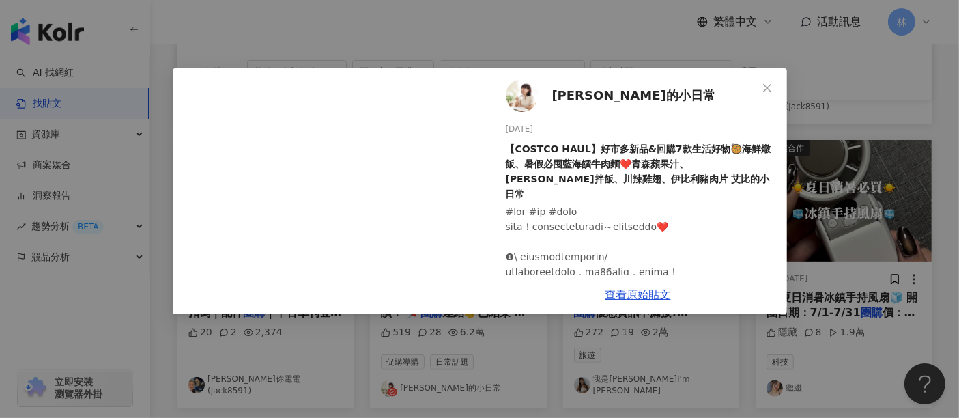
click at [809, 194] on div "艾比的小日常 [DATE] 【COSTCO HAUL】好市多新品&回購7款生活好物🥘海鮮燉飯、暑假必囤藍海饌牛肉麵❤️青森蘋果汁、[PERSON_NAME]拌…" at bounding box center [479, 209] width 959 height 418
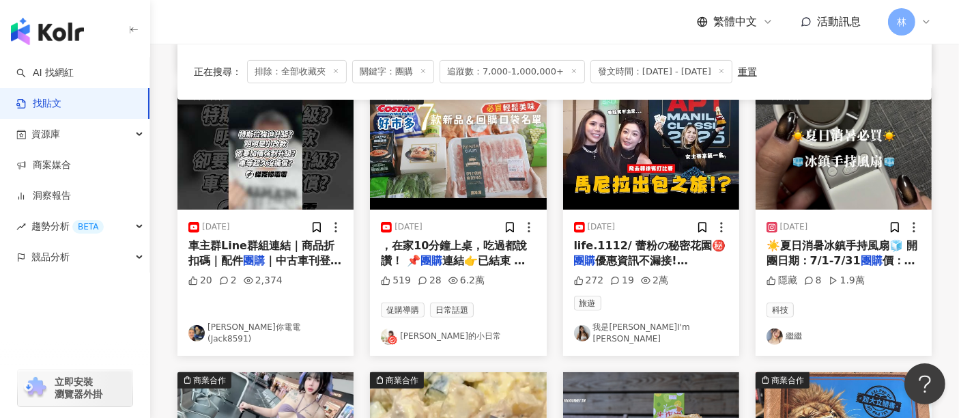
scroll to position [454, 0]
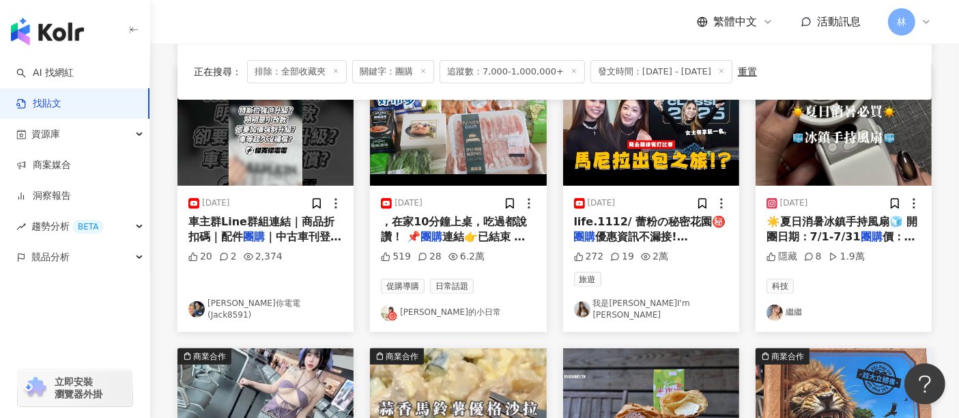
click at [853, 163] on img at bounding box center [843, 124] width 176 height 121
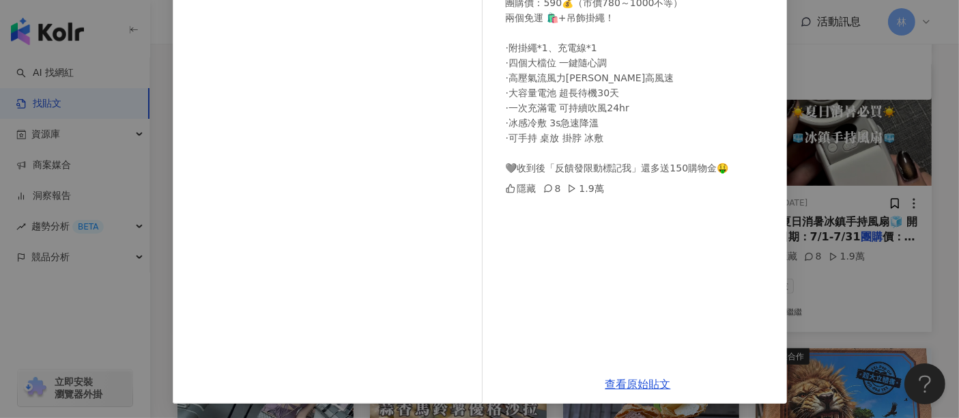
scroll to position [177, 0]
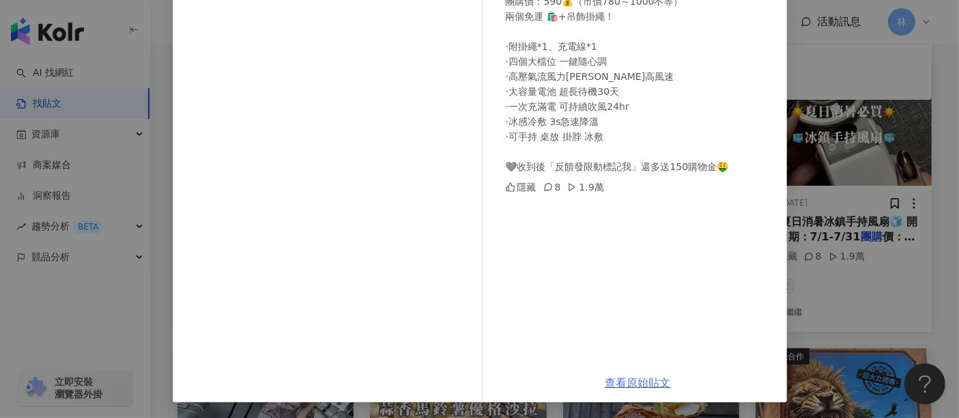
click at [605, 377] on link "查看原始貼文" at bounding box center [637, 382] width 65 height 13
click at [835, 182] on div "繼繼 [DATE] ☀️夏日消暑冰鎮手持風扇🧊 開團日期：7/1-7/31 團購價：590💰（市價780～1000不等） 兩個免運 🛍️+吊飾掛繩！ ·附掛繩…" at bounding box center [479, 209] width 959 height 418
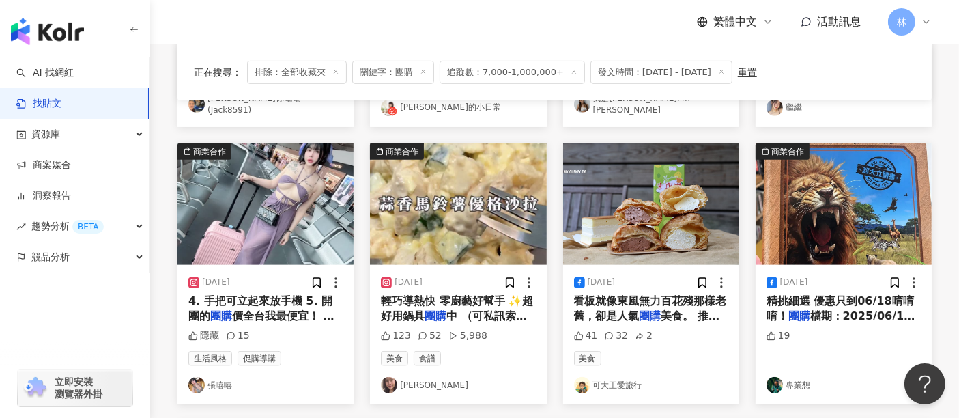
scroll to position [682, 0]
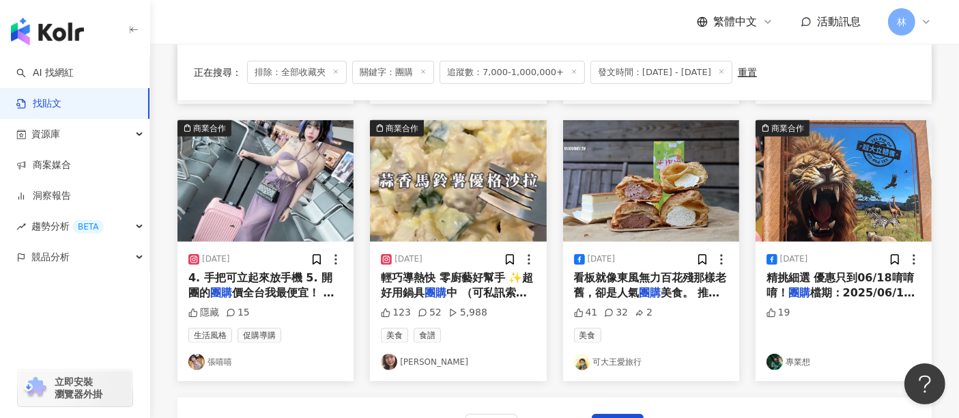
click at [295, 216] on img at bounding box center [265, 180] width 176 height 121
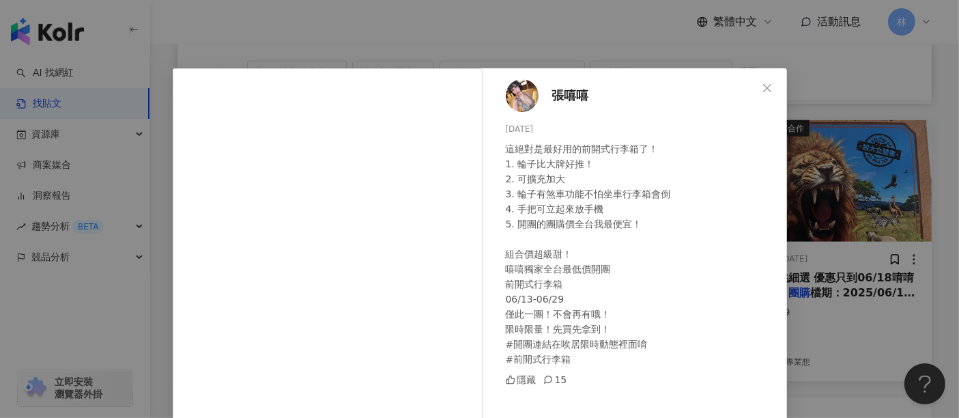
click at [859, 205] on div "張嘻嘻 [DATE] 這絕對是最好用的前開式行李箱了！ 1. 輪子比大牌好推！ 2. 可擴充加大 3. 輪子有煞車功能不怕坐車行李箱會倒 4. 手把可立起來放…" at bounding box center [479, 209] width 959 height 418
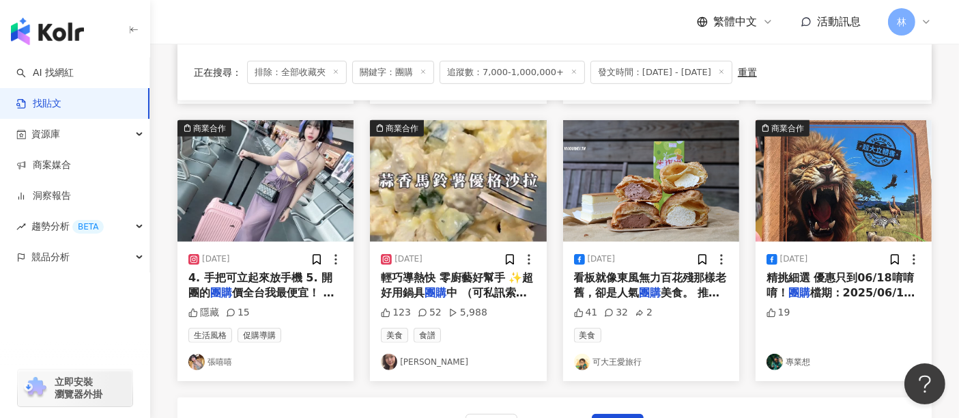
click at [497, 209] on img at bounding box center [458, 180] width 176 height 121
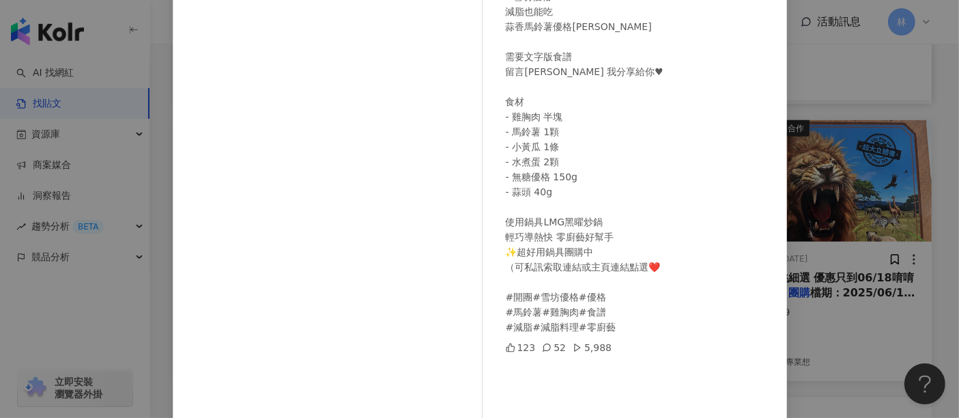
scroll to position [194, 0]
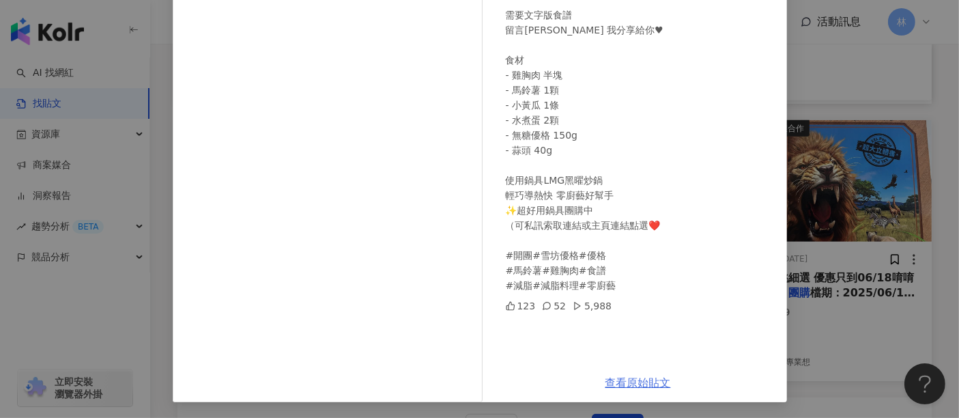
click at [630, 379] on link "查看原始貼文" at bounding box center [637, 382] width 65 height 13
click at [832, 211] on div "[PERSON_NAME] [DATE] #雪坊優格 減脂也能吃 蒜香馬鈴薯優格[PERSON_NAME] 需要文字版食譜 留言[PERSON_NAME] 我…" at bounding box center [479, 209] width 959 height 418
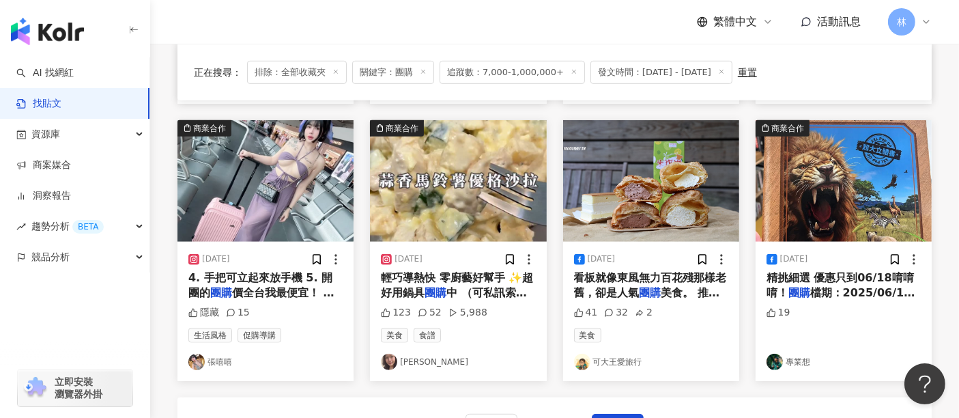
click at [671, 198] on img at bounding box center [651, 180] width 176 height 121
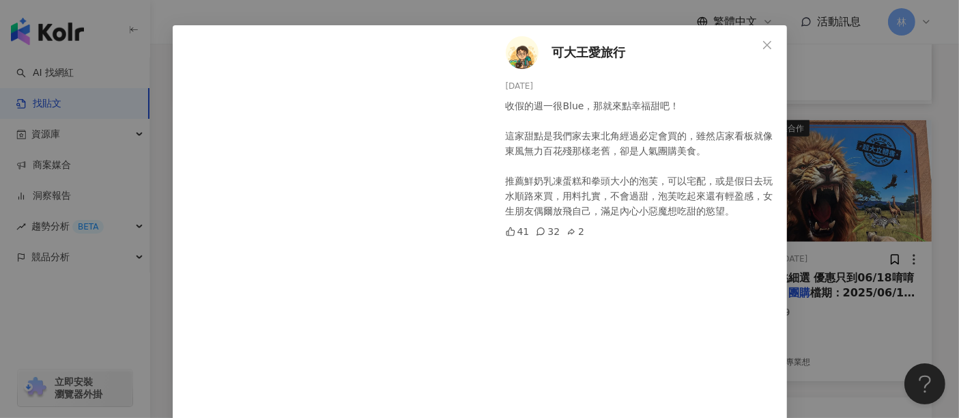
scroll to position [76, 0]
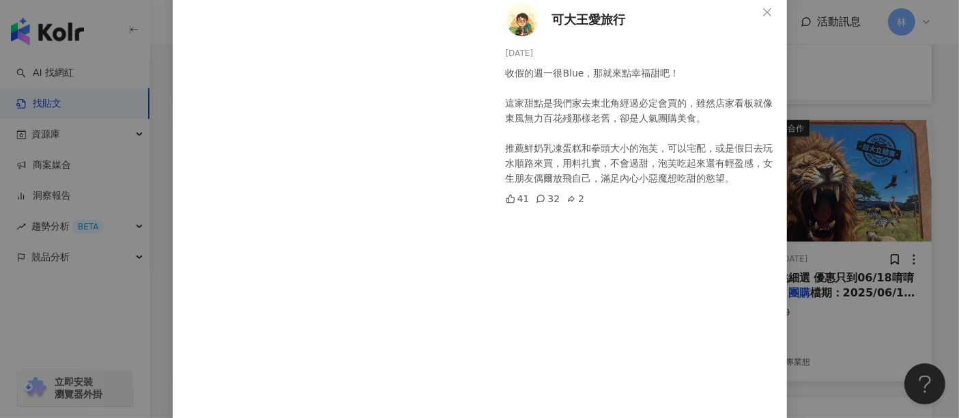
click at [842, 167] on div "可大王愛旅行 [DATE] 收假的週一很Blue，那就來點幸福甜吧！ 這家甜點是我們家去東北角經過必定會買的，雖然店家看板就像東風無力百花殘那樣老舊，卻是人氣…" at bounding box center [479, 209] width 959 height 418
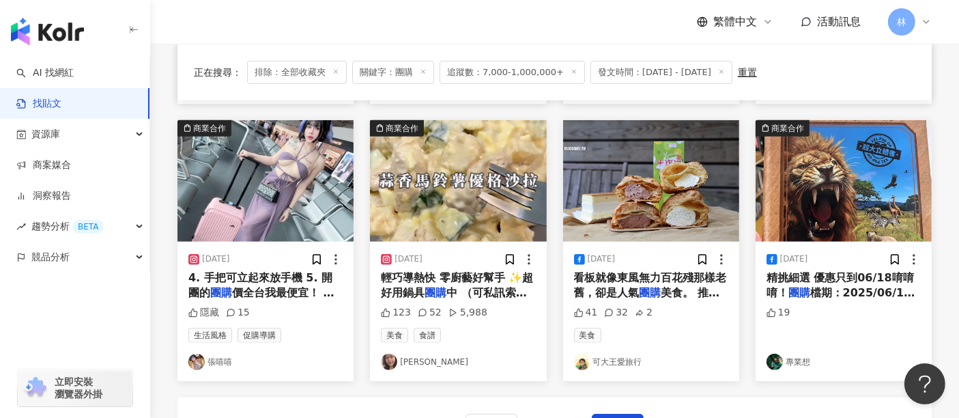
click at [842, 167] on img at bounding box center [843, 180] width 176 height 121
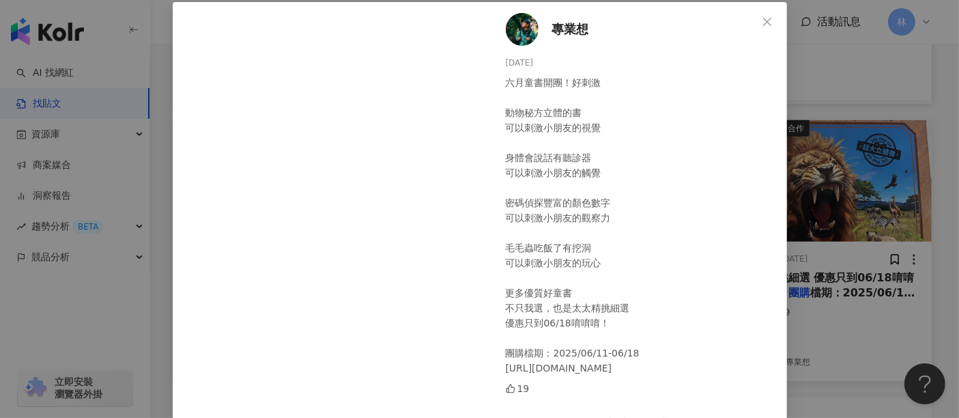
scroll to position [106, 0]
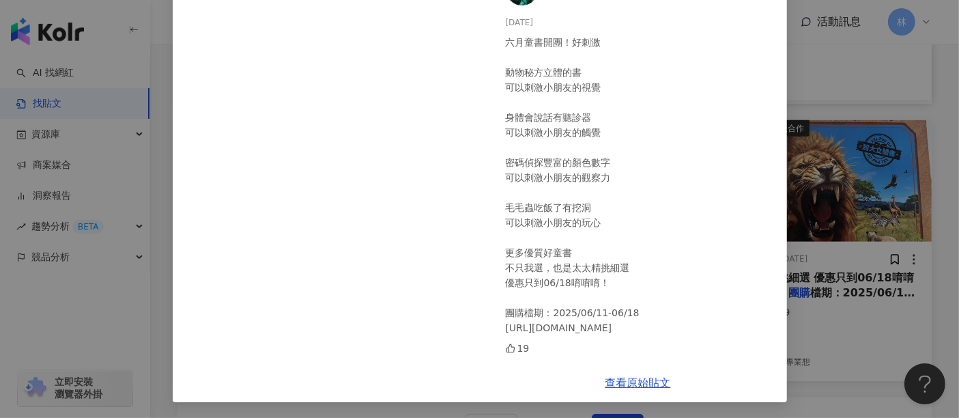
click at [840, 164] on div "專業想 [DATE] 六月童書開團！好刺激 動物秘方立體的書 可以刺激小朋友的視覺 身體會說話有聽診器 可以刺激小朋友的觸覺 密碼偵探豐富的顏色數字 可以刺激…" at bounding box center [479, 209] width 959 height 418
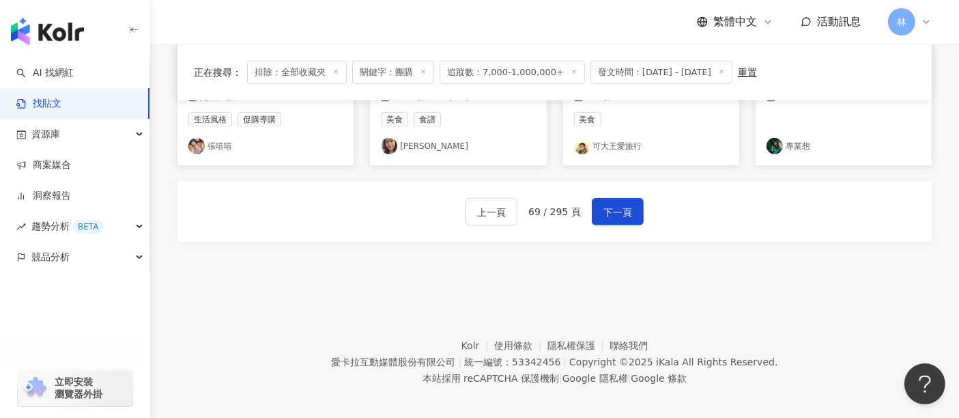
scroll to position [899, 0]
click at [626, 211] on button "下一頁" at bounding box center [618, 210] width 52 height 27
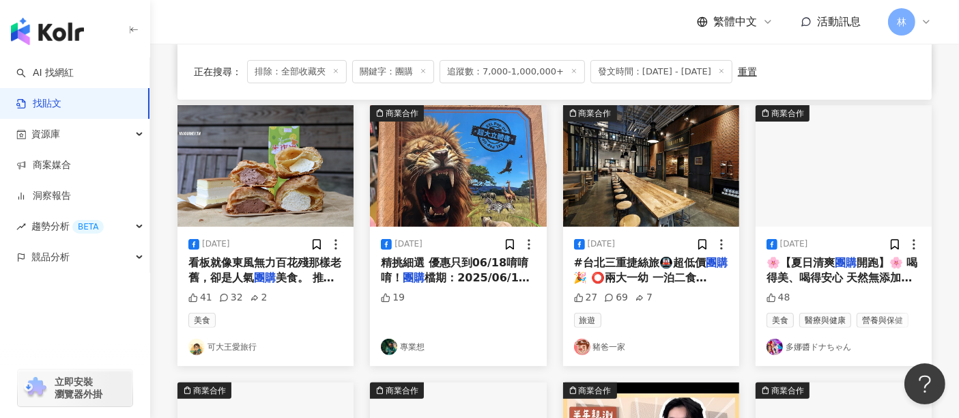
scroll to position [361, 0]
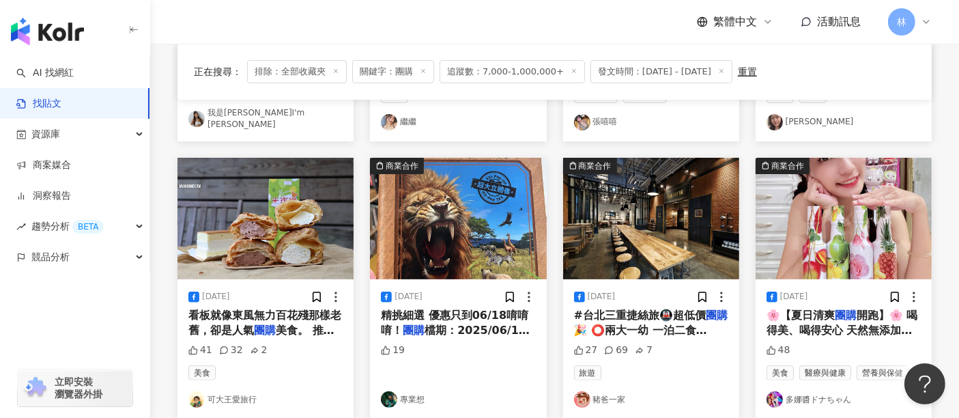
click at [705, 199] on img at bounding box center [651, 218] width 176 height 121
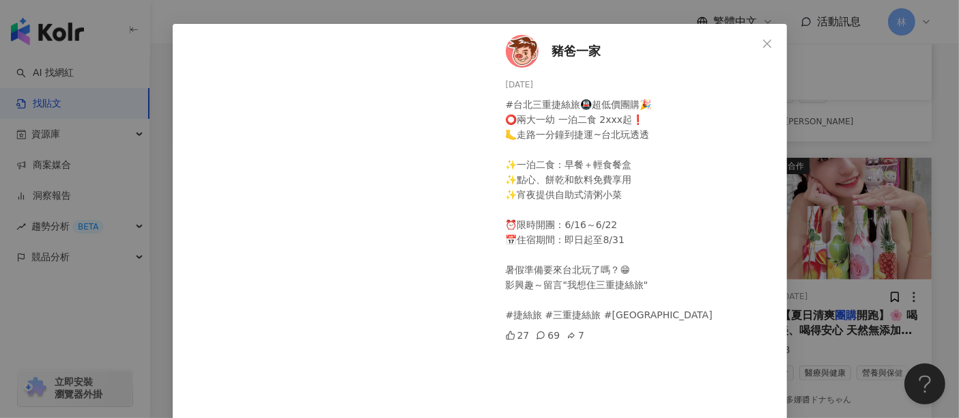
scroll to position [76, 0]
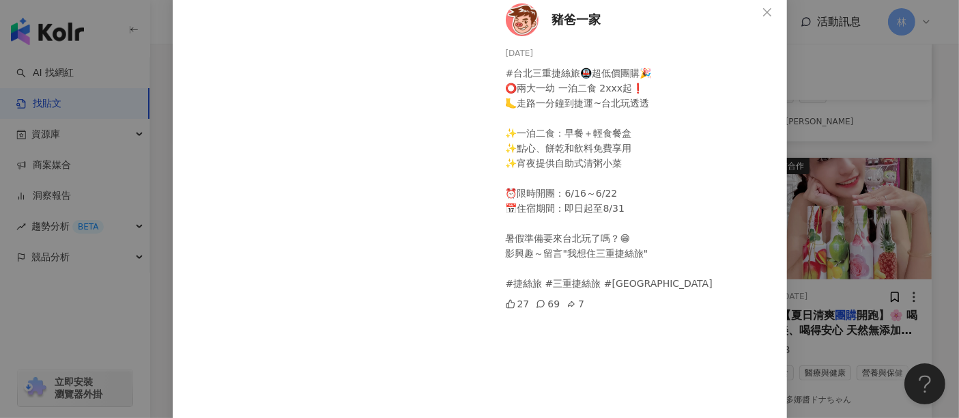
click at [901, 248] on div "豬爸一家 [DATE] #台北三重捷絲旅🚇超低價團購🎉 ⭕兩大一幼 一泊二食 2xxx起❗ 🦶走路一分鐘到捷運~台北玩透透 ✨一泊二食：早餐＋輕食餐盒 ✨點心…" at bounding box center [479, 209] width 959 height 418
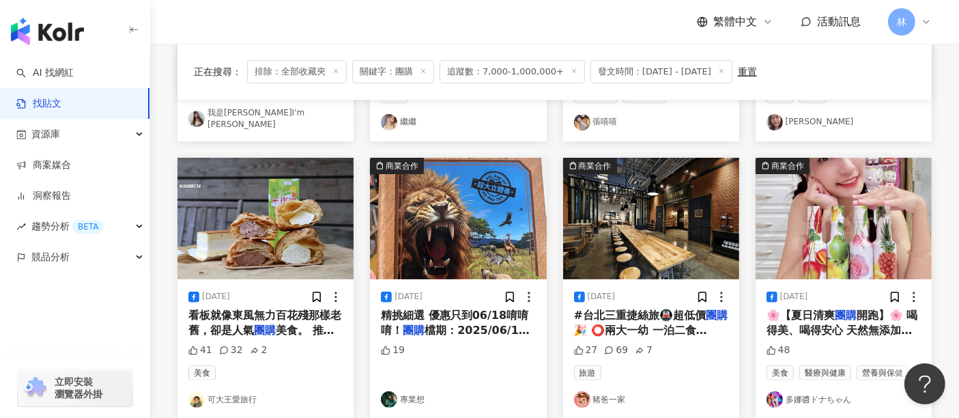
click at [890, 229] on img at bounding box center [843, 218] width 176 height 121
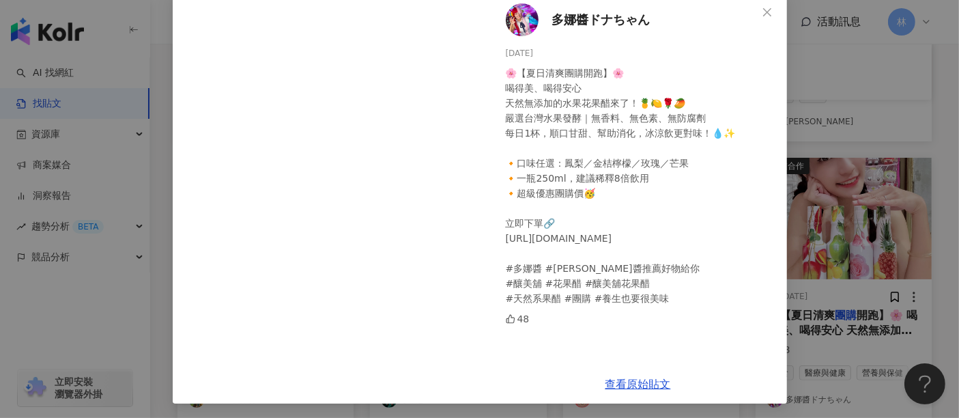
scroll to position [77, 0]
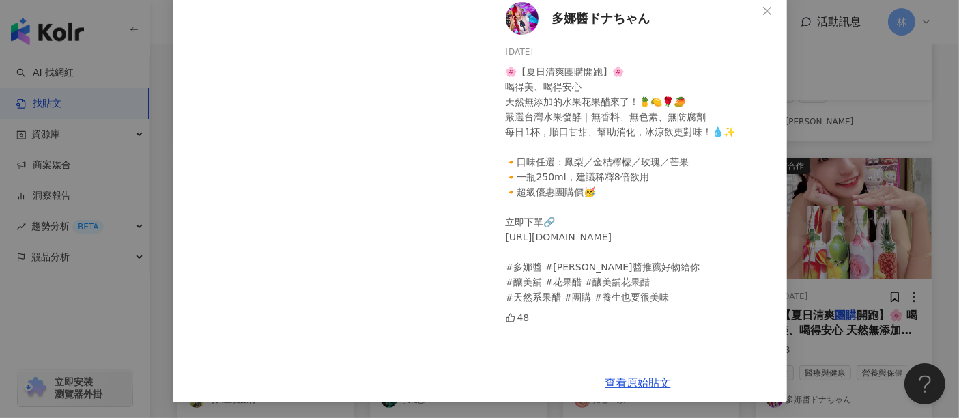
click at [804, 218] on div "多娜醬ドナちゃん [DATE] 🌸【夏日清爽團購開跑】🌸 喝得美、喝得安心 天然無添加的水果花果醋來了！🍍🍋🌹🥭 嚴選台灣水果發酵｜無香料、無色素、無防腐劑 …" at bounding box center [479, 209] width 959 height 418
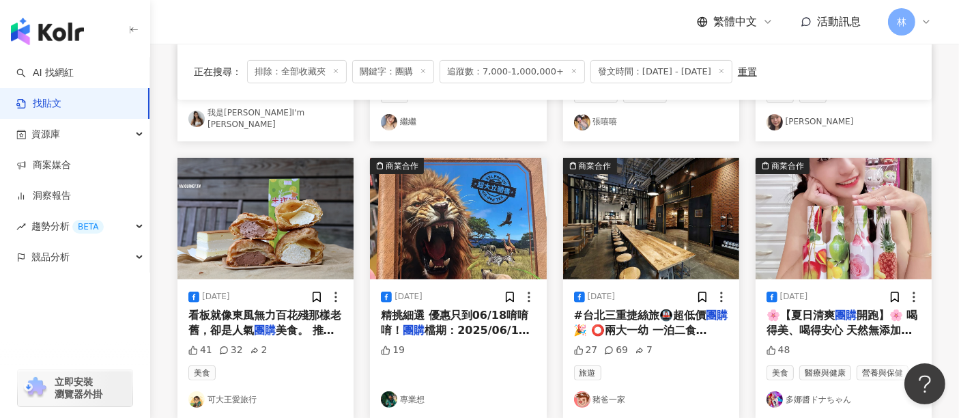
scroll to position [665, 0]
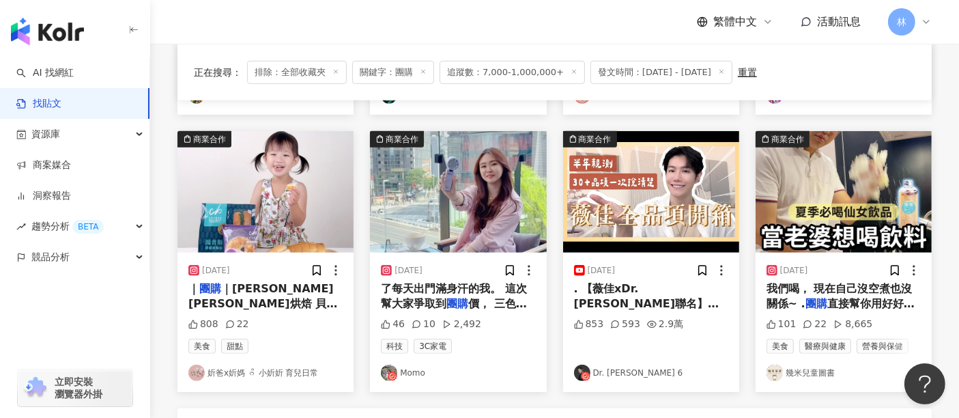
click at [317, 179] on img at bounding box center [265, 191] width 176 height 121
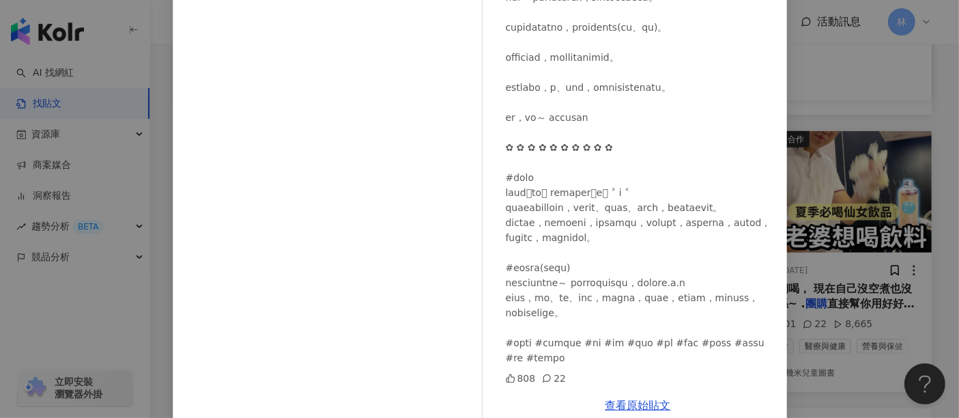
scroll to position [220, 0]
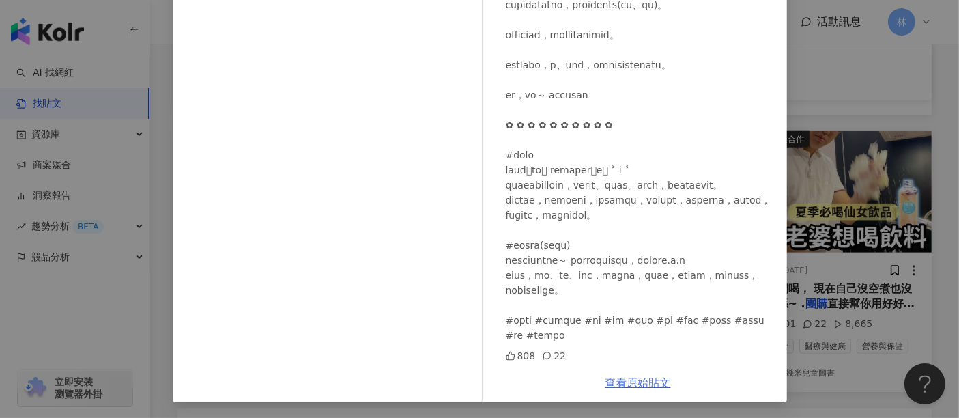
click at [629, 381] on link "查看原始貼文" at bounding box center [637, 382] width 65 height 13
click at [848, 227] on div "妡爸x妡媽 ᰔᩚ 小妡妡 育兒日常 [DATE] 808 22 查看原始貼文" at bounding box center [479, 209] width 959 height 418
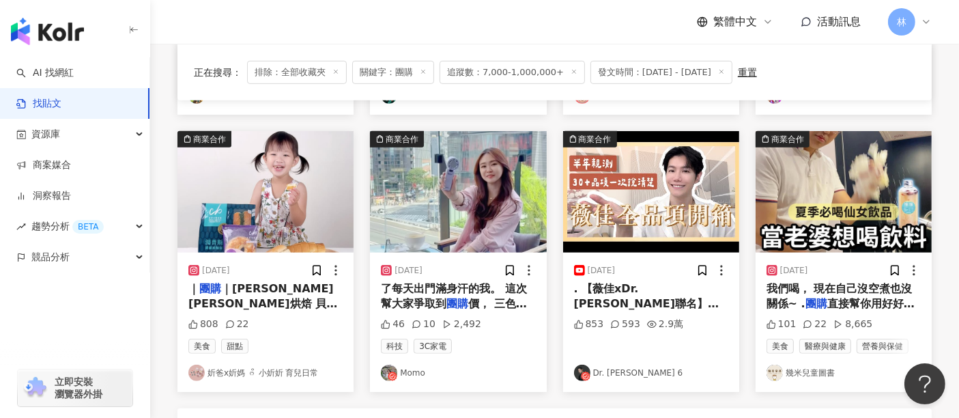
click at [487, 169] on img at bounding box center [458, 191] width 176 height 121
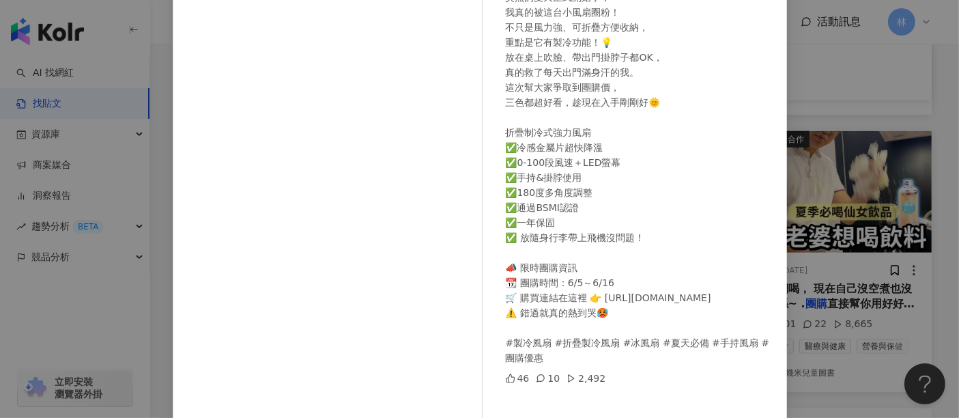
scroll to position [194, 0]
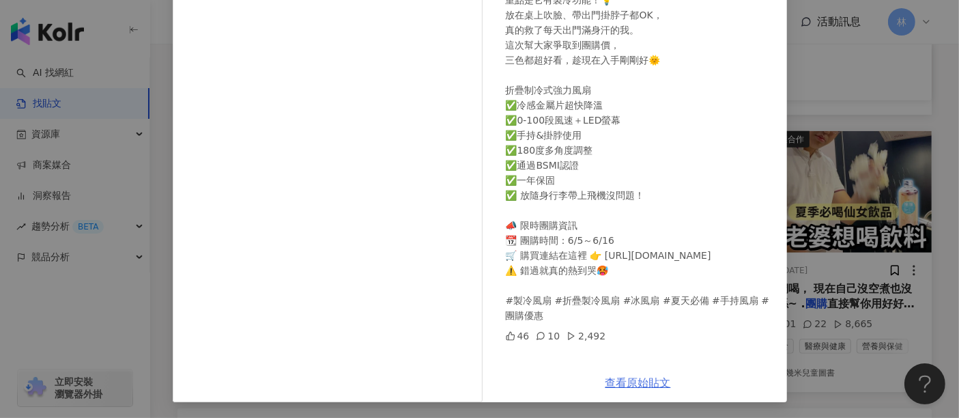
click at [650, 377] on link "查看原始貼文" at bounding box center [637, 382] width 65 height 13
click at [884, 234] on div "Momo [DATE] 炎熱的夏天正式開始了， 我真的被這台小風扇圈粉！ 不只是風力強、可折疊方便收納， 重點是它有製冷功能！💡 放在桌上吹臉、帶出門掛脖子都…" at bounding box center [479, 209] width 959 height 418
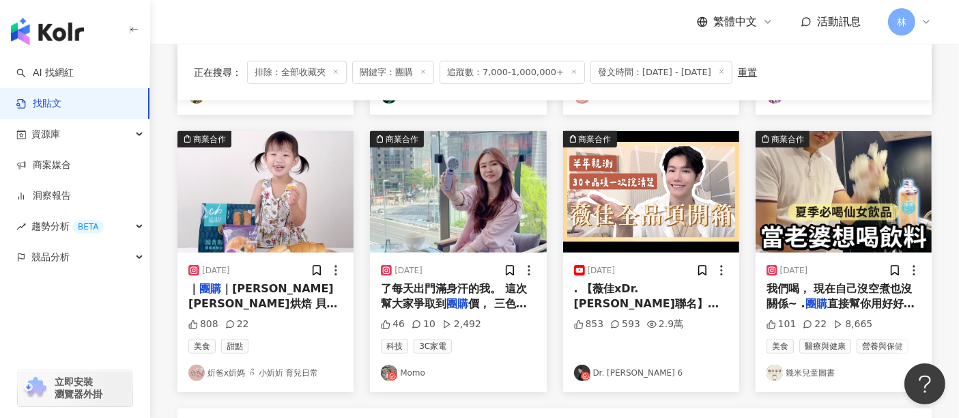
click at [802, 195] on img at bounding box center [843, 191] width 176 height 121
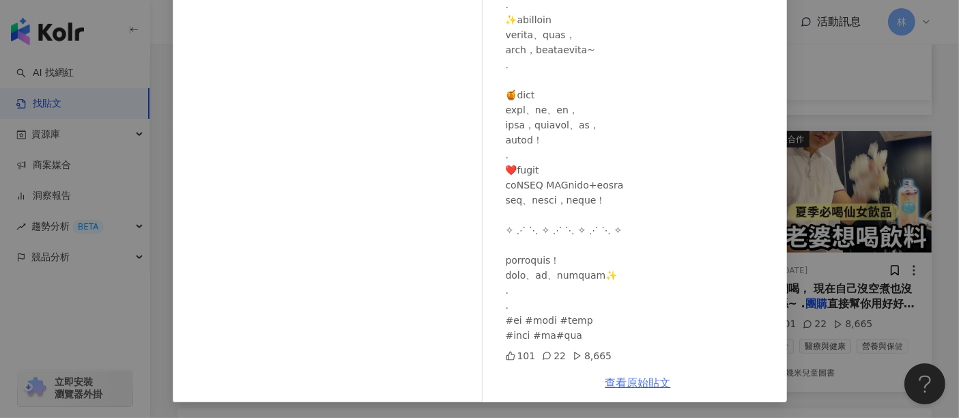
click at [622, 385] on link "查看原始貼文" at bounding box center [637, 382] width 65 height 13
click at [852, 182] on div "幾米兒童圖書 [DATE] 101 22 8,665 查看原始貼文" at bounding box center [479, 209] width 959 height 418
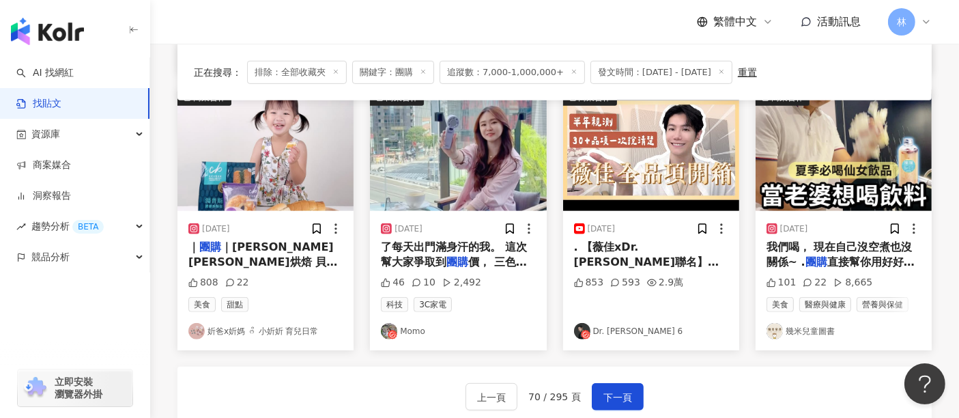
scroll to position [816, 0]
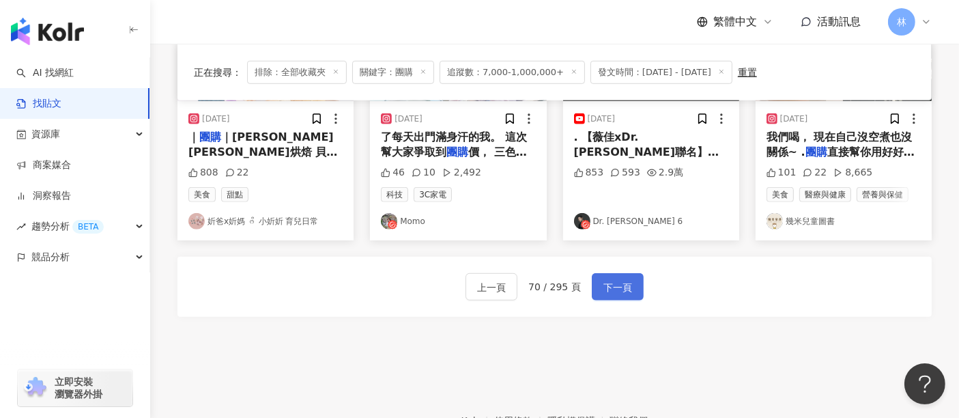
click at [611, 279] on span "下一頁" at bounding box center [617, 287] width 29 height 16
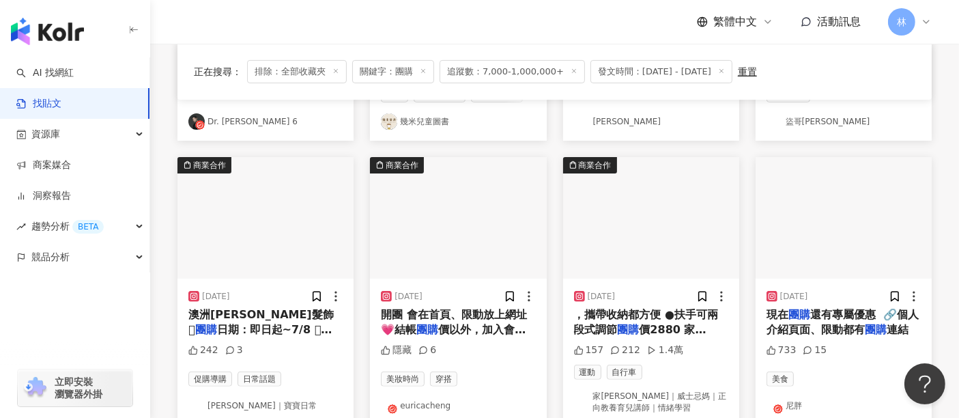
scroll to position [379, 0]
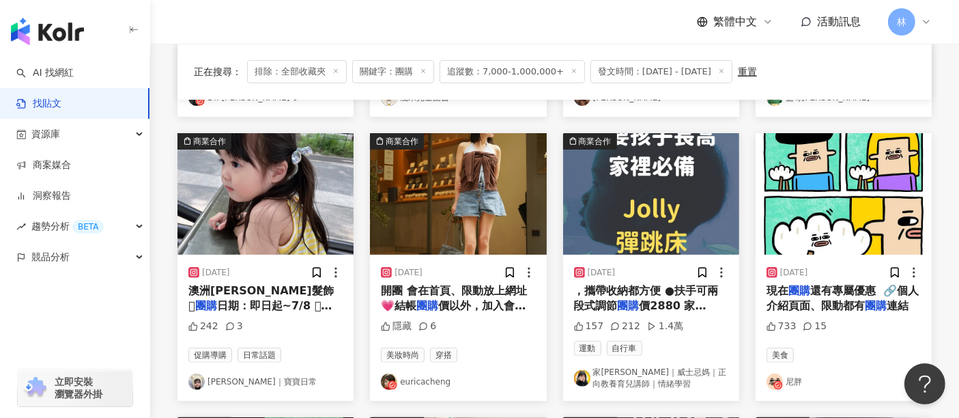
click at [280, 189] on img at bounding box center [265, 193] width 176 height 121
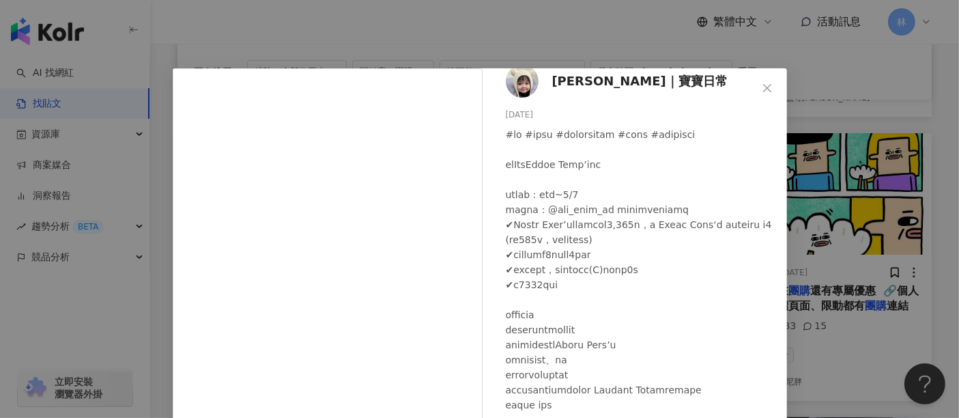
scroll to position [76, 0]
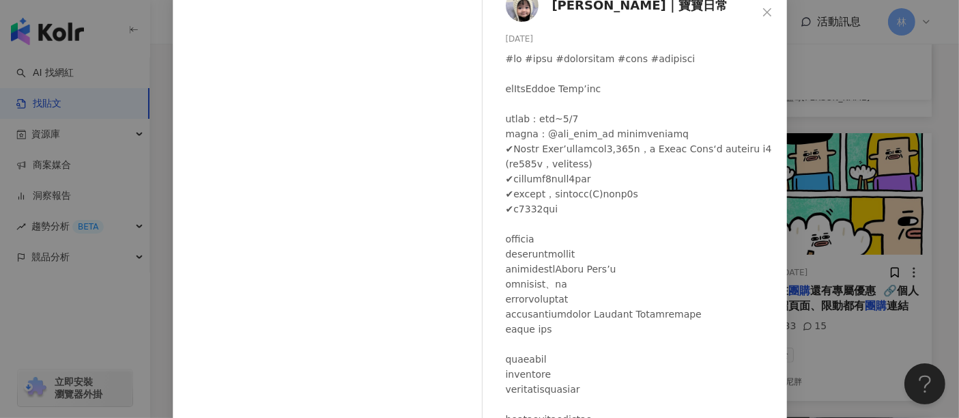
click at [912, 218] on div "[PERSON_NAME]｜寶寶日常 [DATE] 242 3 查看原始貼文" at bounding box center [479, 209] width 959 height 418
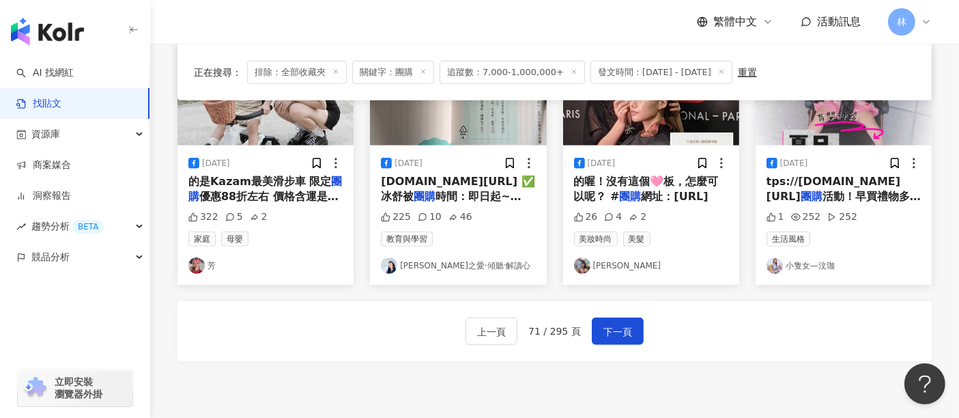
scroll to position [834, 0]
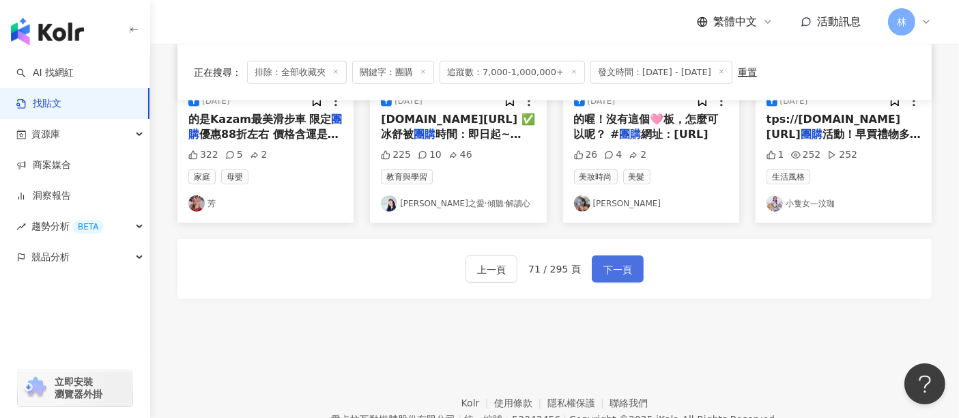
click at [615, 276] on button "下一頁" at bounding box center [618, 268] width 52 height 27
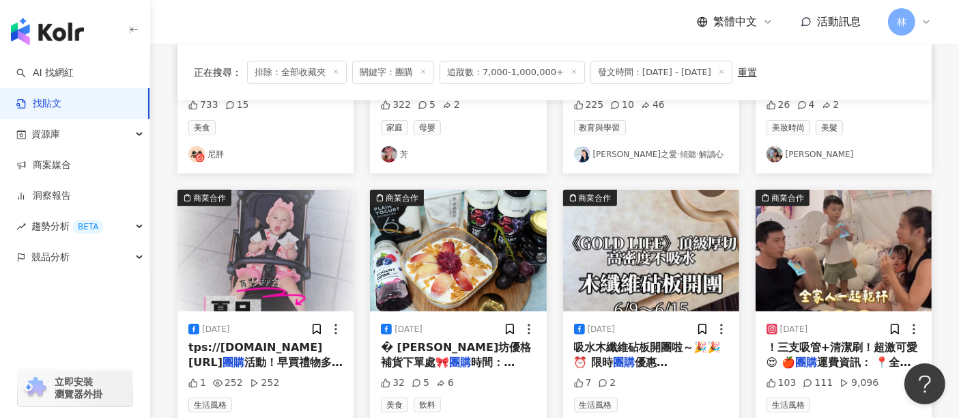
scroll to position [682, 0]
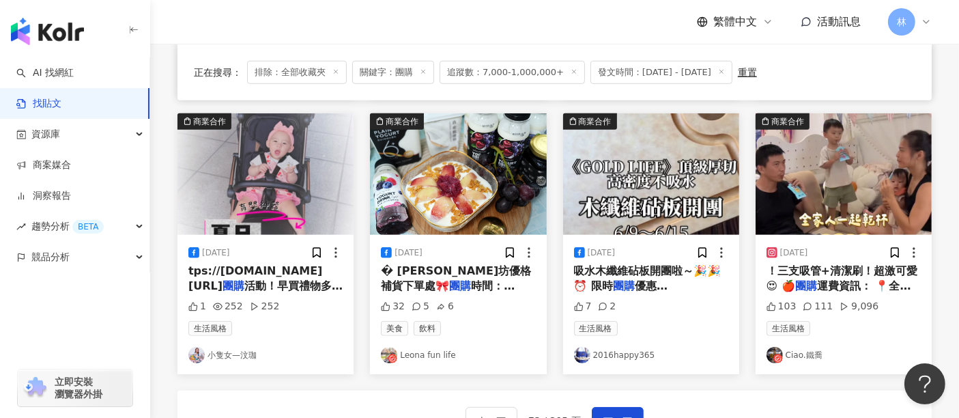
click at [482, 175] on img at bounding box center [458, 173] width 176 height 121
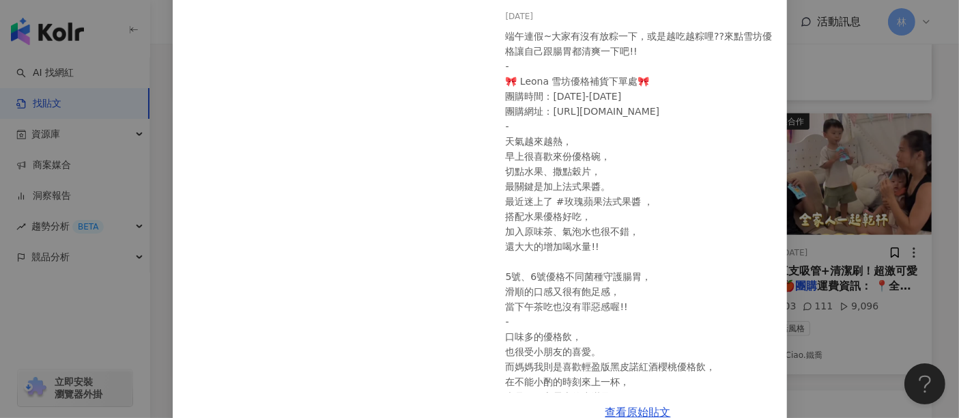
scroll to position [142, 0]
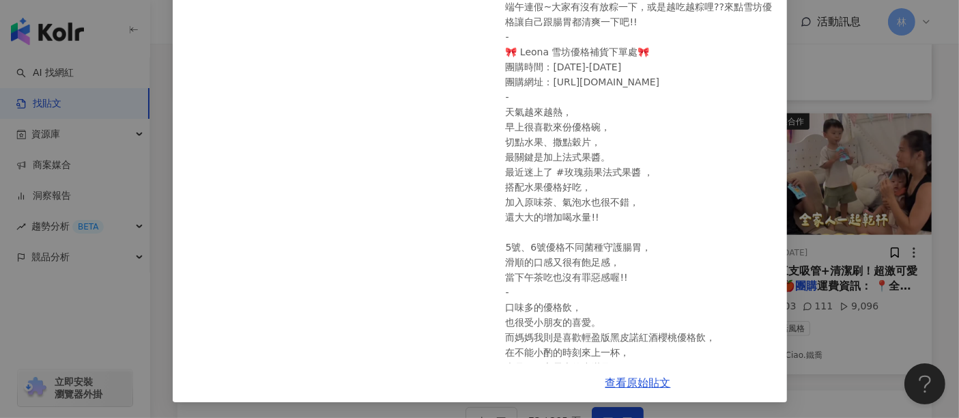
click at [937, 242] on div "Leona fun life [DATE] 端午連假~大家有沒有放粽一下，或是越吃越粽哩??來點雪坊優格讓自己跟腸胃都清爽一下吧!! - 🎀 Leona 雪坊…" at bounding box center [479, 209] width 959 height 418
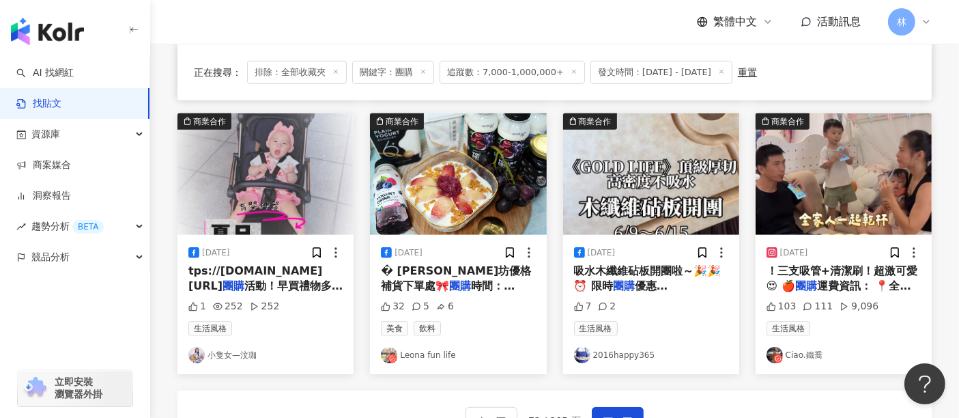
click at [457, 185] on img at bounding box center [458, 173] width 176 height 121
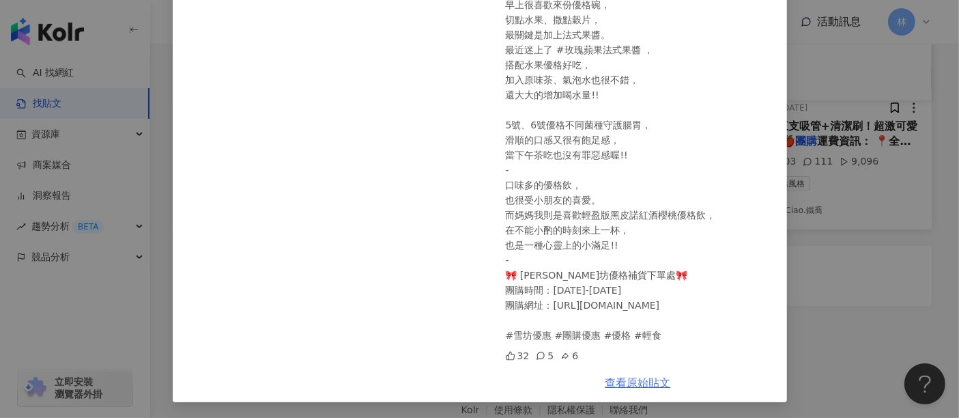
scroll to position [834, 0]
click at [618, 377] on link "查看原始貼文" at bounding box center [637, 382] width 65 height 13
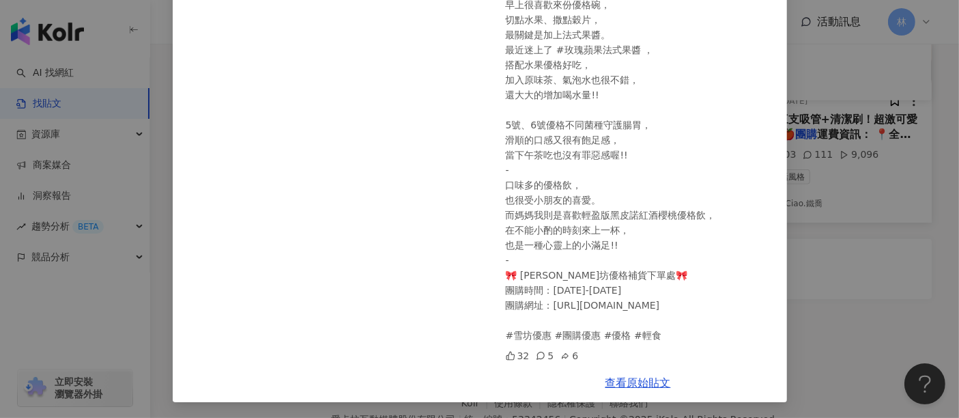
click at [920, 317] on div "Leona fun life [DATE] 端午連假~大家有沒有放粽一下，或是越吃越粽哩??來點雪坊優格讓自己跟腸胃都清爽一下吧!! - 🎀 Leona 雪坊…" at bounding box center [479, 209] width 959 height 418
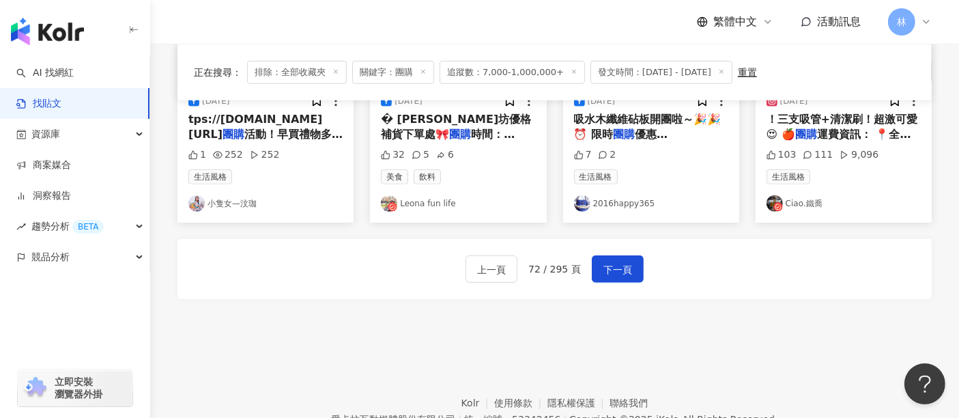
scroll to position [606, 0]
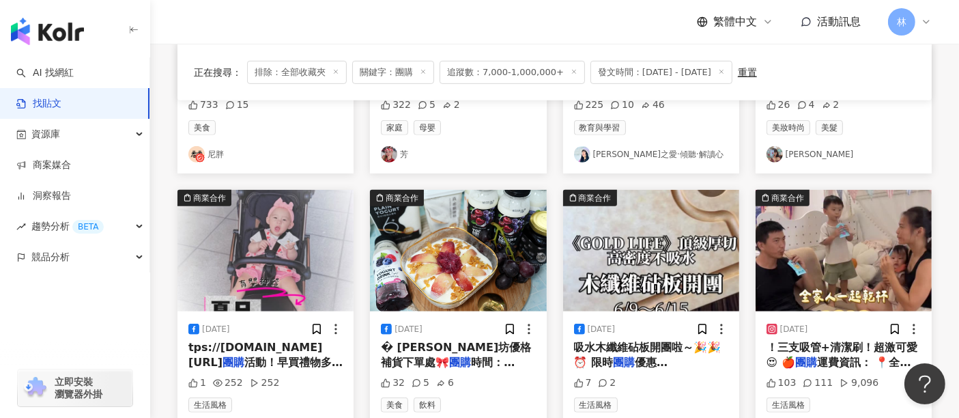
click at [849, 259] on img at bounding box center [843, 250] width 176 height 121
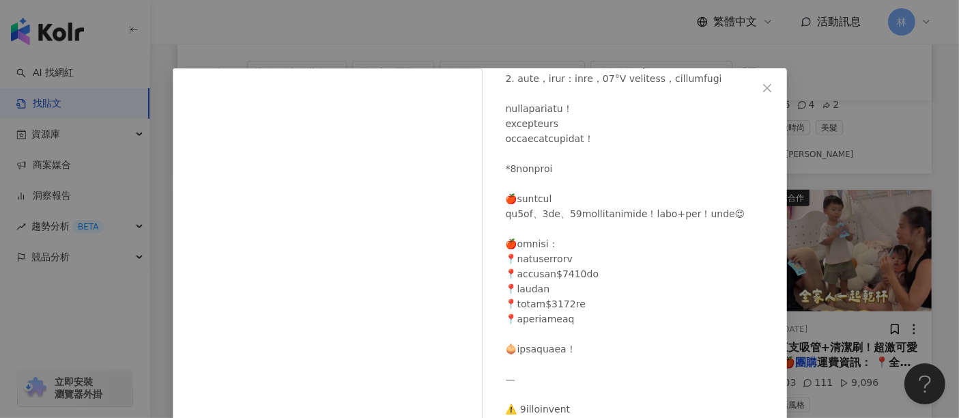
scroll to position [194, 0]
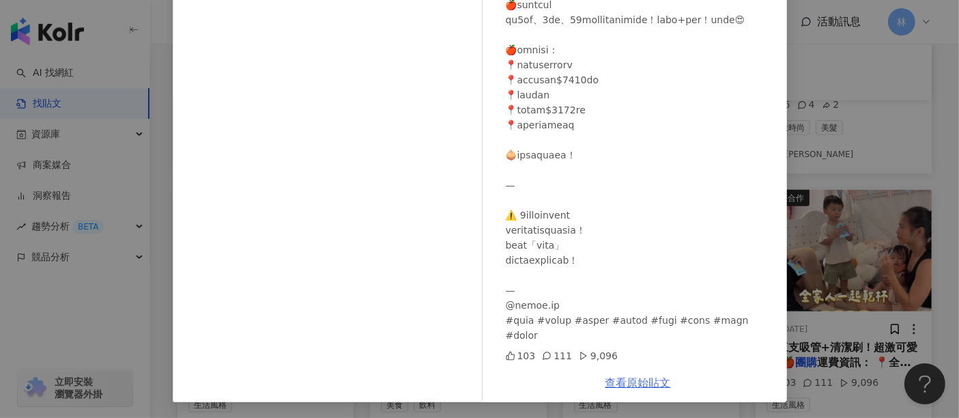
click at [628, 385] on link "查看原始貼文" at bounding box center [637, 382] width 65 height 13
click at [907, 209] on div "Ciao.鐵喬 [DATE] 103 111 9,096 查看原始貼文" at bounding box center [479, 209] width 959 height 418
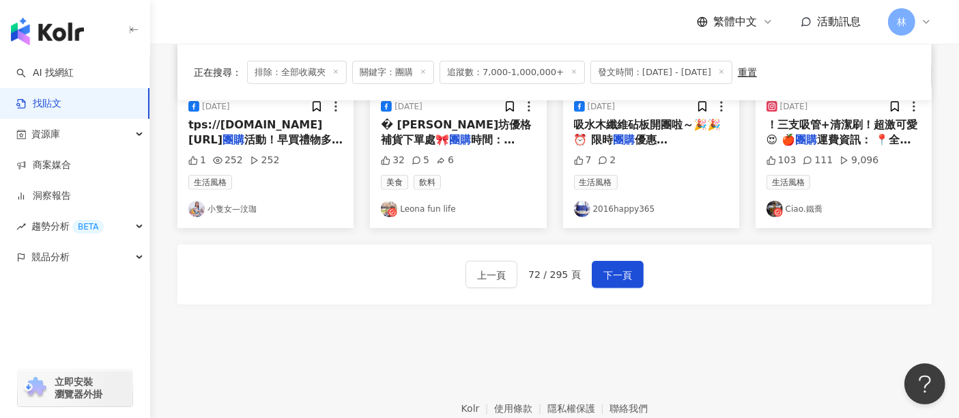
scroll to position [834, 0]
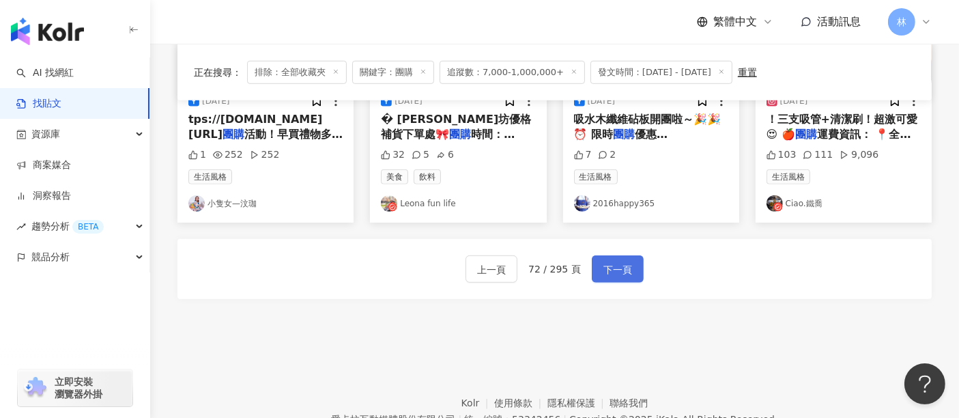
click at [624, 265] on span "下一頁" at bounding box center [617, 269] width 29 height 16
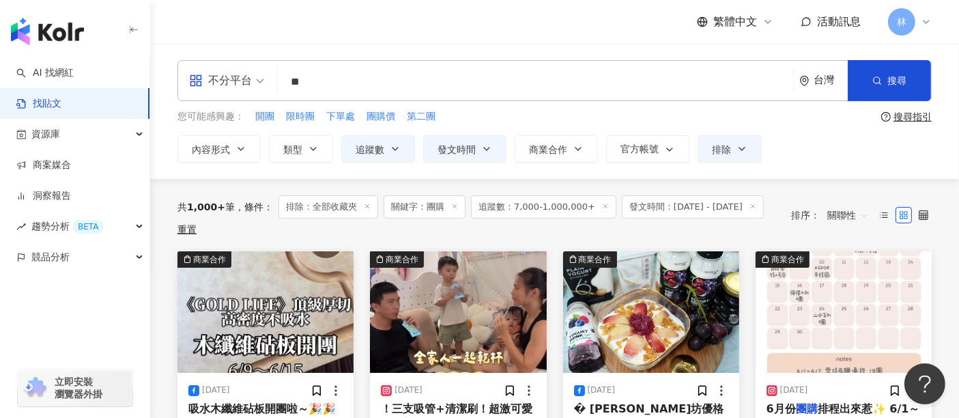
scroll to position [151, 0]
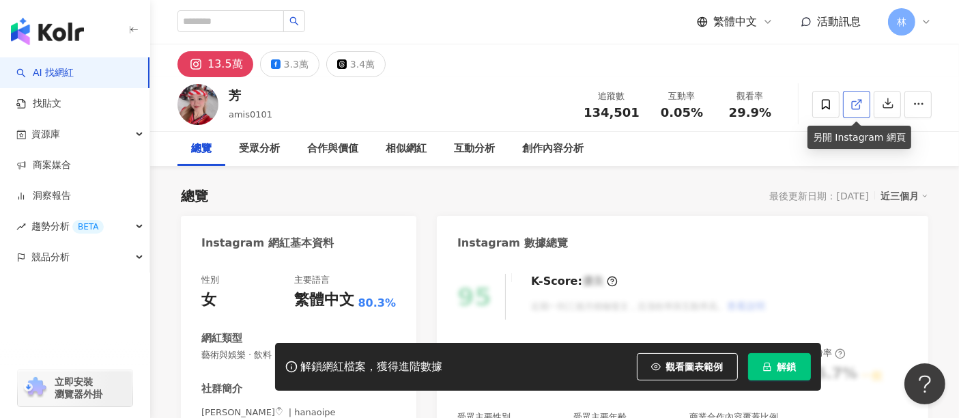
click at [854, 101] on icon at bounding box center [855, 105] width 8 height 8
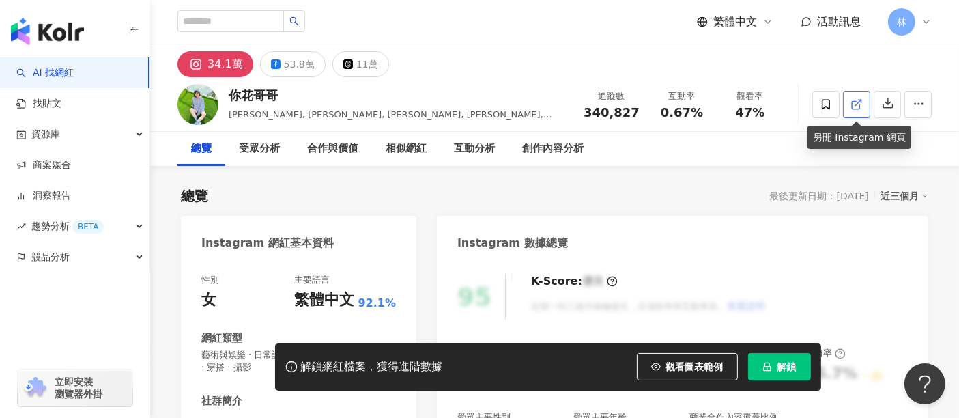
click at [856, 109] on icon at bounding box center [856, 104] width 12 height 12
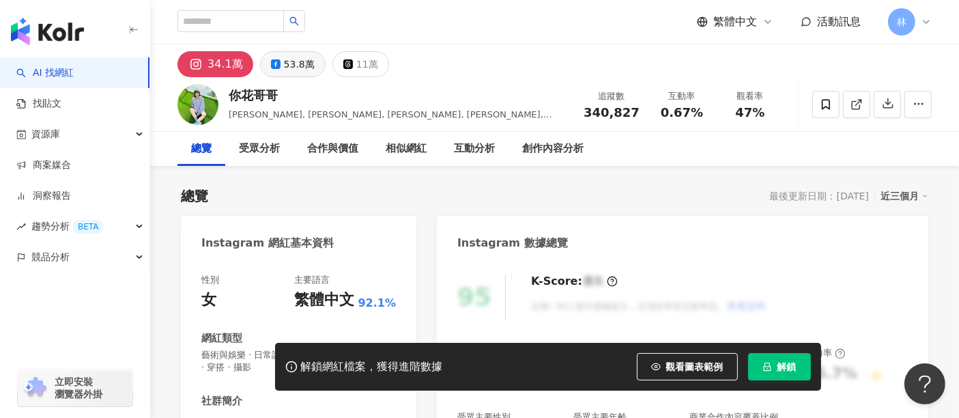
click at [294, 66] on div "53.8萬" at bounding box center [299, 64] width 31 height 19
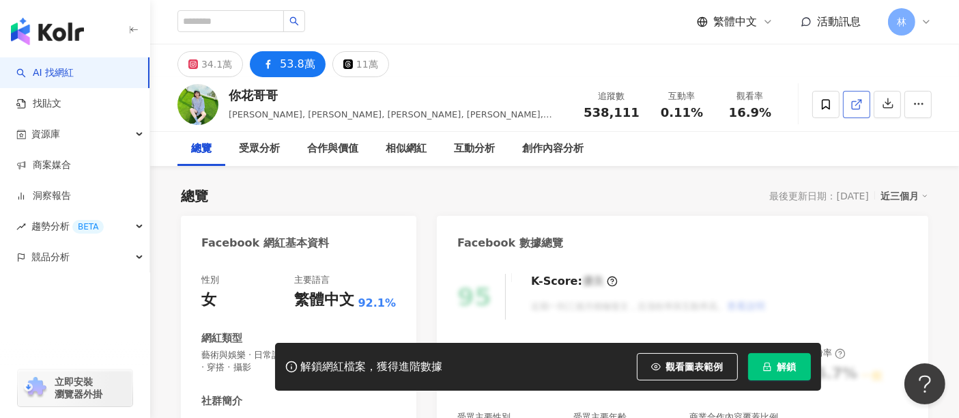
click at [845, 112] on link at bounding box center [856, 104] width 27 height 27
click at [197, 67] on icon at bounding box center [193, 64] width 10 height 10
click at [197, 67] on rect at bounding box center [194, 65] width 8 height 8
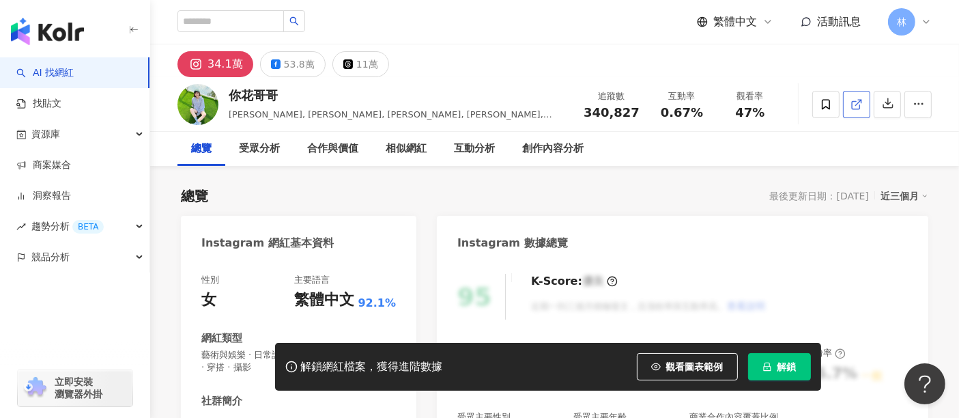
click at [865, 101] on link at bounding box center [856, 104] width 27 height 27
